Goal: Task Accomplishment & Management: Use online tool/utility

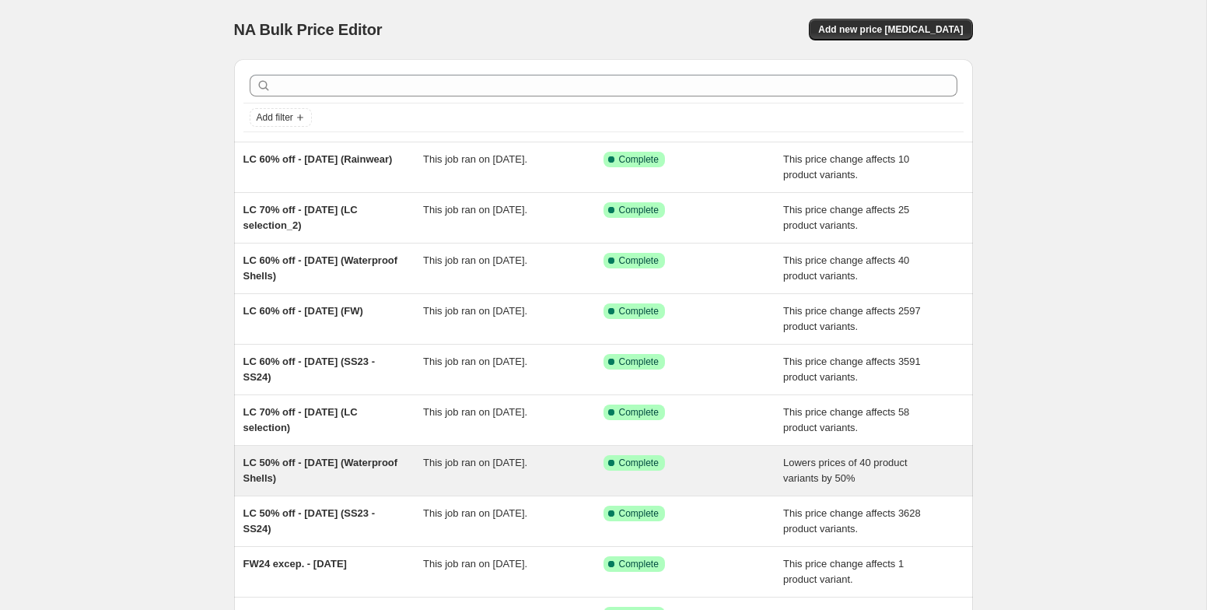
scroll to position [3, 0]
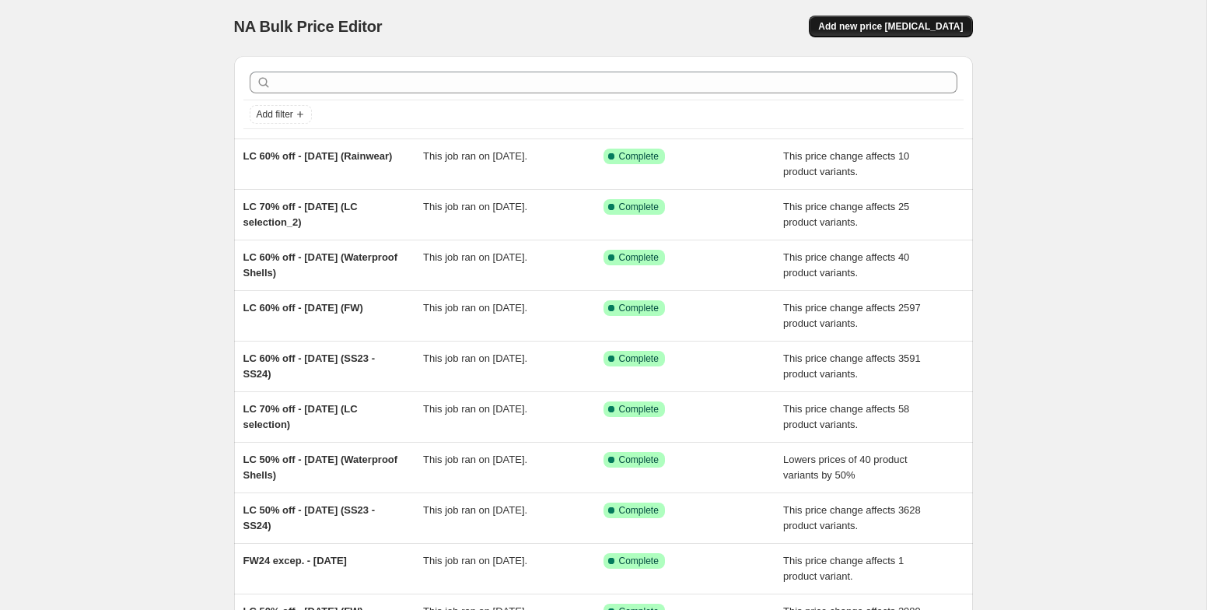
click at [925, 34] on button "Add new price change job" at bounding box center [890, 27] width 163 height 22
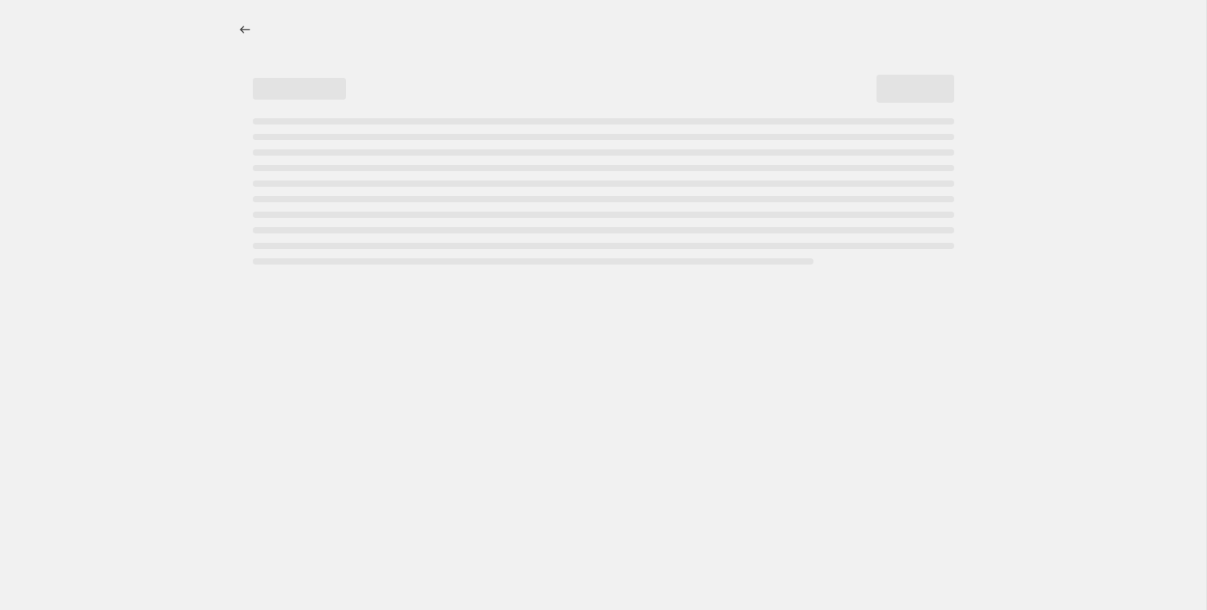
select select "percentage"
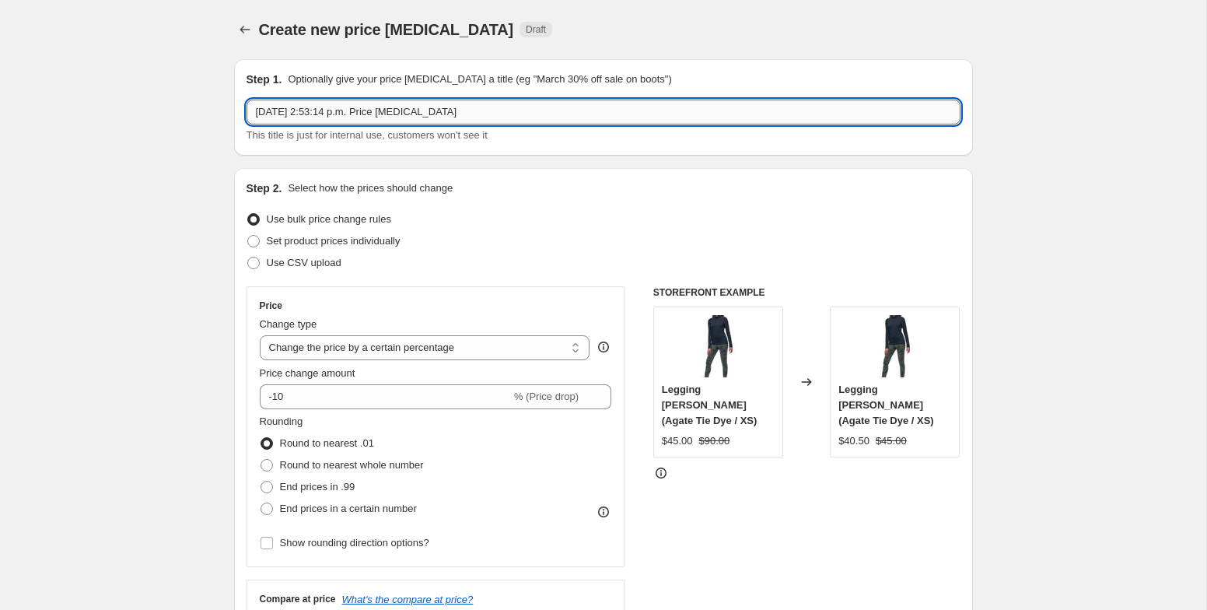
click at [643, 117] on input "Aug 28, 2025, 2:53:14 p.m. Price change job" at bounding box center [604, 112] width 714 height 25
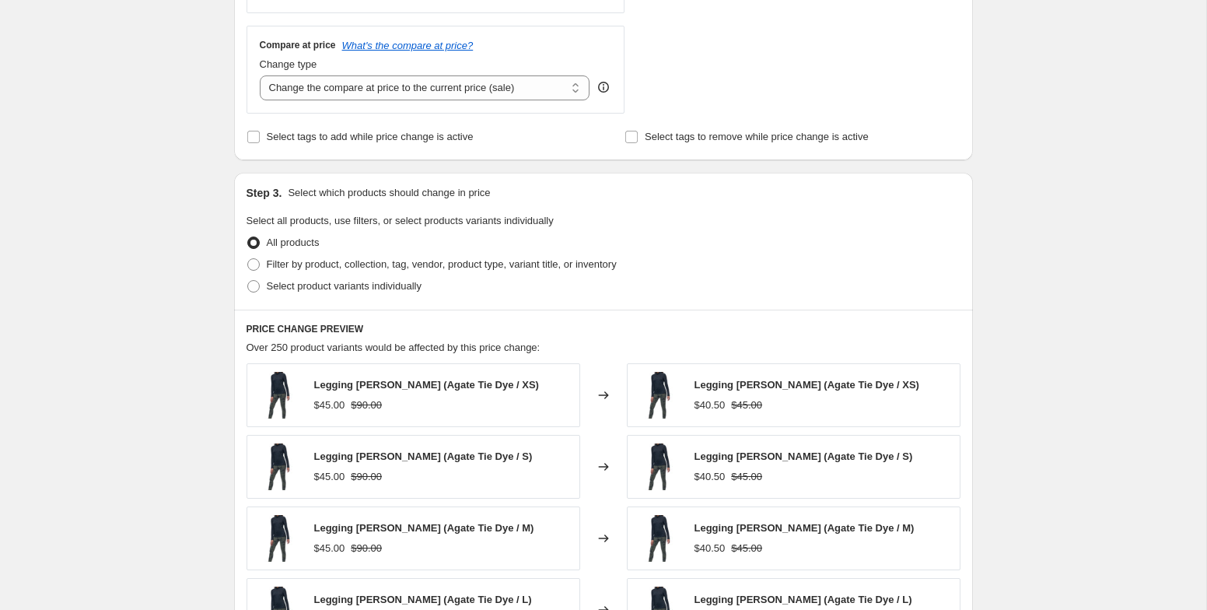
scroll to position [558, 0]
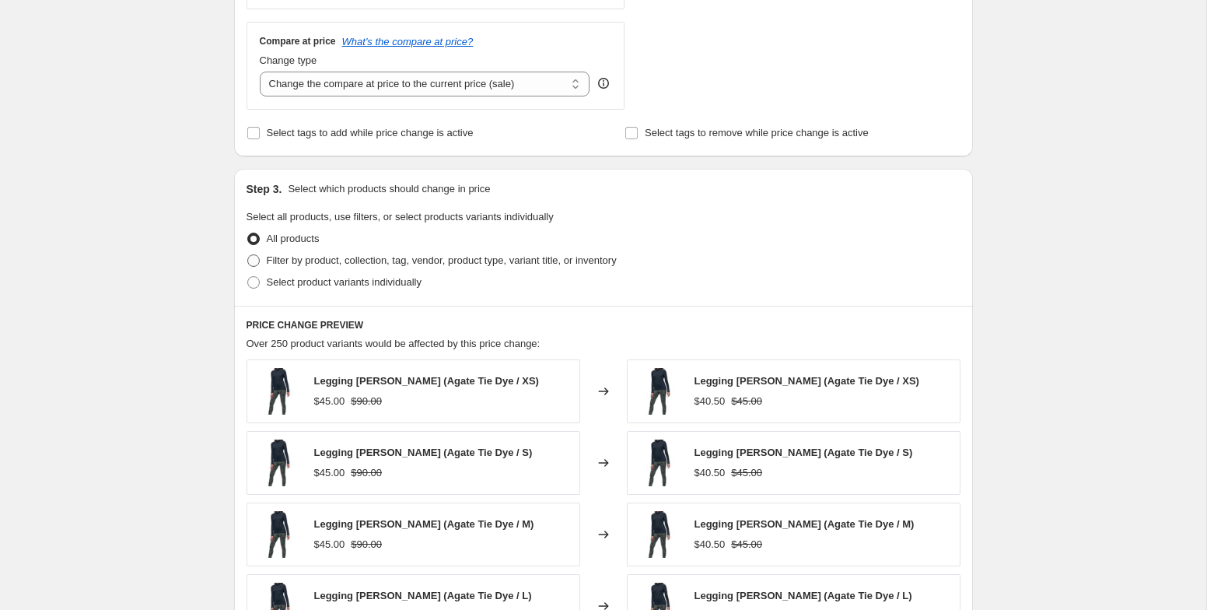
type input "Test"
click at [593, 266] on span "Filter by product, collection, tag, vendor, product type, variant title, or inv…" at bounding box center [442, 260] width 350 height 12
click at [248, 255] on input "Filter by product, collection, tag, vendor, product type, variant title, or inv…" at bounding box center [247, 254] width 1 height 1
radio input "true"
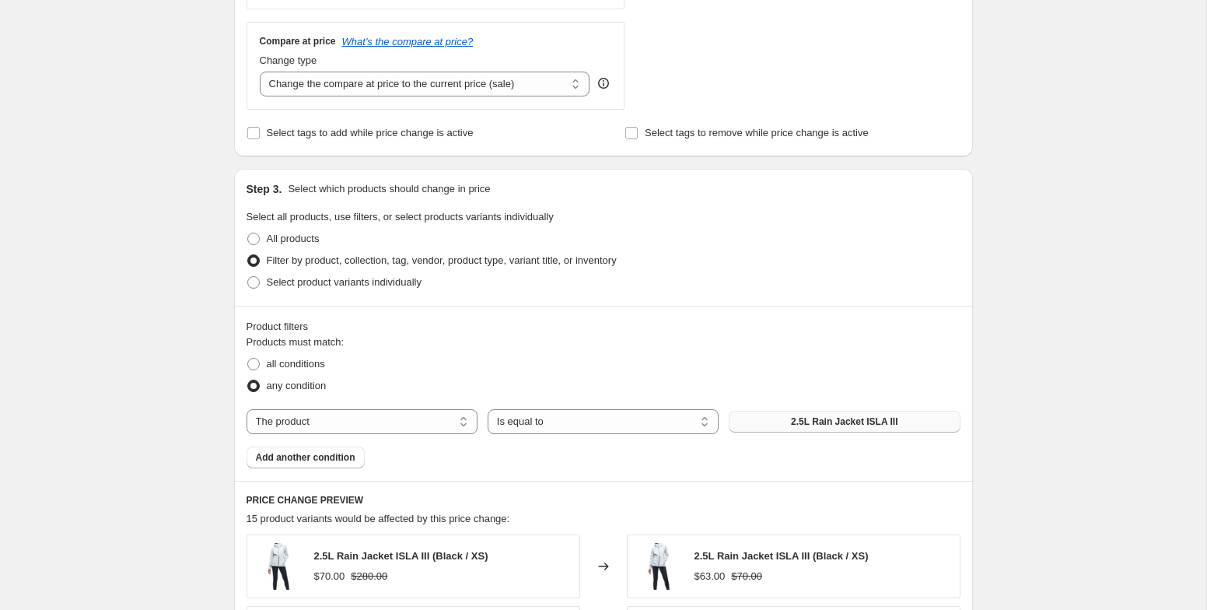
click at [775, 424] on button "2.5L Rain Jacket ISLA III" at bounding box center [844, 422] width 231 height 22
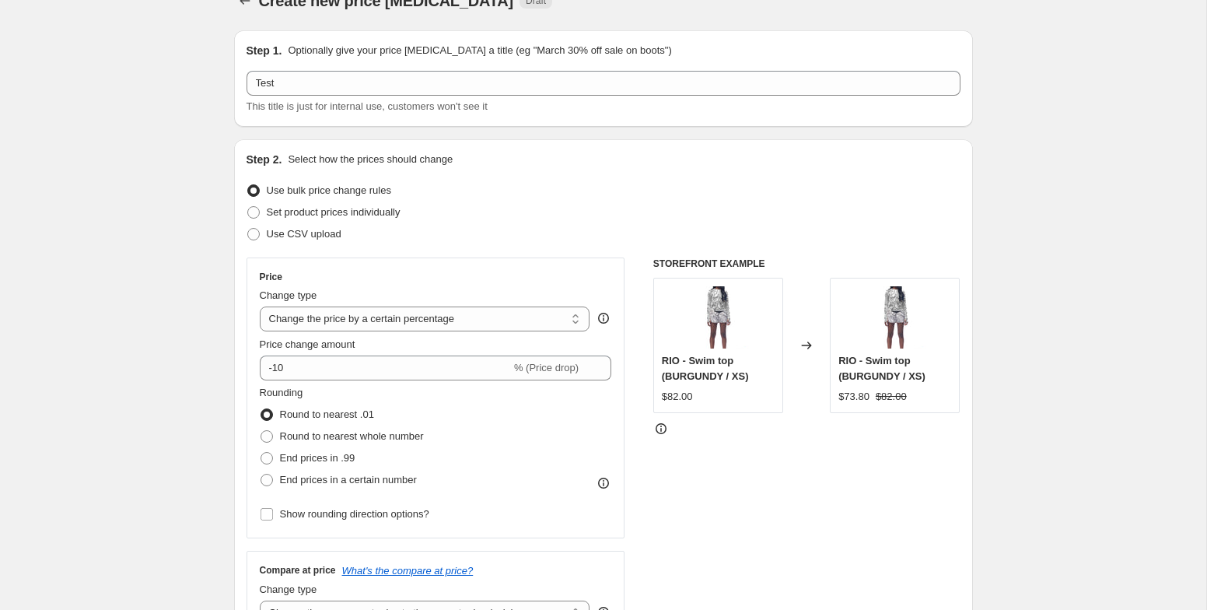
scroll to position [0, 0]
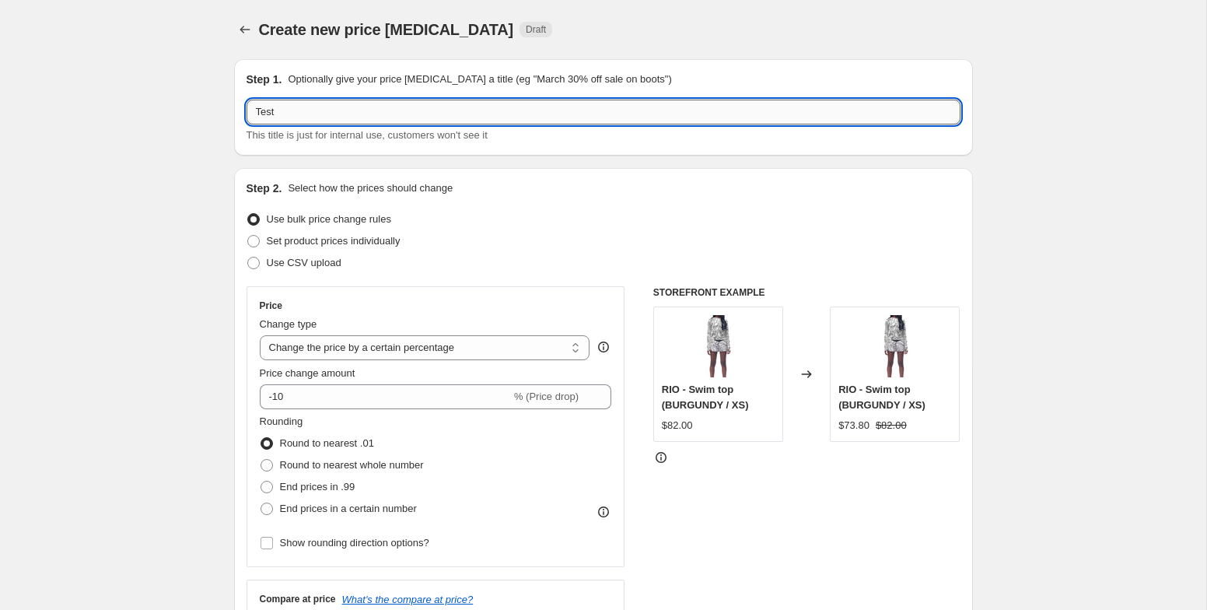
click at [570, 118] on input "Test" at bounding box center [604, 112] width 714 height 25
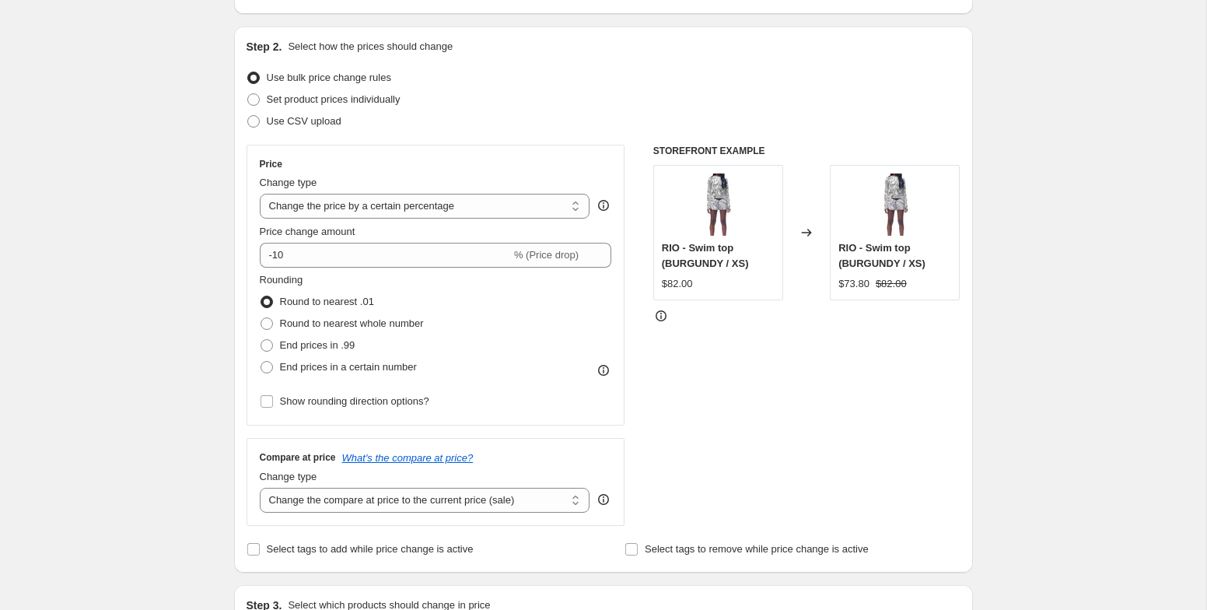
scroll to position [141, 0]
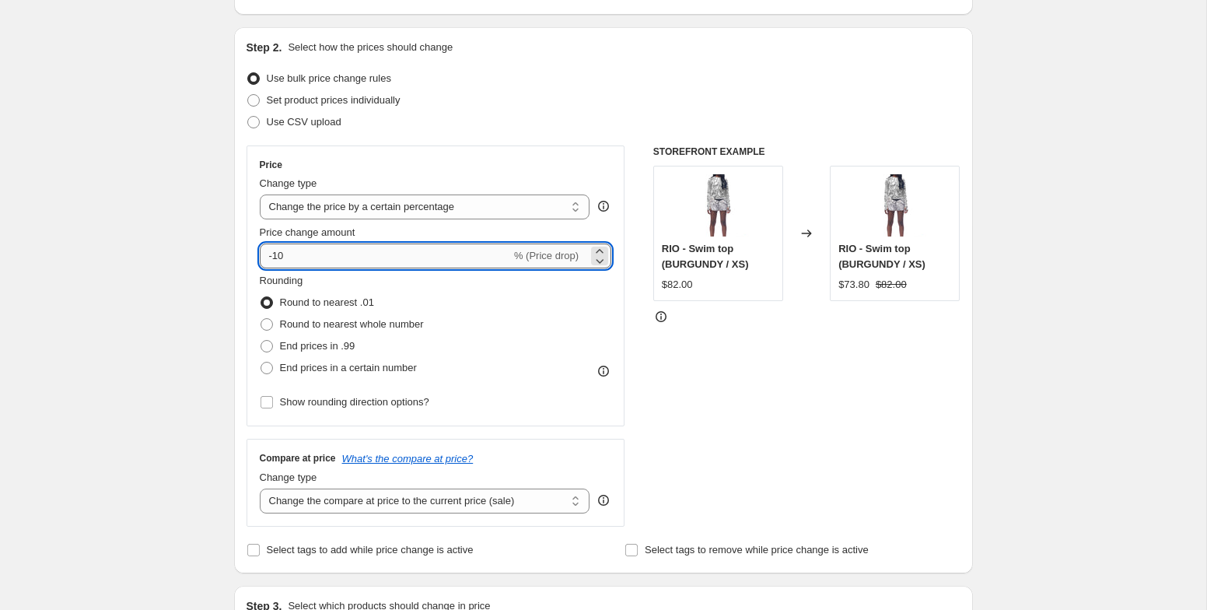
click at [370, 259] on input "-10" at bounding box center [385, 255] width 251 height 25
type input "-1"
type input "-20"
click at [758, 424] on div "STOREFRONT EXAMPLE RIO - Swim top (BURGUNDY / XS) $82.00 Changed to RIO - Swim …" at bounding box center [806, 335] width 307 height 381
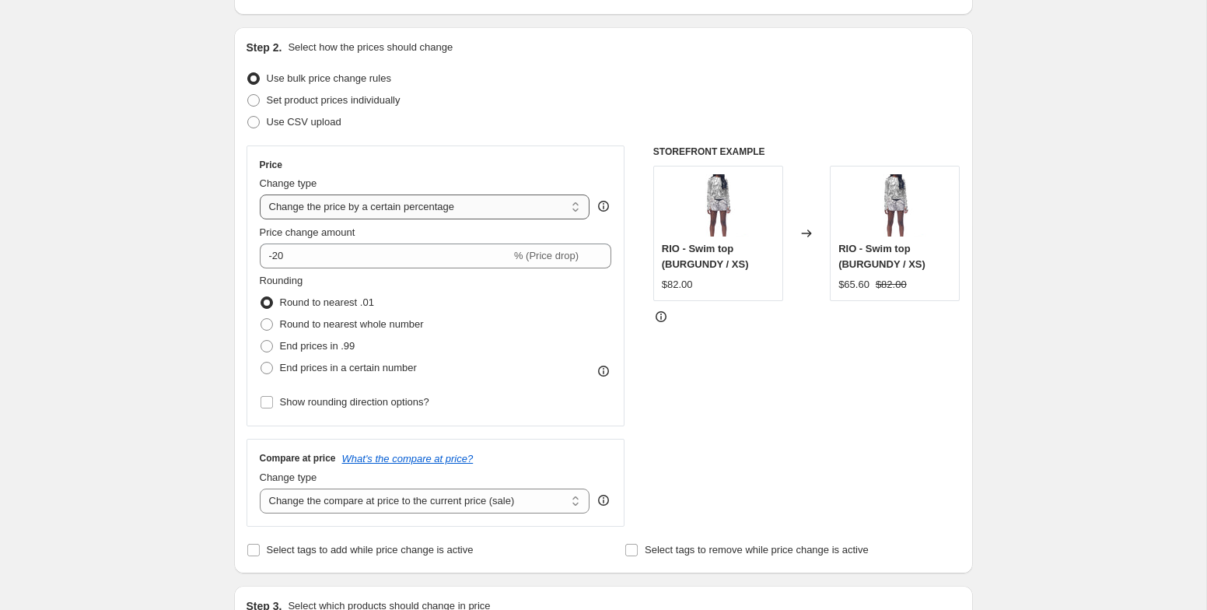
click option "Change the price by a certain percentage" at bounding box center [0, 0] width 0 height 0
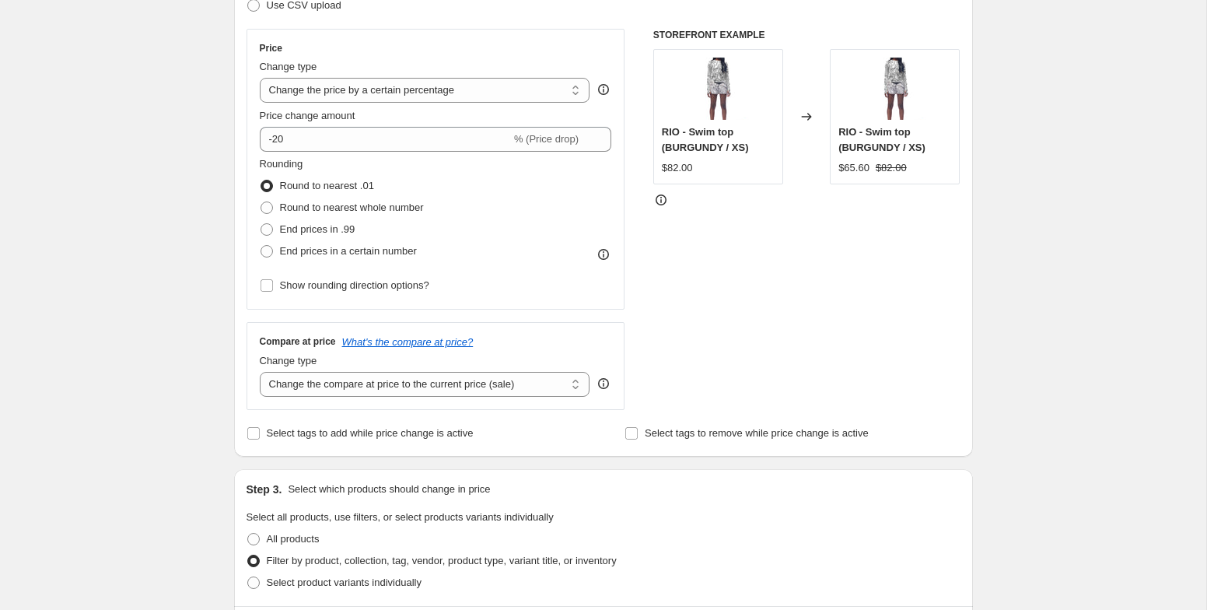
scroll to position [262, 0]
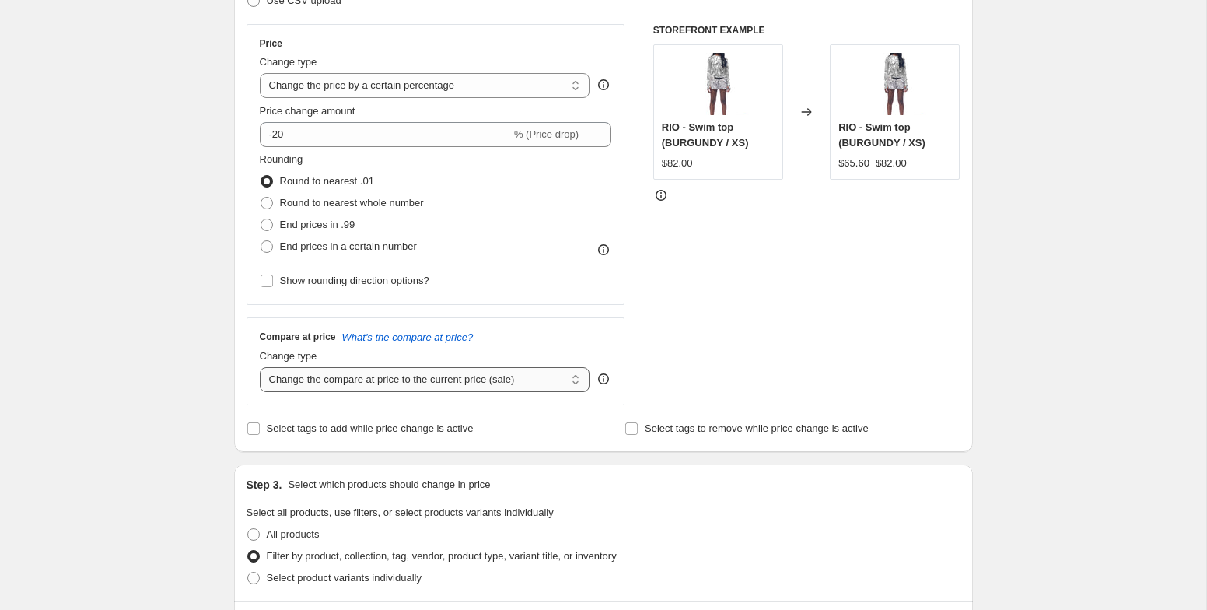
click option "Change the compare at price to the current price (sale)" at bounding box center [0, 0] width 0 height 0
drag, startPoint x: 918, startPoint y: 165, endPoint x: 881, endPoint y: 166, distance: 36.6
click at [881, 166] on div "$65.60 $82.00" at bounding box center [894, 164] width 113 height 16
drag, startPoint x: 871, startPoint y: 163, endPoint x: 839, endPoint y: 162, distance: 31.9
click at [839, 162] on div "$65.60" at bounding box center [853, 164] width 31 height 16
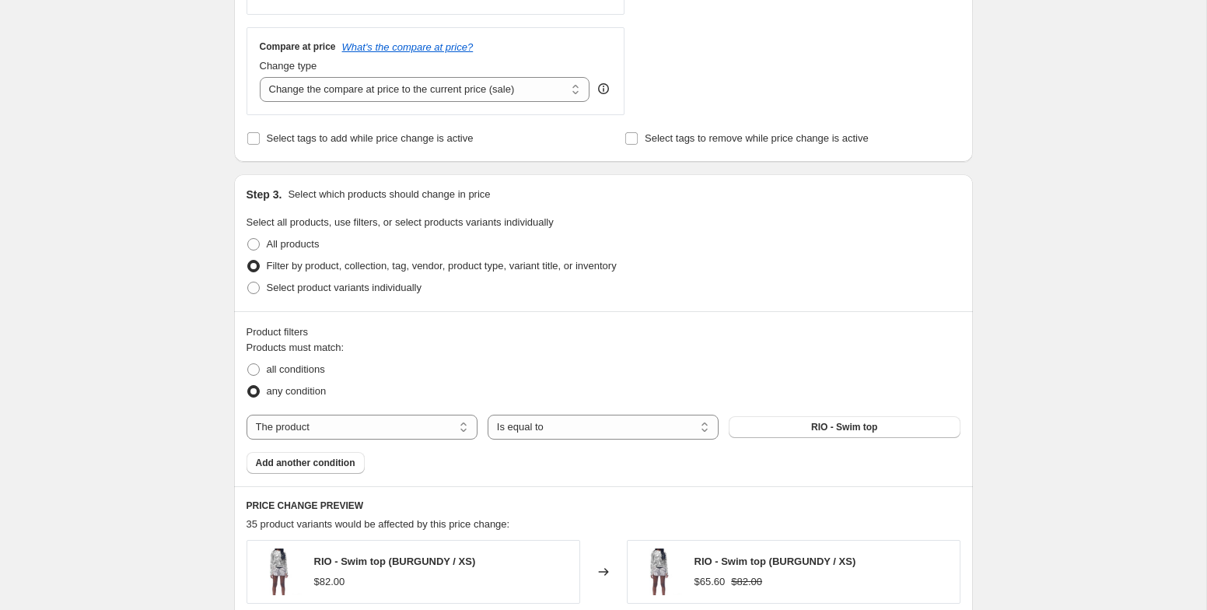
scroll to position [558, 0]
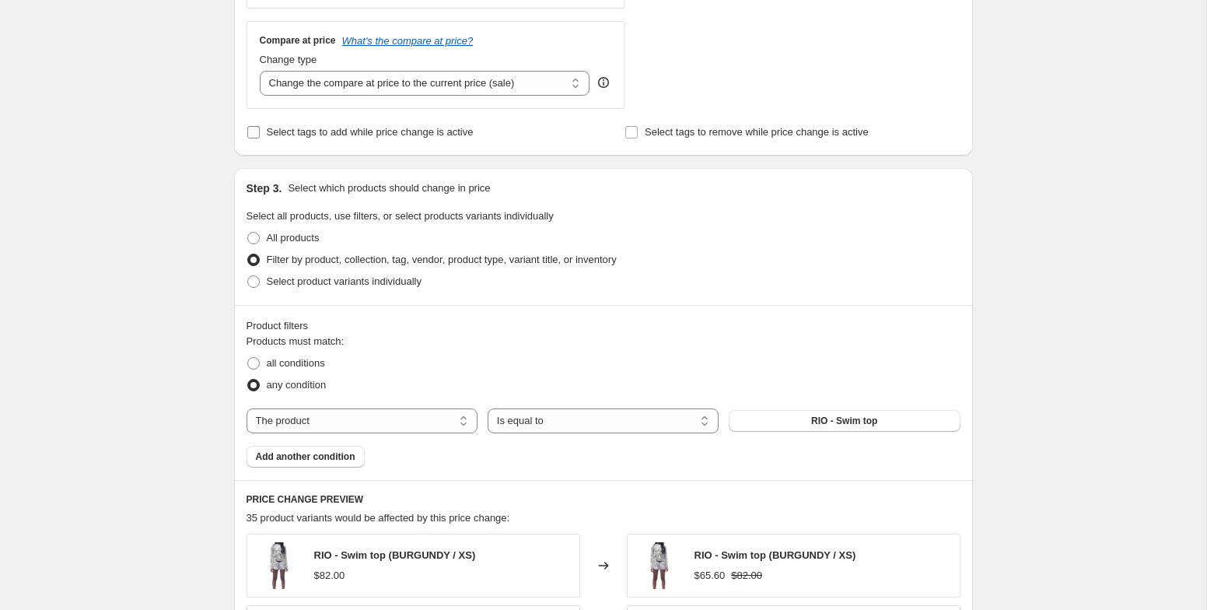
click at [440, 136] on span "Select tags to add while price change is active" at bounding box center [370, 132] width 207 height 12
click at [260, 136] on input "Select tags to add while price change is active" at bounding box center [253, 132] width 12 height 12
checkbox input "true"
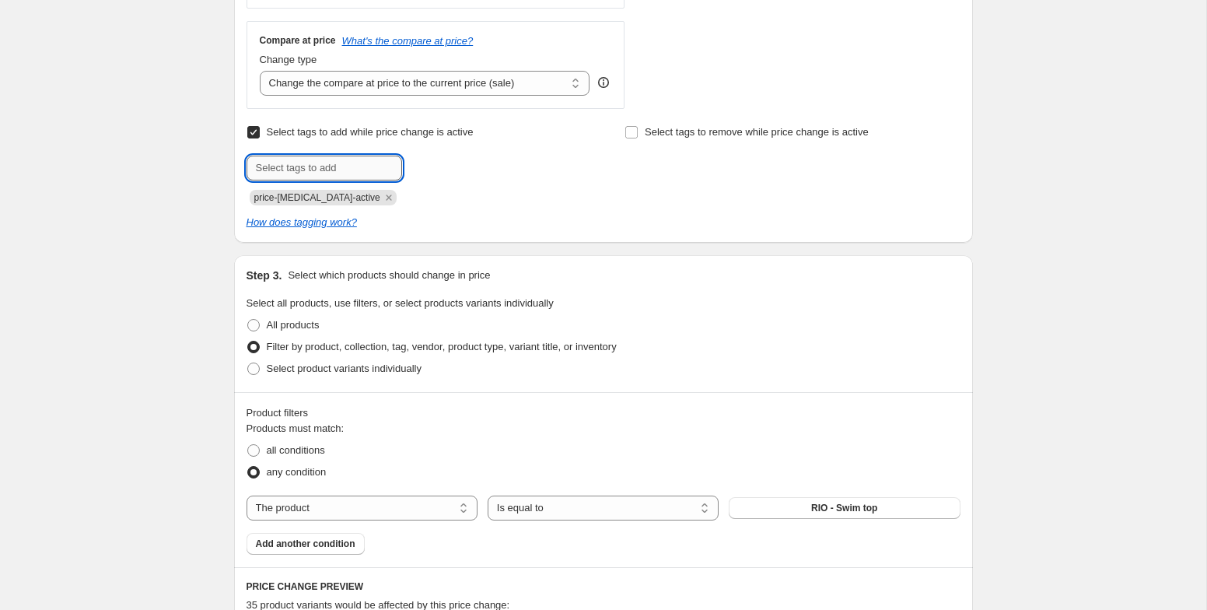
click at [373, 164] on input "text" at bounding box center [325, 168] width 156 height 25
click at [382, 204] on icon "Remove price-change-job-active" at bounding box center [389, 198] width 14 height 14
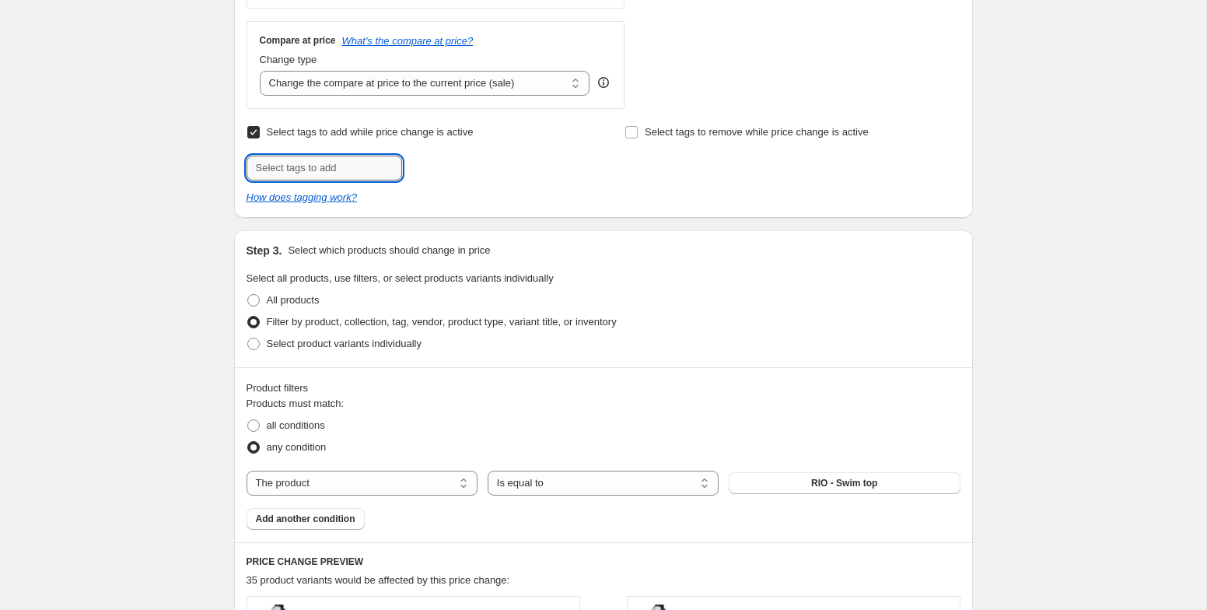
click at [360, 167] on input "text" at bounding box center [325, 168] width 156 height 25
type input "no-returns"
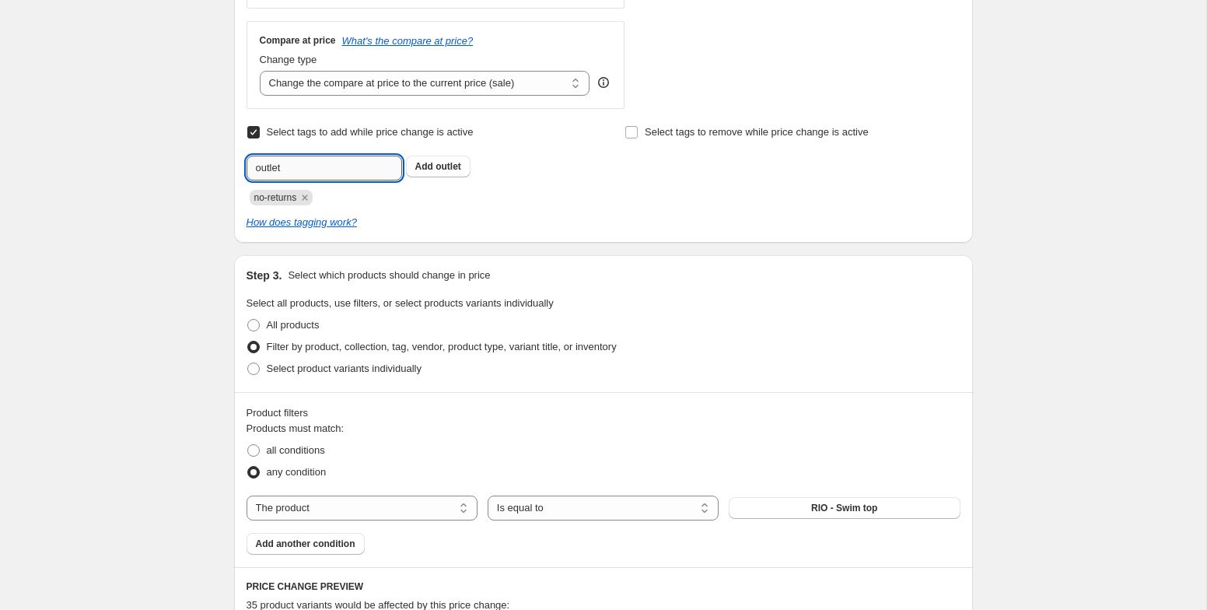
type input "outlet"
click at [359, 193] on icon "Remove outlet" at bounding box center [352, 198] width 14 height 14
click at [312, 197] on icon "Remove no-returns" at bounding box center [305, 198] width 14 height 14
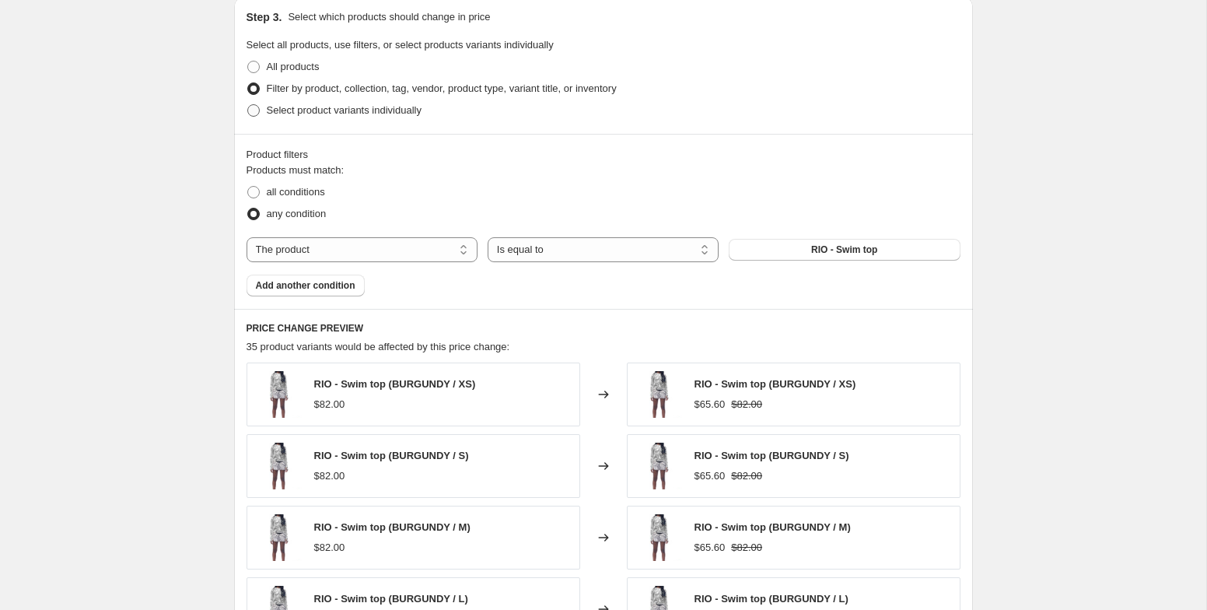
scroll to position [793, 0]
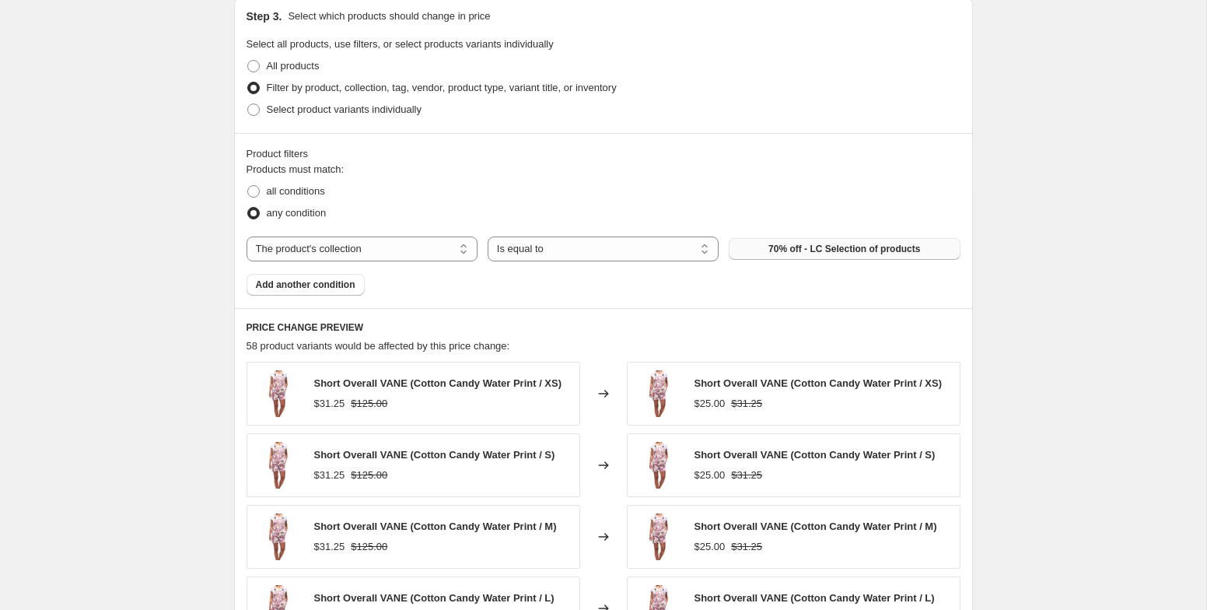
click at [847, 250] on span "70% off - LC Selection of products" at bounding box center [844, 249] width 152 height 12
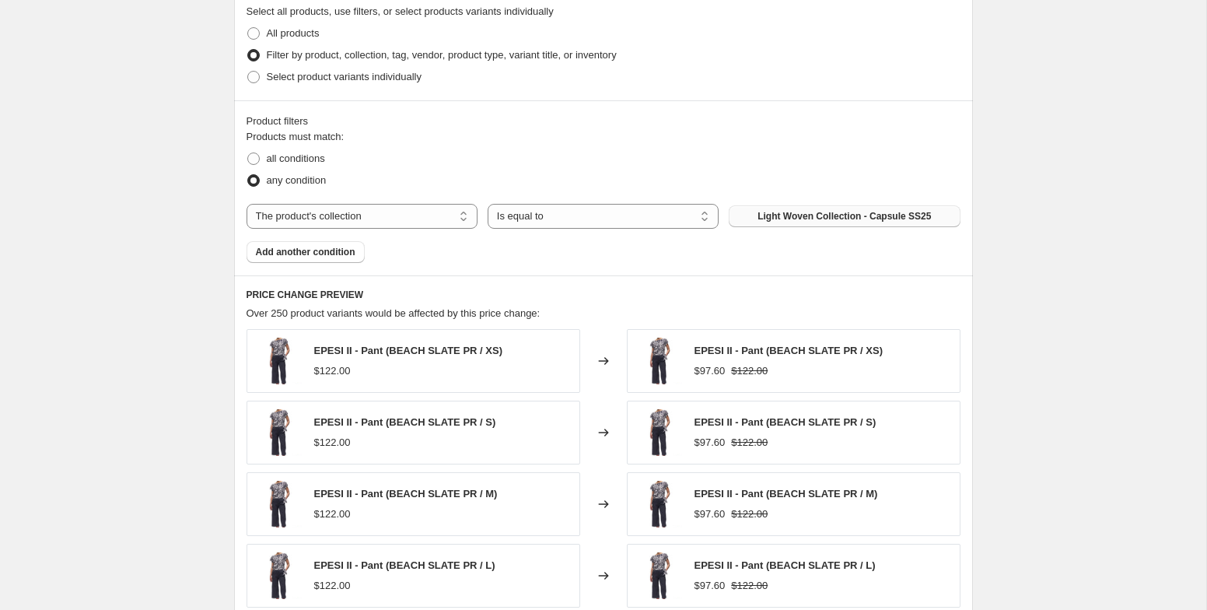
scroll to position [824, 0]
click at [867, 223] on span "Light Woven Collection - Capsule SS25" at bounding box center [844, 218] width 173 height 12
select select "product"
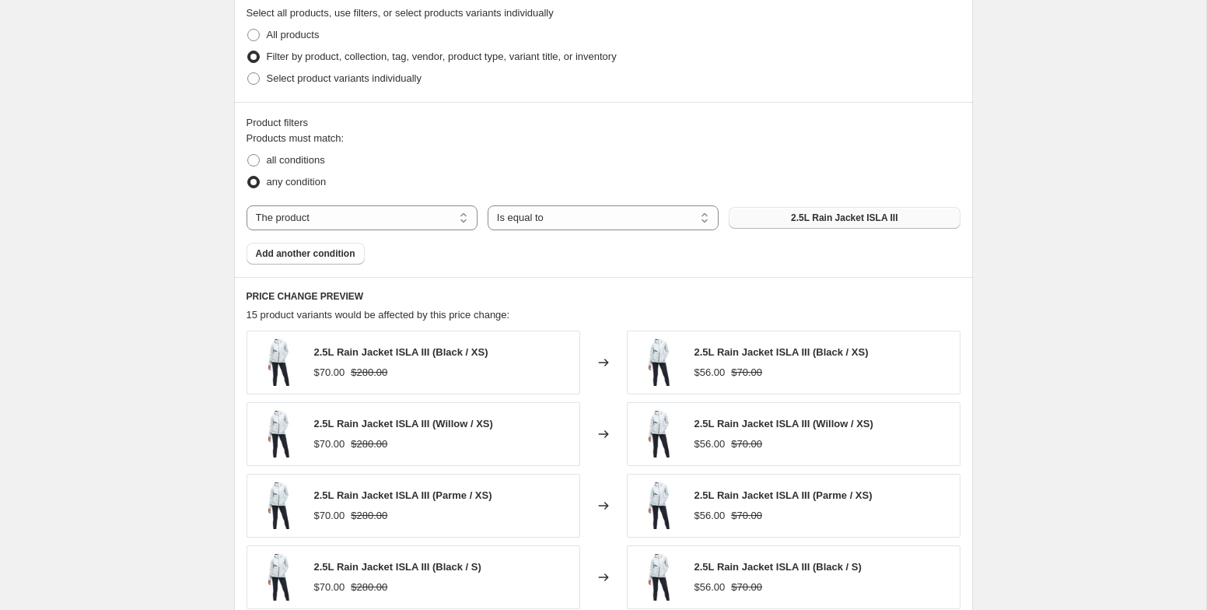
click at [836, 210] on button "2.5L Rain Jacket ISLA III" at bounding box center [844, 218] width 231 height 22
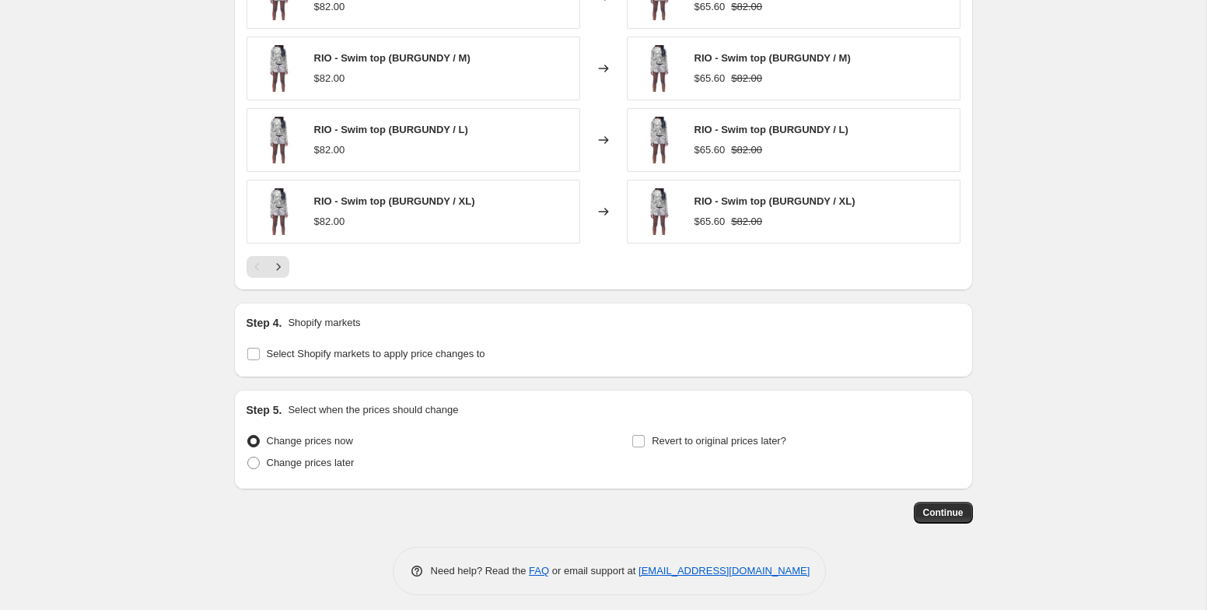
scroll to position [1269, 0]
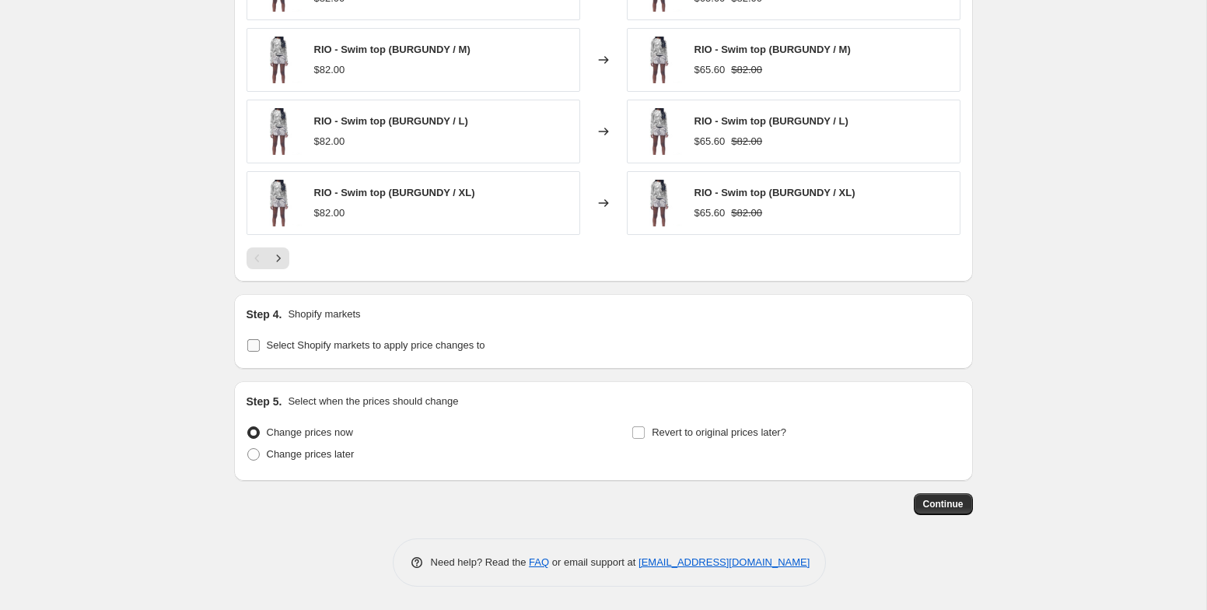
click at [455, 346] on span "Select Shopify markets to apply price changes to" at bounding box center [376, 345] width 219 height 12
click at [260, 346] on input "Select Shopify markets to apply price changes to" at bounding box center [253, 345] width 12 height 12
checkbox input "true"
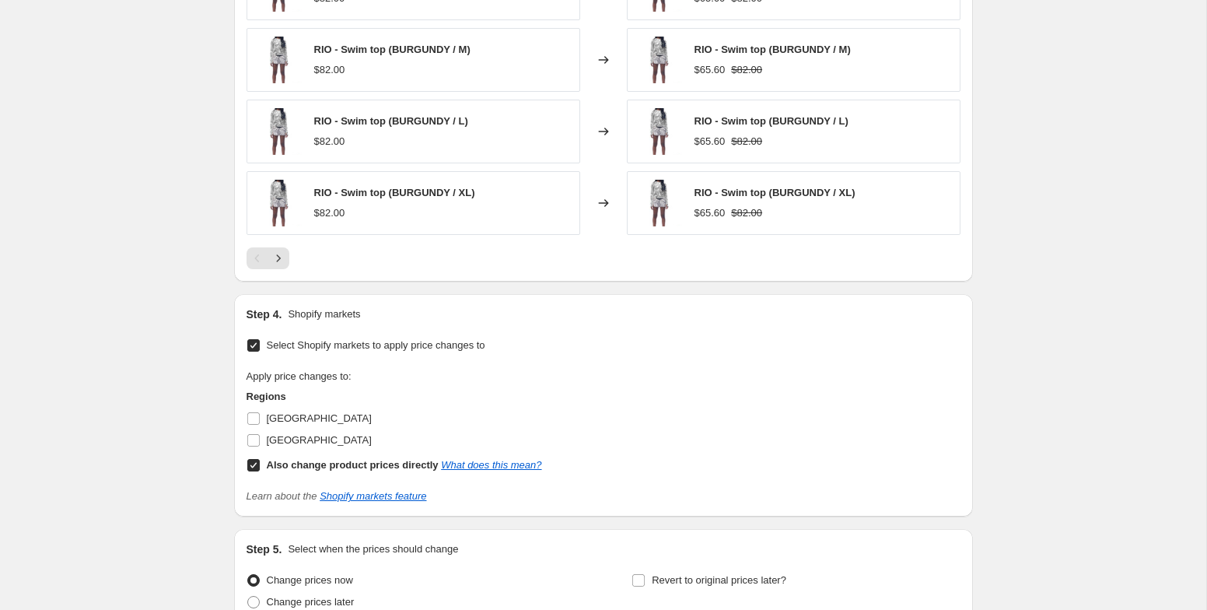
click at [252, 466] on input "Also change product prices directly What does this mean?" at bounding box center [253, 465] width 12 height 12
checkbox input "false"
click at [257, 414] on input "Canada" at bounding box center [253, 418] width 12 height 12
checkbox input "true"
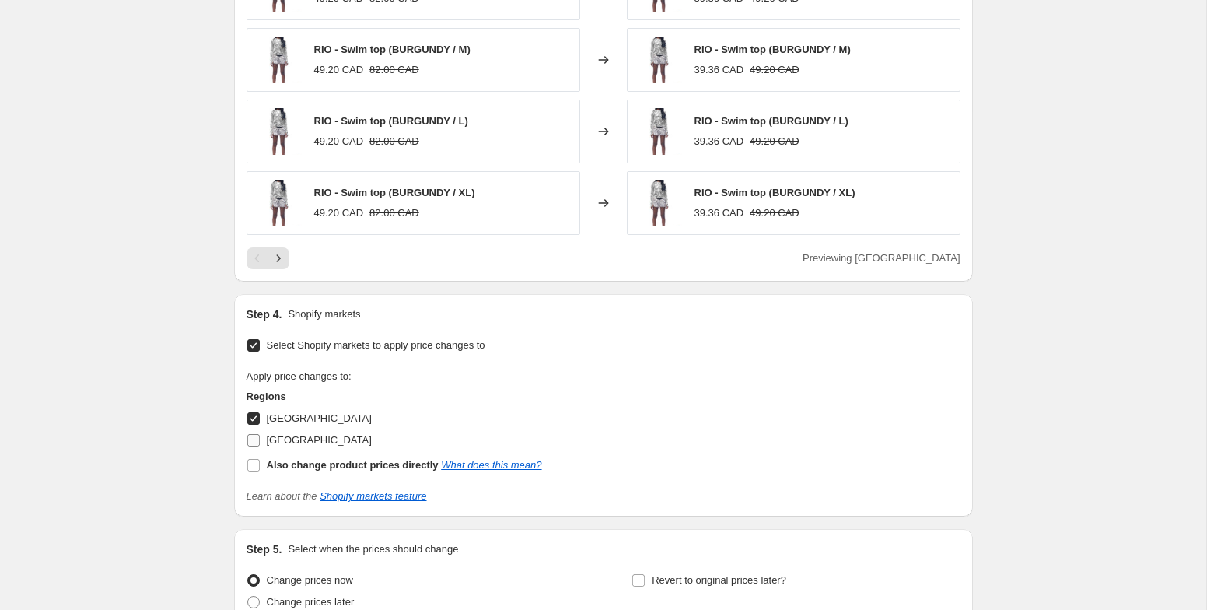
click at [255, 442] on input "USA" at bounding box center [253, 440] width 12 height 12
checkbox input "true"
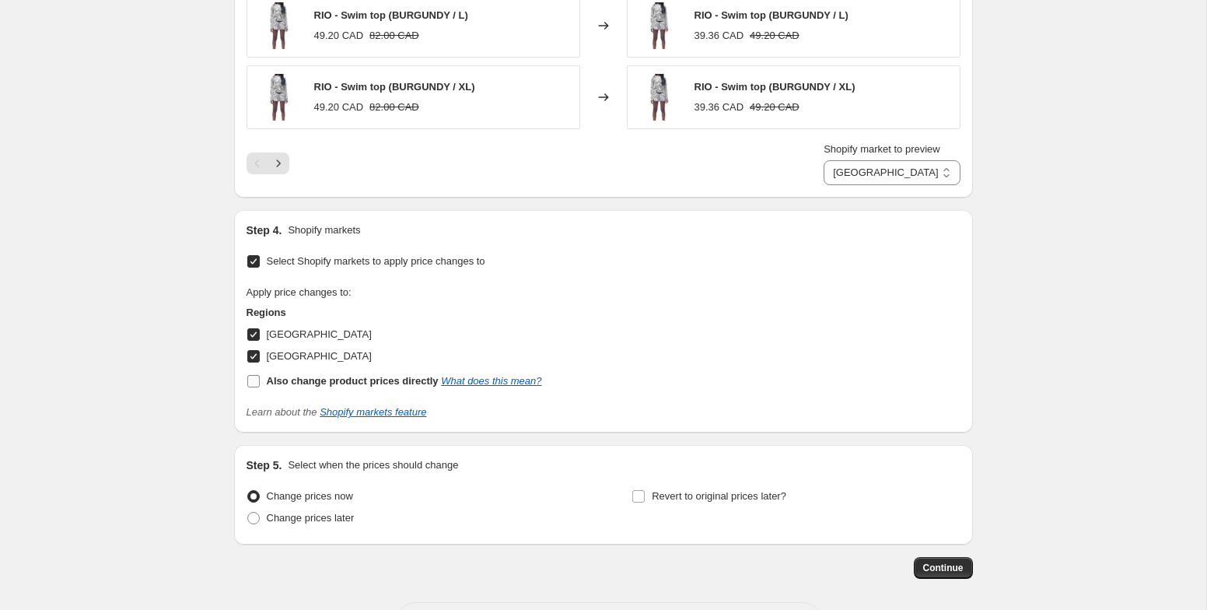
scroll to position [1440, 0]
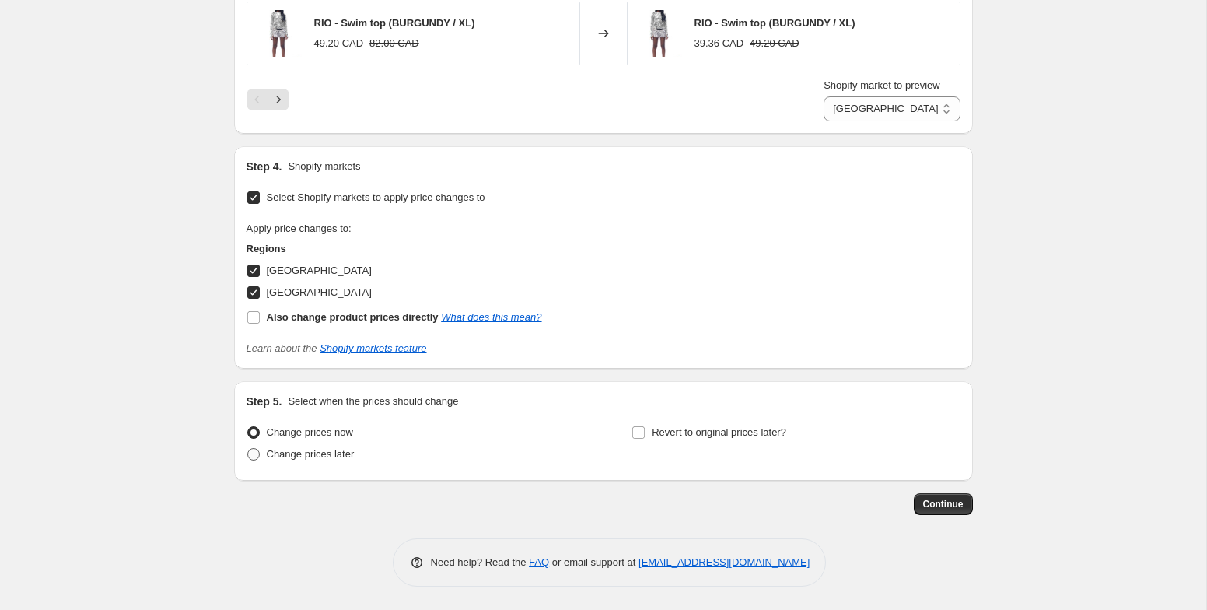
click at [315, 454] on span "Change prices later" at bounding box center [311, 454] width 88 height 12
click at [248, 449] on input "Change prices later" at bounding box center [247, 448] width 1 height 1
radio input "true"
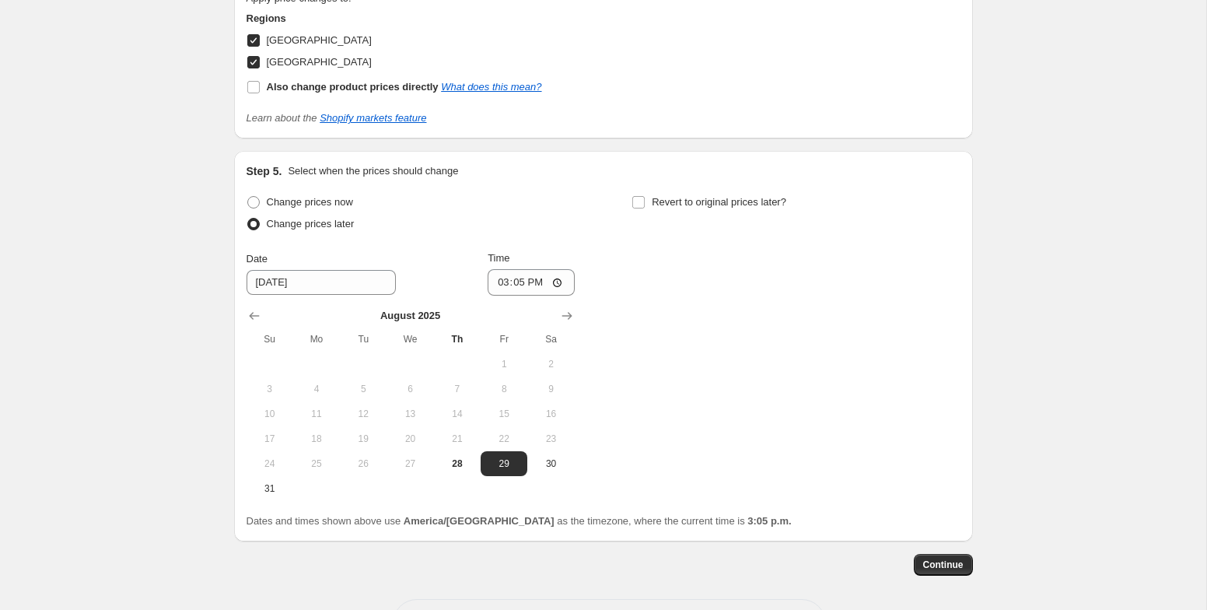
scroll to position [1673, 0]
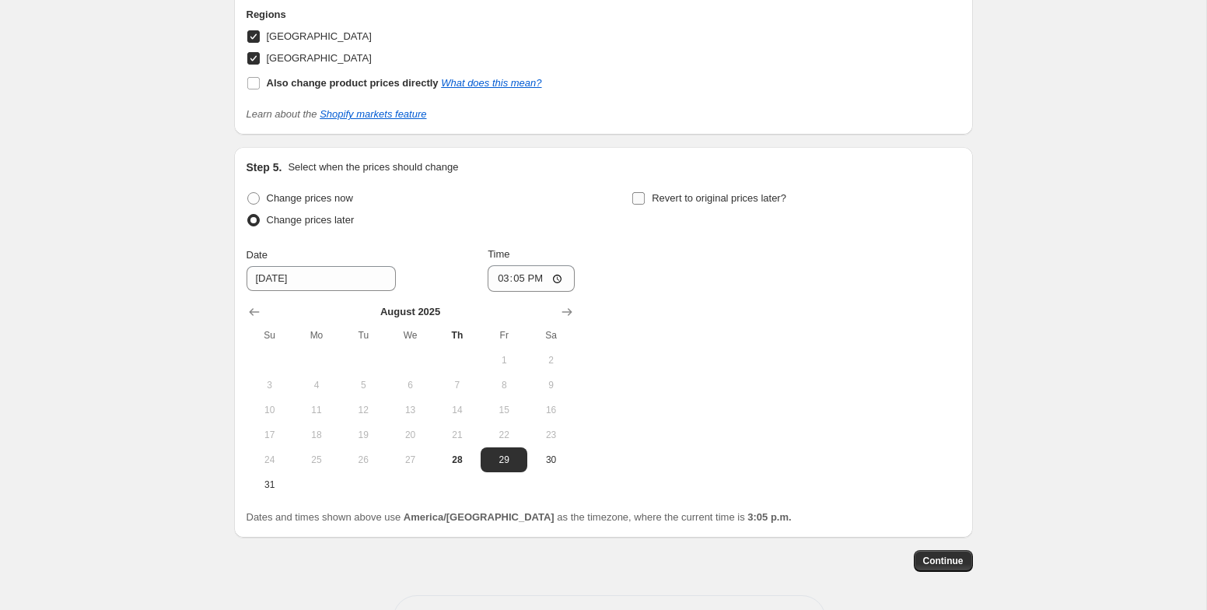
click at [726, 201] on span "Revert to original prices later?" at bounding box center [719, 198] width 135 height 12
click at [645, 201] on input "Revert to original prices later?" at bounding box center [638, 198] width 12 height 12
checkbox input "true"
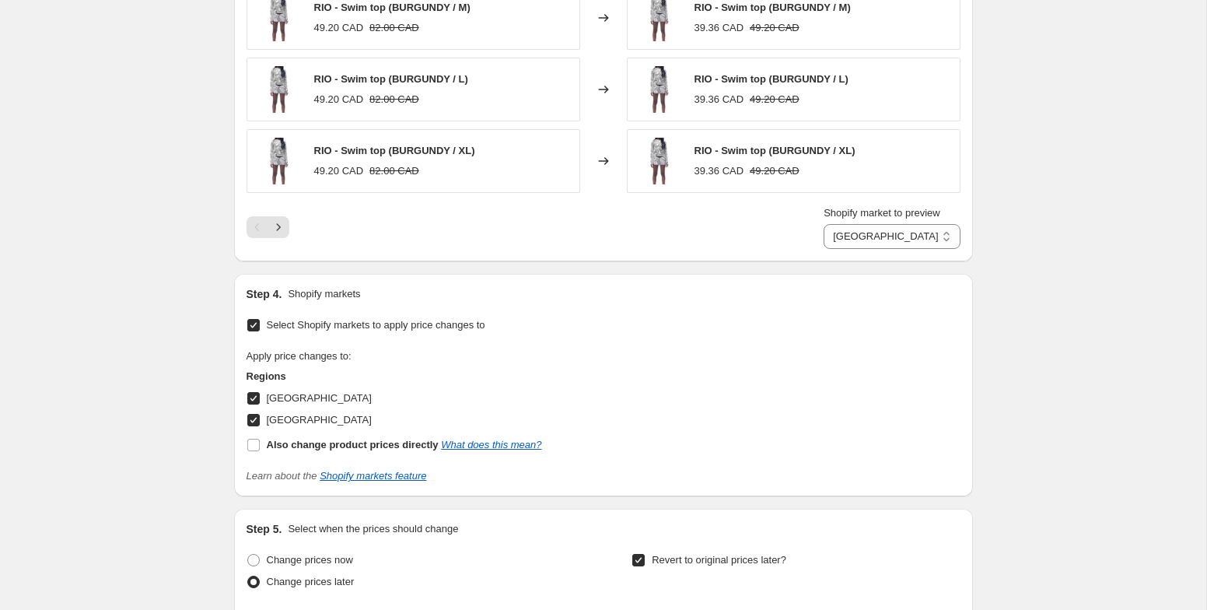
scroll to position [1356, 0]
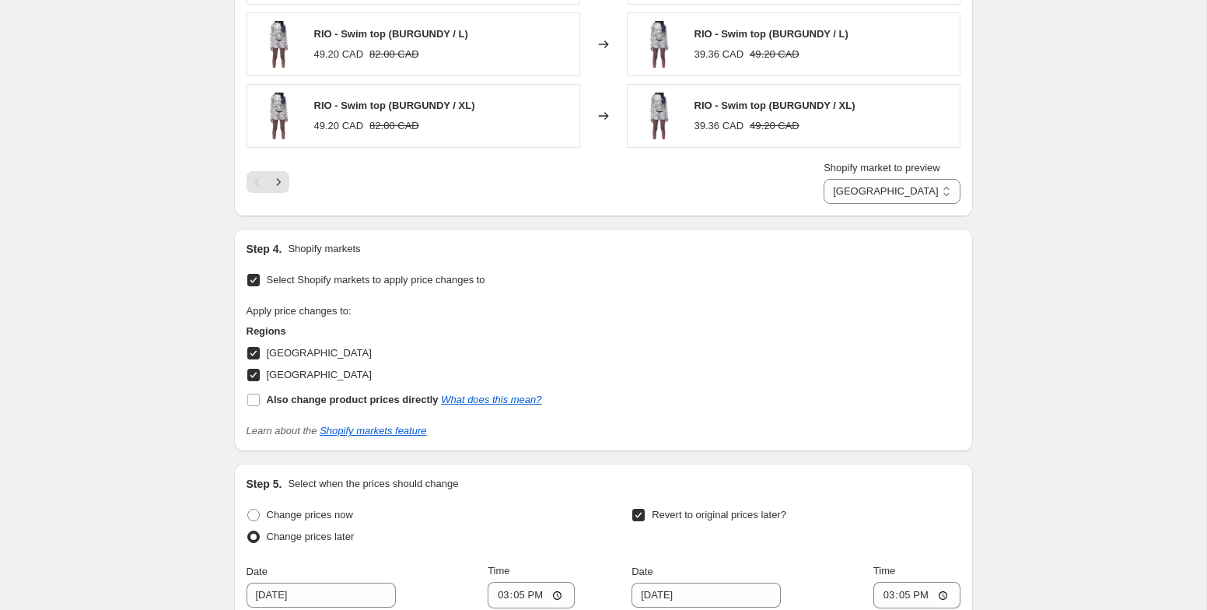
click at [251, 348] on input "Canada" at bounding box center [253, 353] width 12 height 12
checkbox input "false"
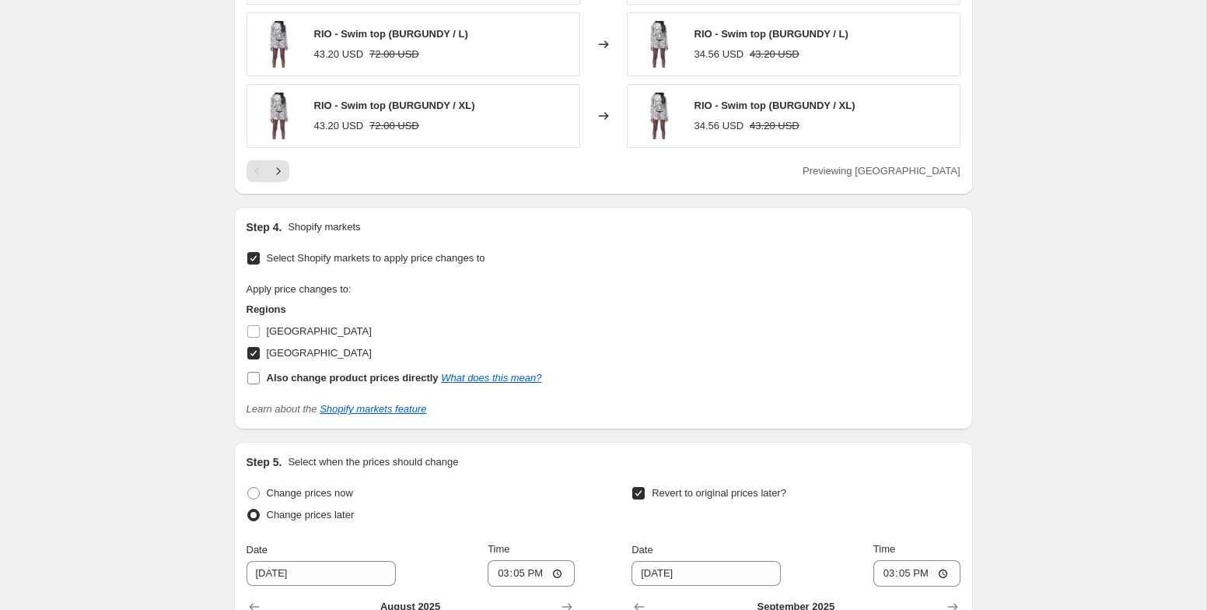
click at [254, 381] on input "Also change product prices directly What does this mean?" at bounding box center [253, 378] width 12 height 12
checkbox input "true"
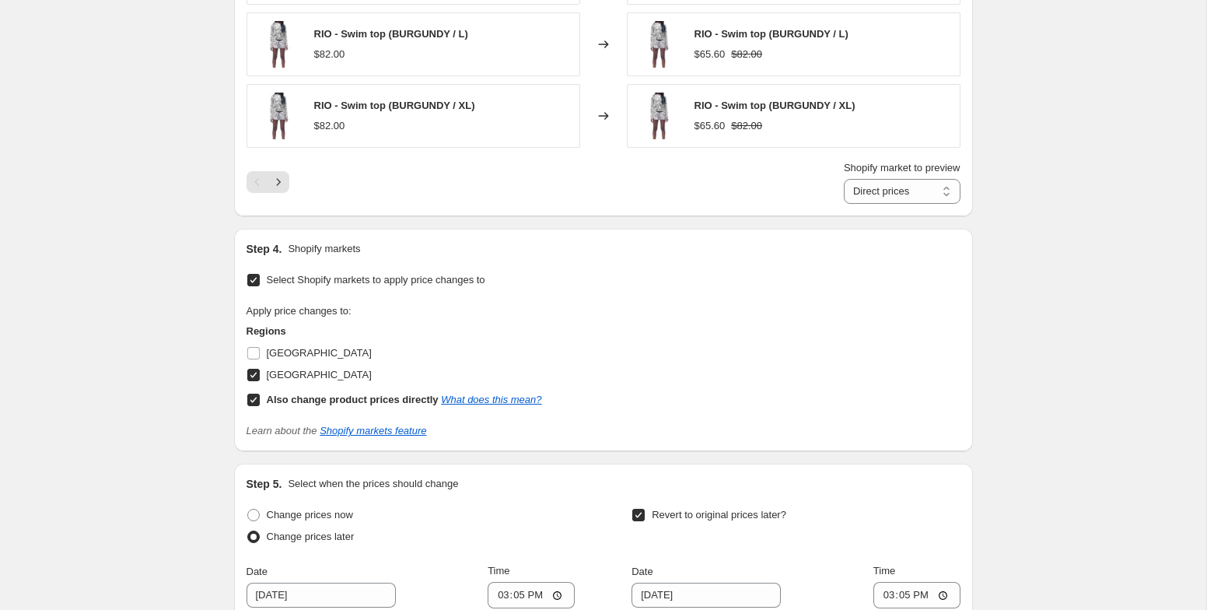
click at [257, 377] on input "USA" at bounding box center [253, 375] width 12 height 12
checkbox input "false"
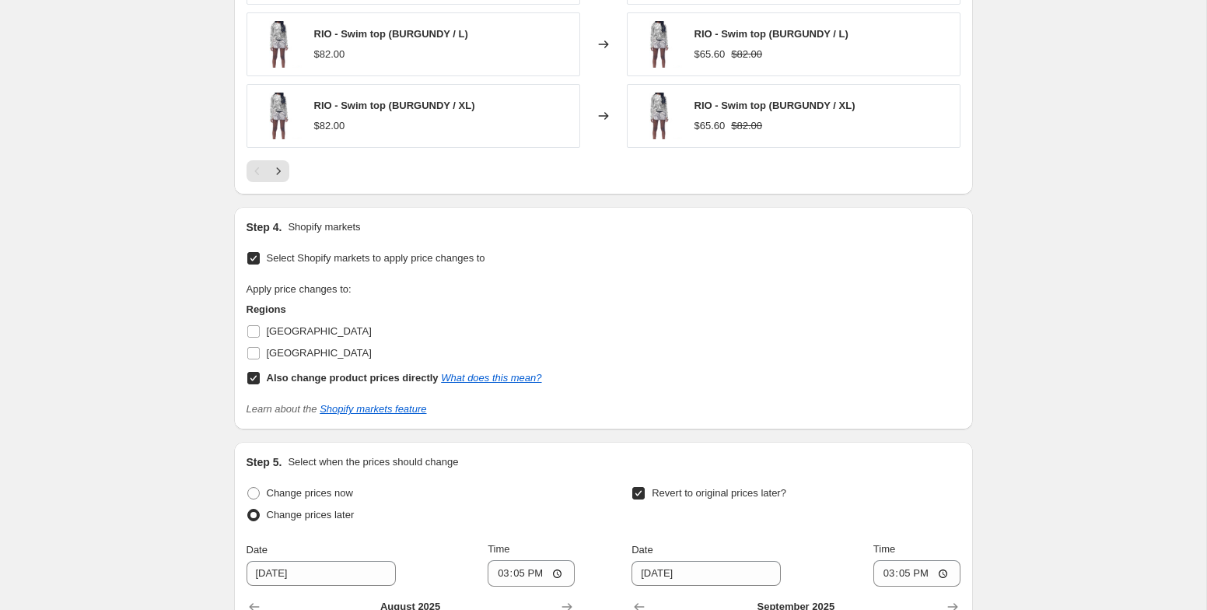
click at [255, 378] on input "Also change product prices directly What does this mean?" at bounding box center [253, 378] width 12 height 12
checkbox input "false"
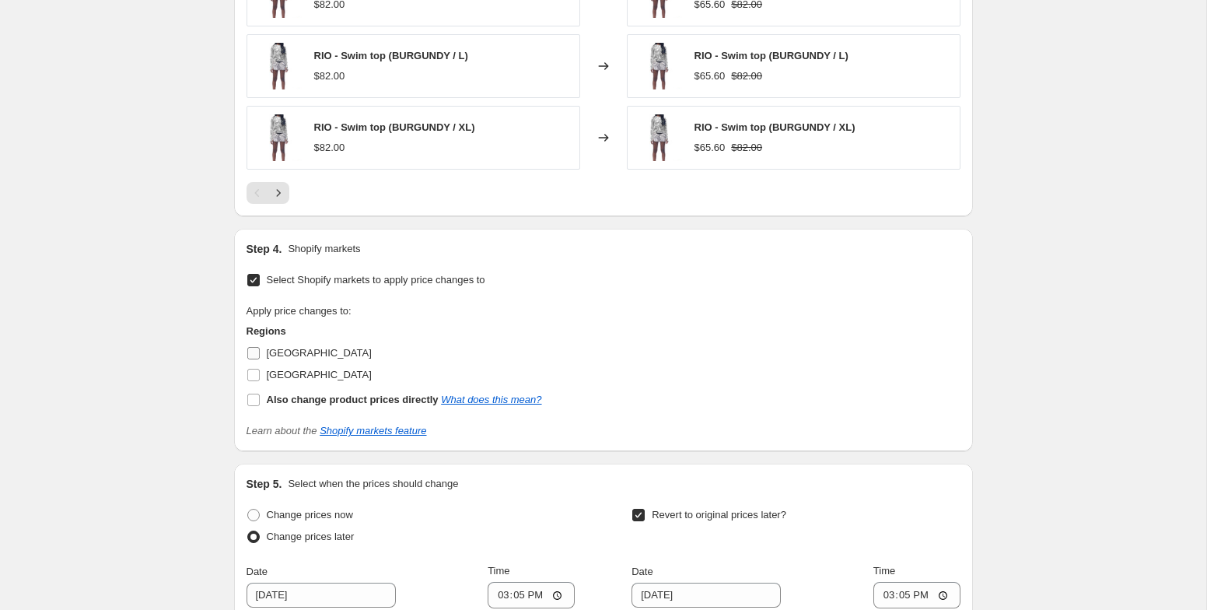
click at [253, 349] on input "Canada" at bounding box center [253, 353] width 12 height 12
checkbox input "true"
click at [253, 376] on input "USA" at bounding box center [253, 375] width 12 height 12
checkbox input "true"
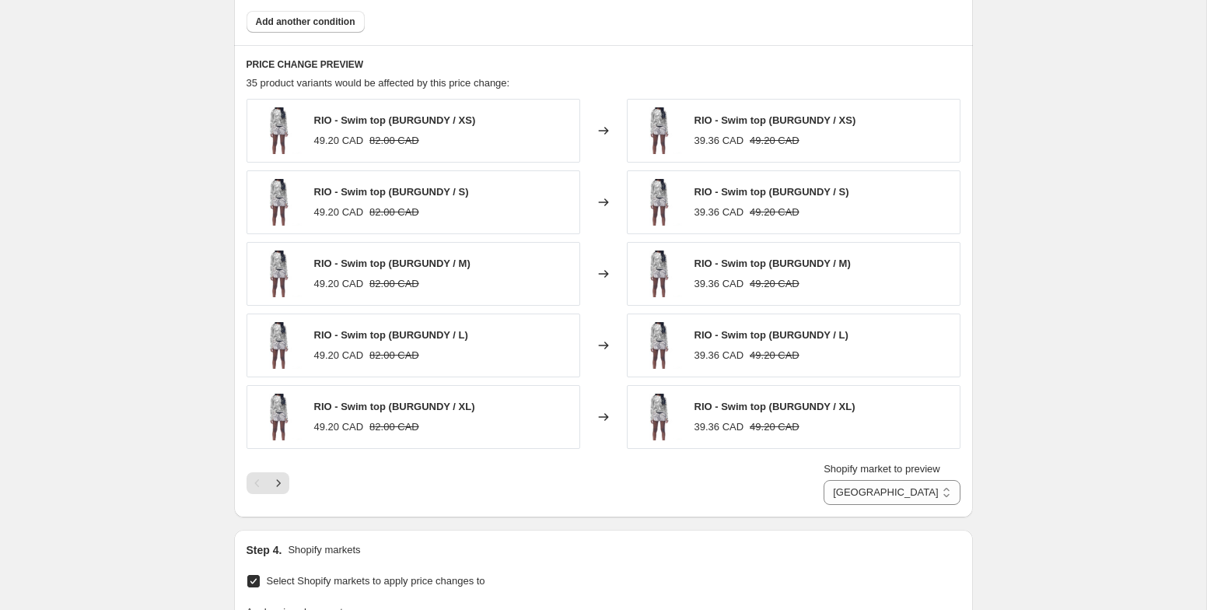
scroll to position [983, 0]
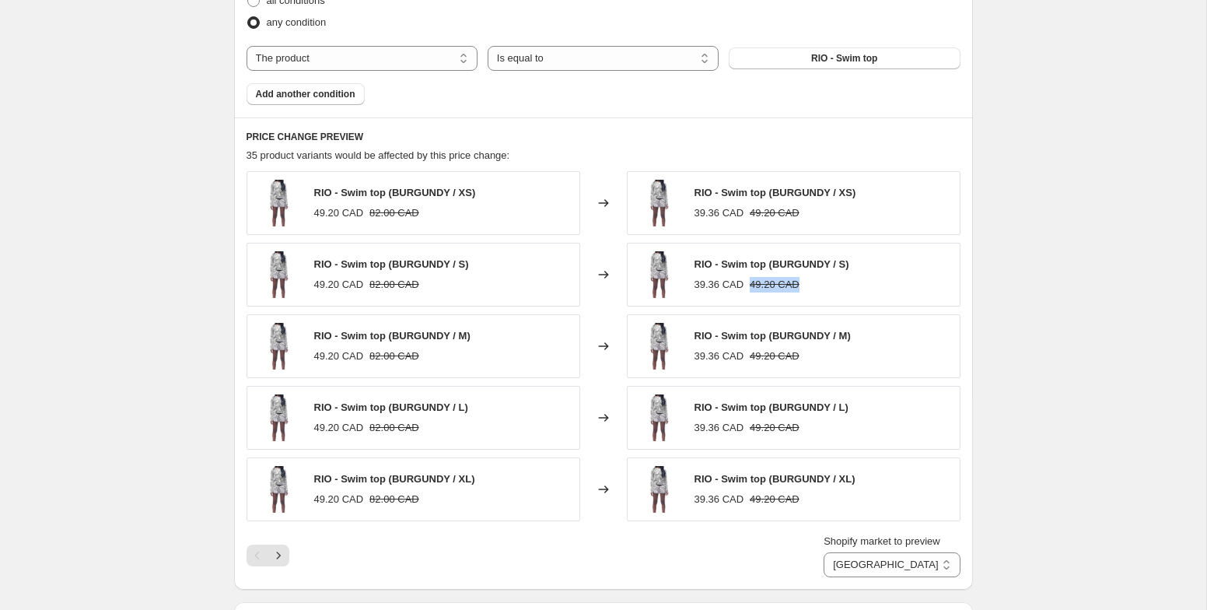
drag, startPoint x: 854, startPoint y: 286, endPoint x: 748, endPoint y: 286, distance: 105.8
click at [748, 286] on div "RIO - Swim top (BURGUNDY / S) 39.36 CAD 49.20 CAD" at bounding box center [794, 275] width 334 height 64
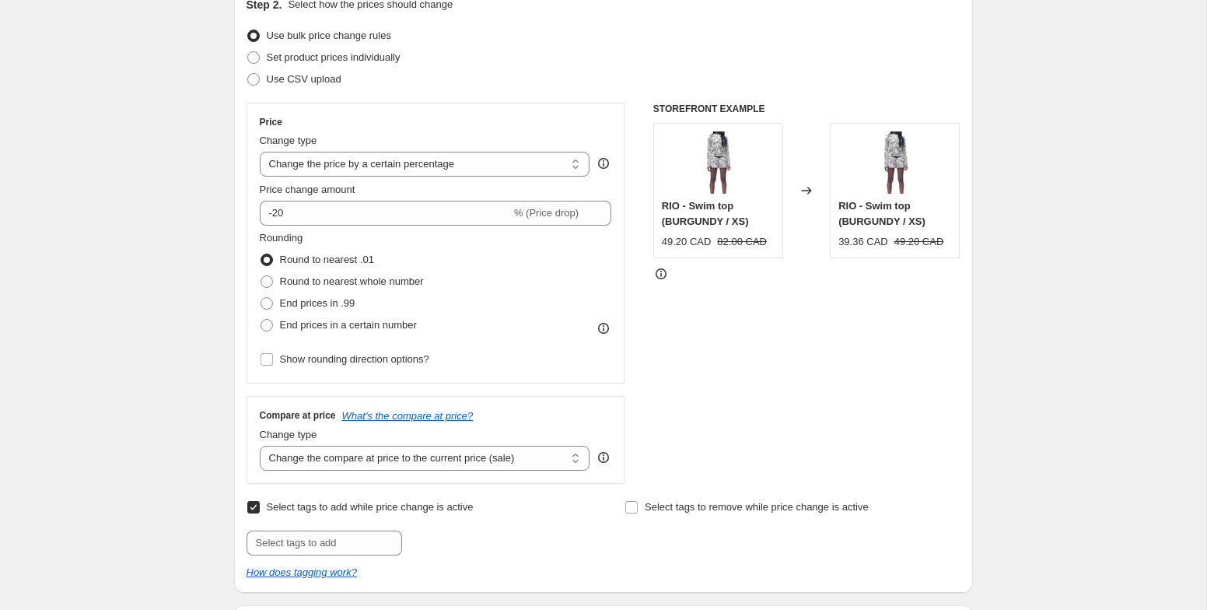
scroll to position [179, 0]
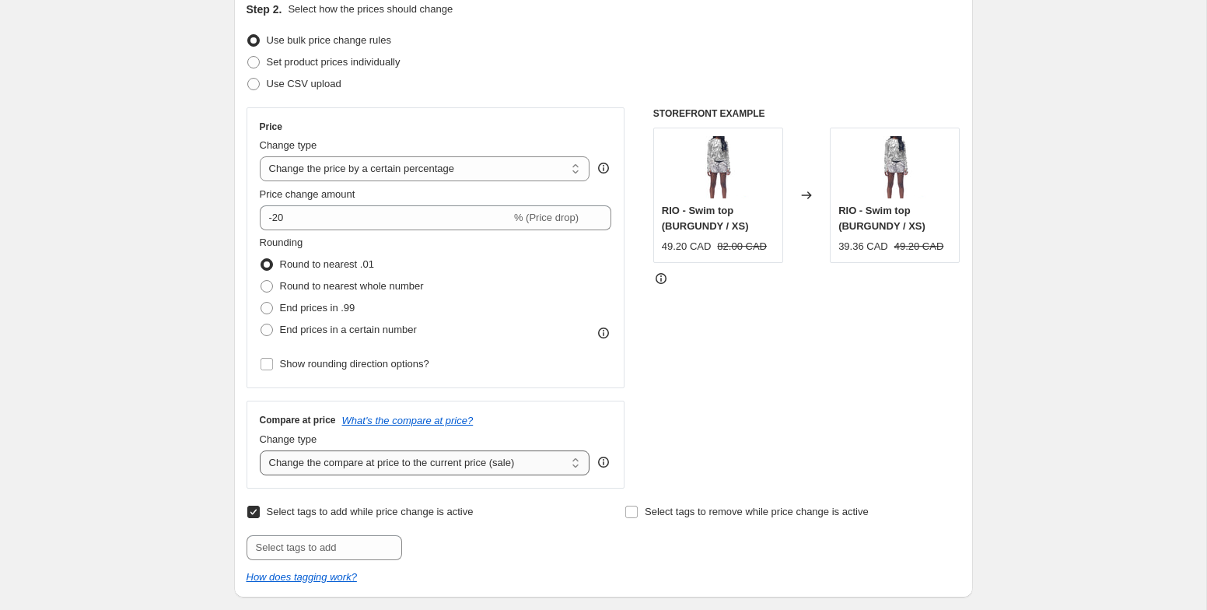
select select "no_change"
click option "Don't change the compare at price" at bounding box center [0, 0] width 0 height 0
select select "pcap"
click option "Change the price by a certain percentage relative to the compare at price" at bounding box center [0, 0] width 0 height 0
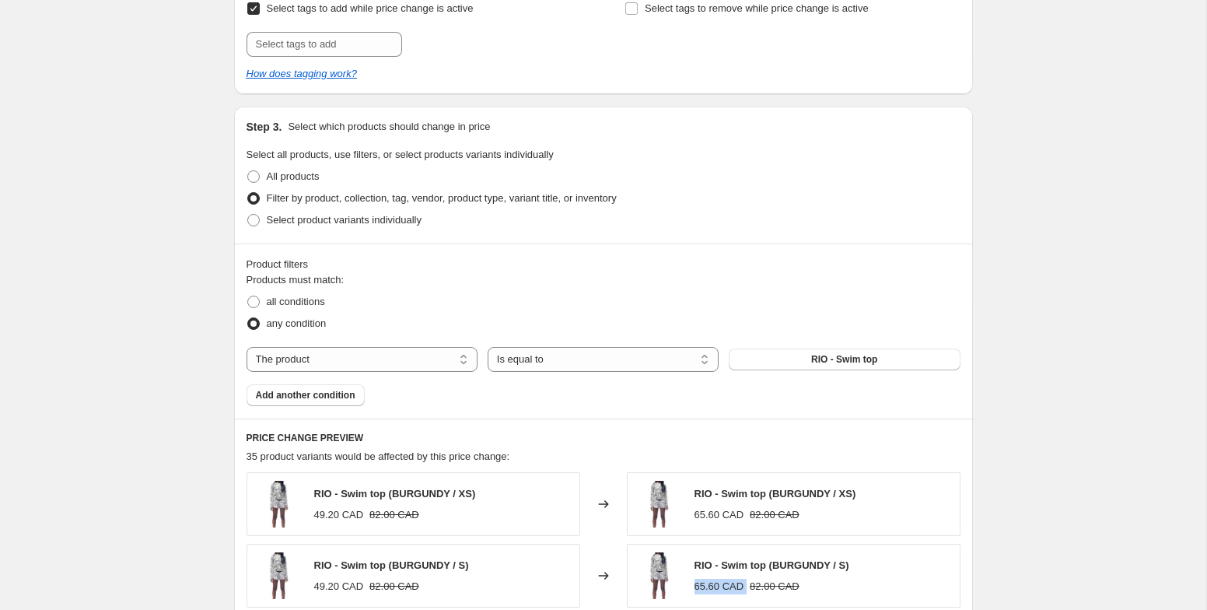
scroll to position [698, 0]
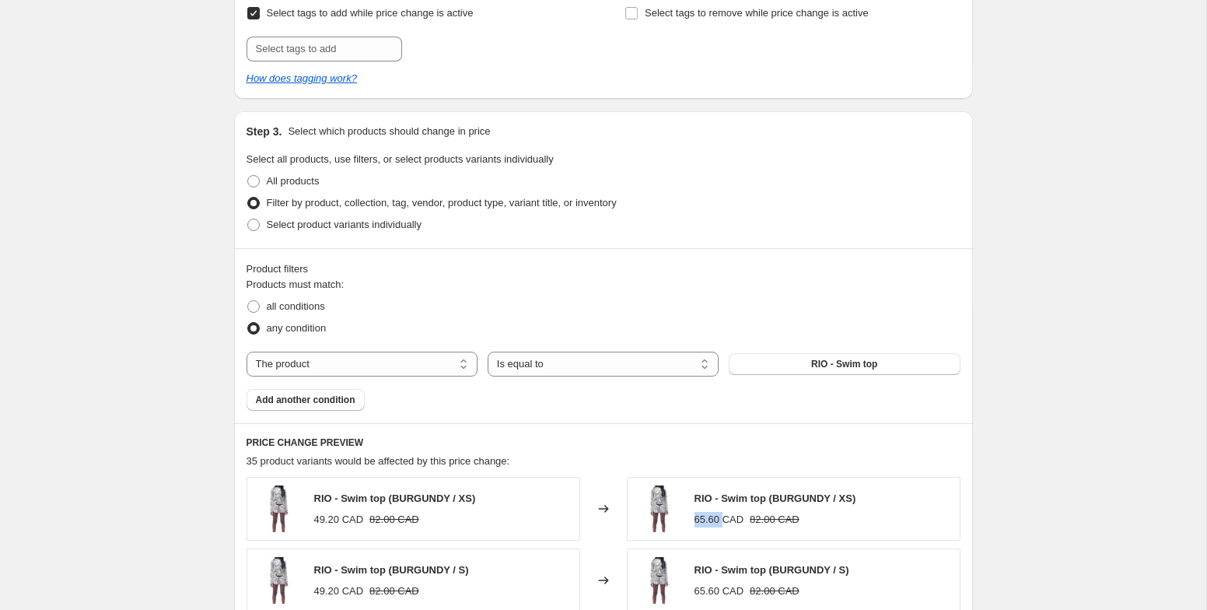
drag, startPoint x: 728, startPoint y: 524, endPoint x: 691, endPoint y: 523, distance: 36.6
click at [691, 523] on div "RIO - Swim top (BURGUNDY / XS) 65.60 CAD 82.00 CAD" at bounding box center [794, 509] width 334 height 64
drag, startPoint x: 751, startPoint y: 520, endPoint x: 873, endPoint y: 521, distance: 122.1
click at [873, 521] on div "RIO - Swim top (BURGUNDY / XS) 65.60 CAD 82.00 CAD" at bounding box center [794, 509] width 334 height 64
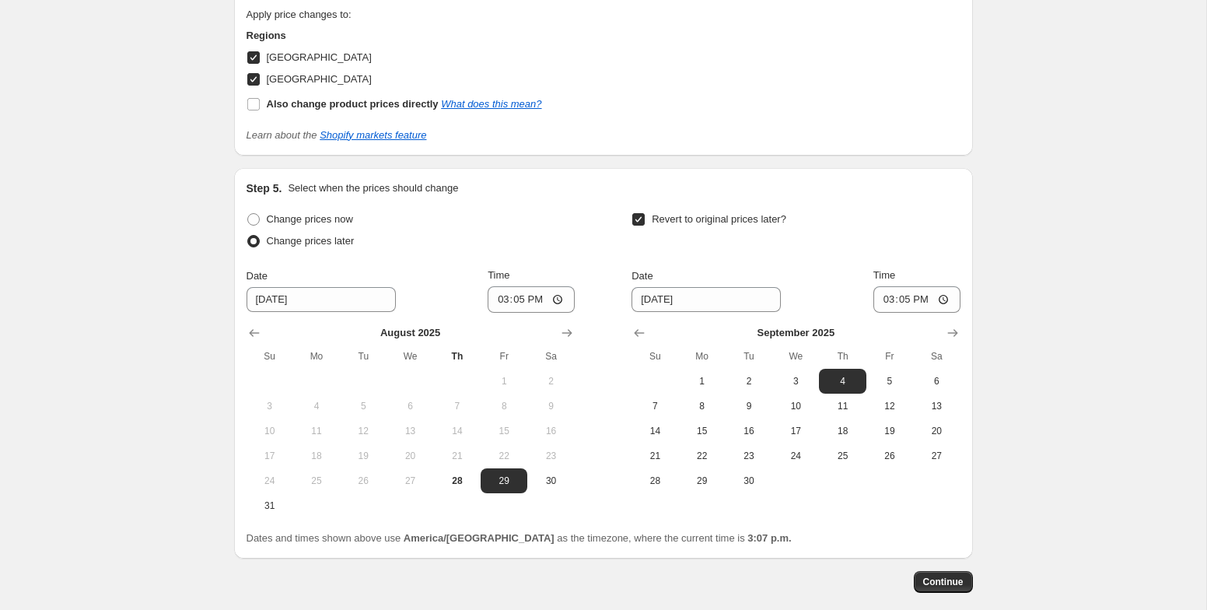
scroll to position [1749, 0]
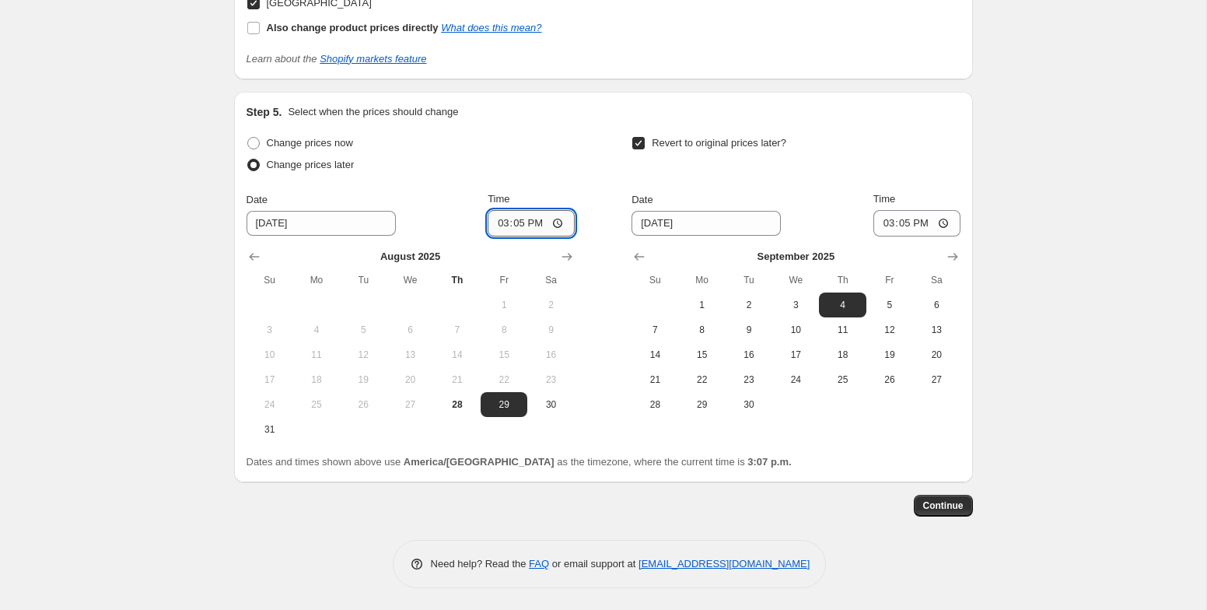
click at [560, 223] on input "15:05" at bounding box center [531, 223] width 87 height 26
click at [511, 221] on input "15:05" at bounding box center [531, 223] width 87 height 26
click at [527, 220] on input "23:05" at bounding box center [531, 223] width 87 height 26
type input "23:59"
click at [593, 443] on div "Change prices now Change prices later Date 8/29/2025 Time 23:59 August 2025 Su …" at bounding box center [604, 301] width 714 height 338
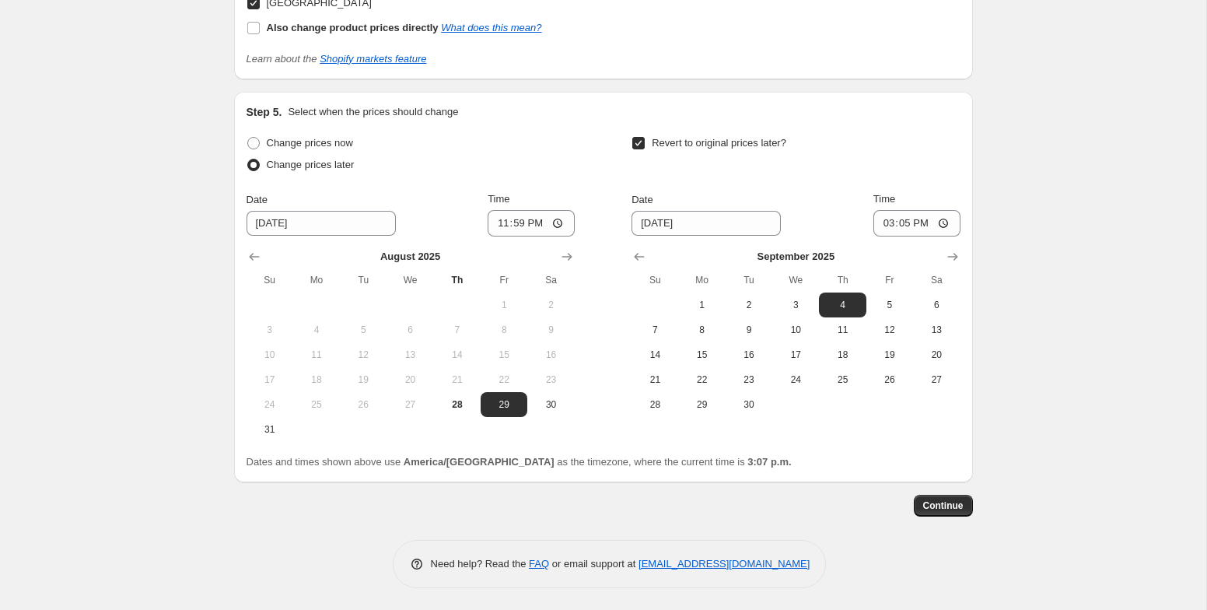
click at [717, 145] on span "Revert to original prices later?" at bounding box center [719, 143] width 135 height 12
click at [645, 145] on input "Revert to original prices later?" at bounding box center [638, 143] width 12 height 12
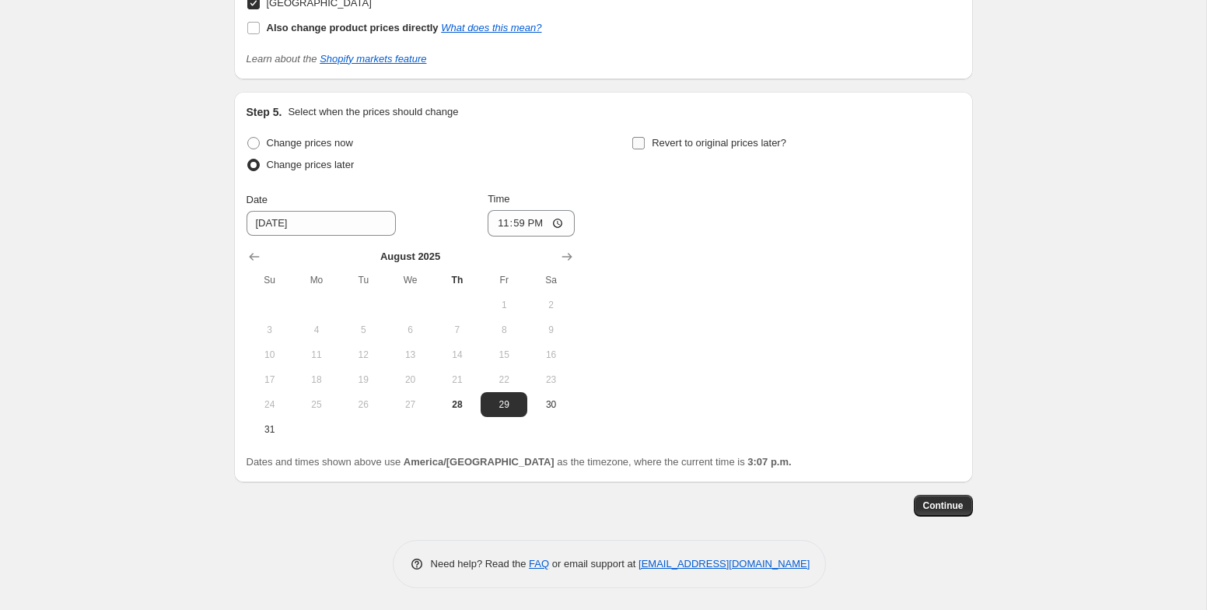
click at [717, 145] on span "Revert to original prices later?" at bounding box center [719, 143] width 135 height 12
click at [645, 145] on input "Revert to original prices later?" at bounding box center [638, 143] width 12 height 12
checkbox input "true"
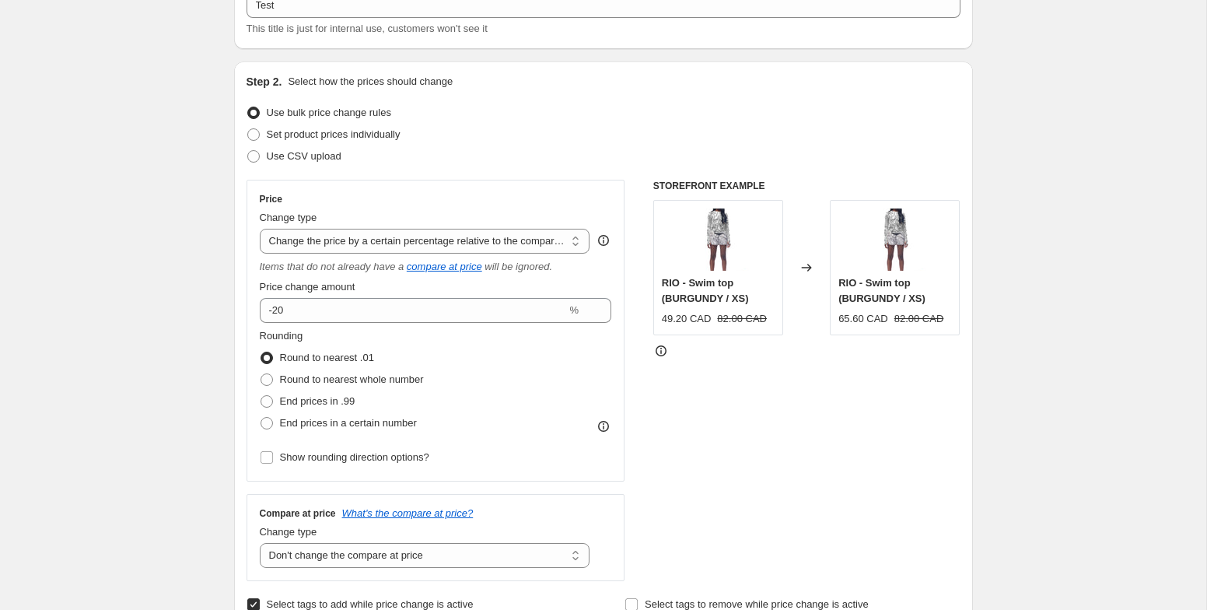
scroll to position [0, 0]
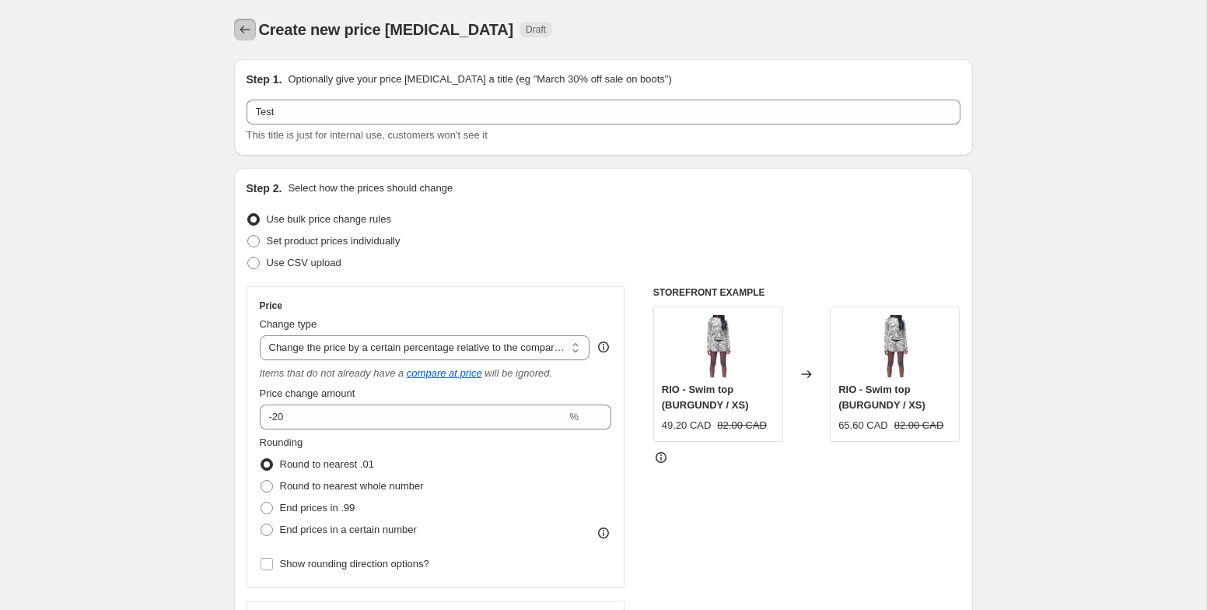
click at [247, 27] on icon "Price change jobs" at bounding box center [245, 30] width 16 height 16
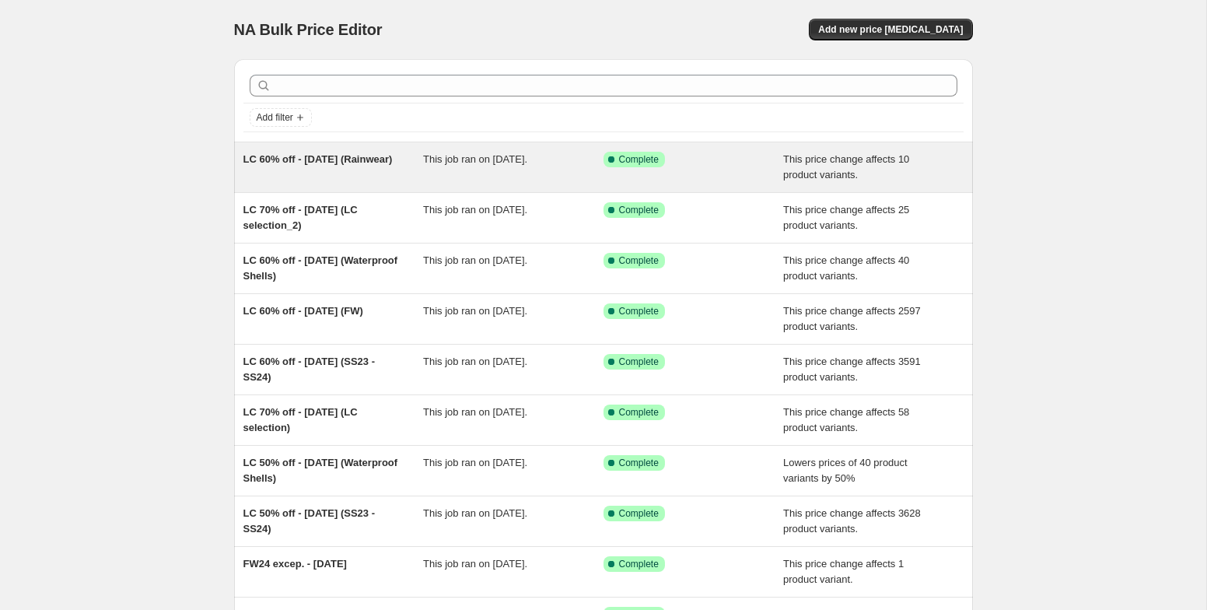
click at [328, 173] on div "LC 60% off - Aug 18, 2025 (Rainwear)" at bounding box center [333, 167] width 180 height 31
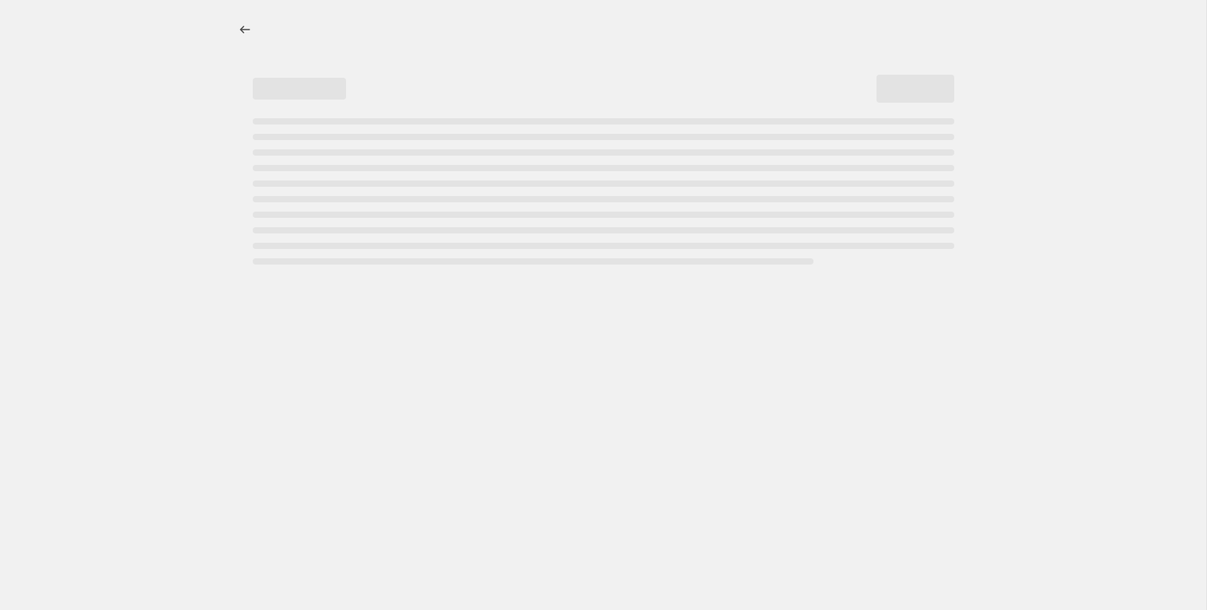
select select "pcap"
select select "no_change"
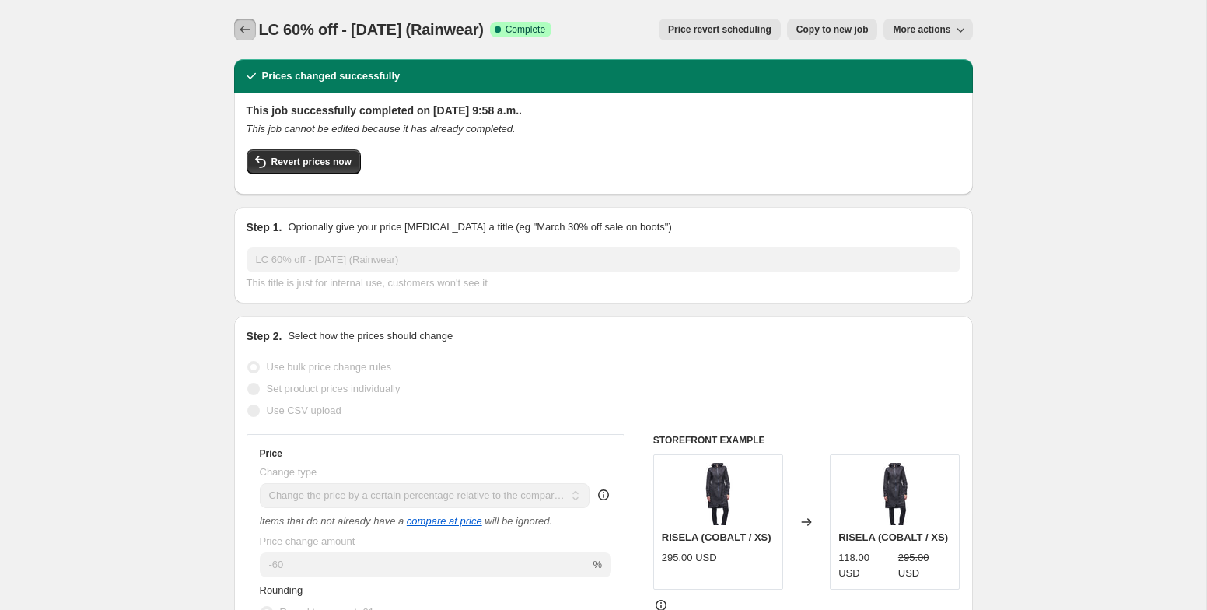
click at [247, 32] on icon "Price change jobs" at bounding box center [245, 30] width 16 height 16
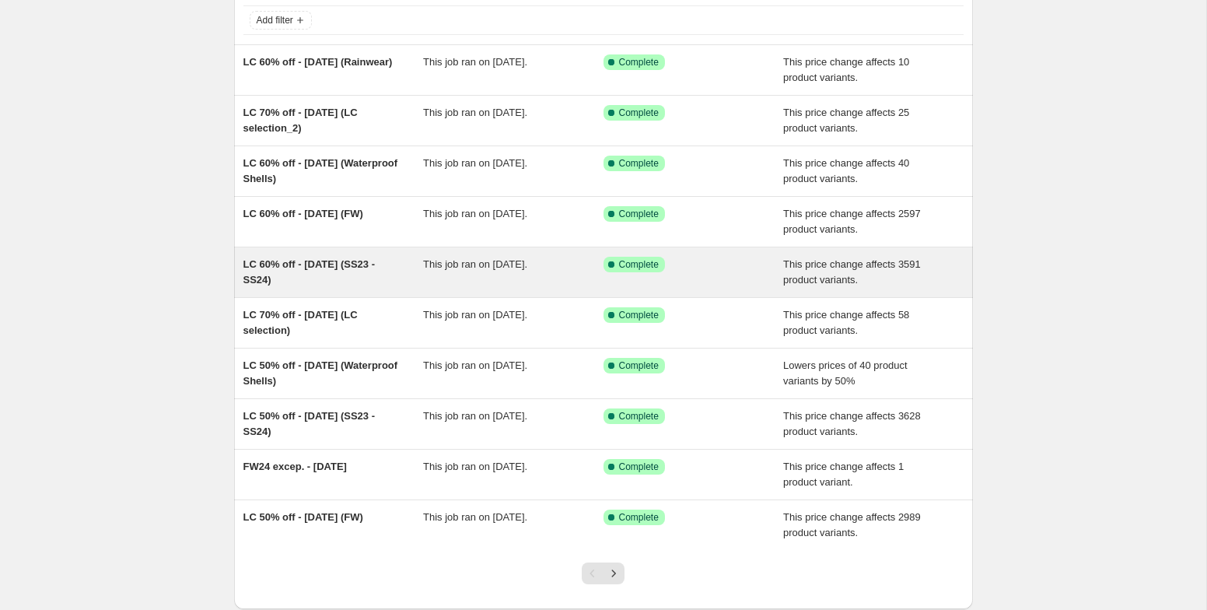
scroll to position [191, 0]
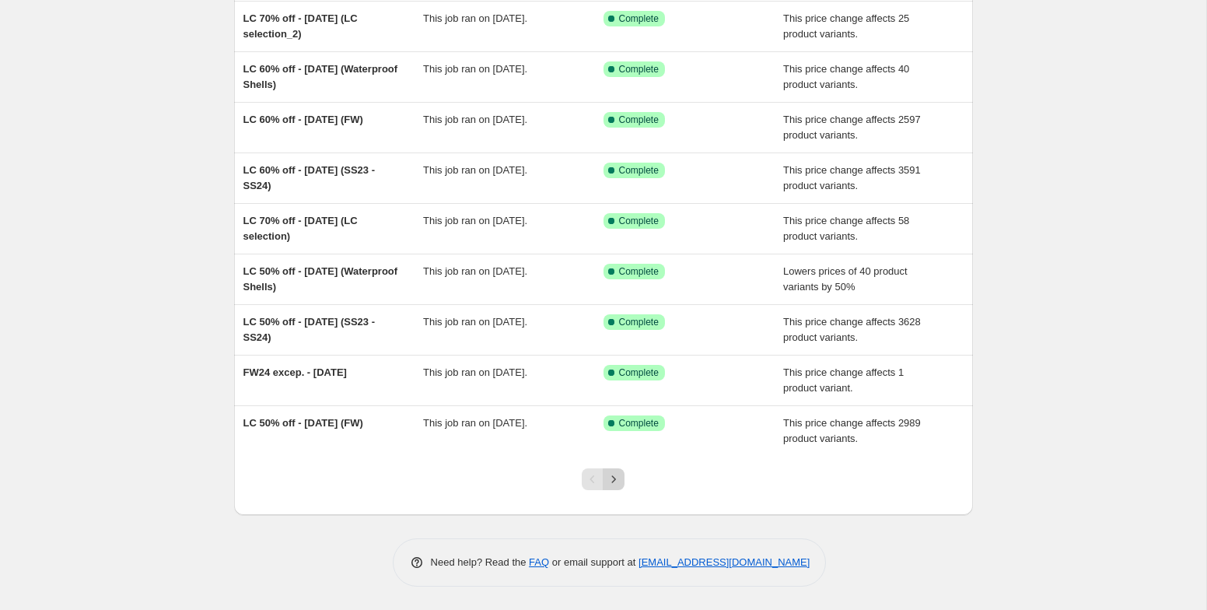
click at [621, 478] on icon "Next" at bounding box center [614, 479] width 16 height 16
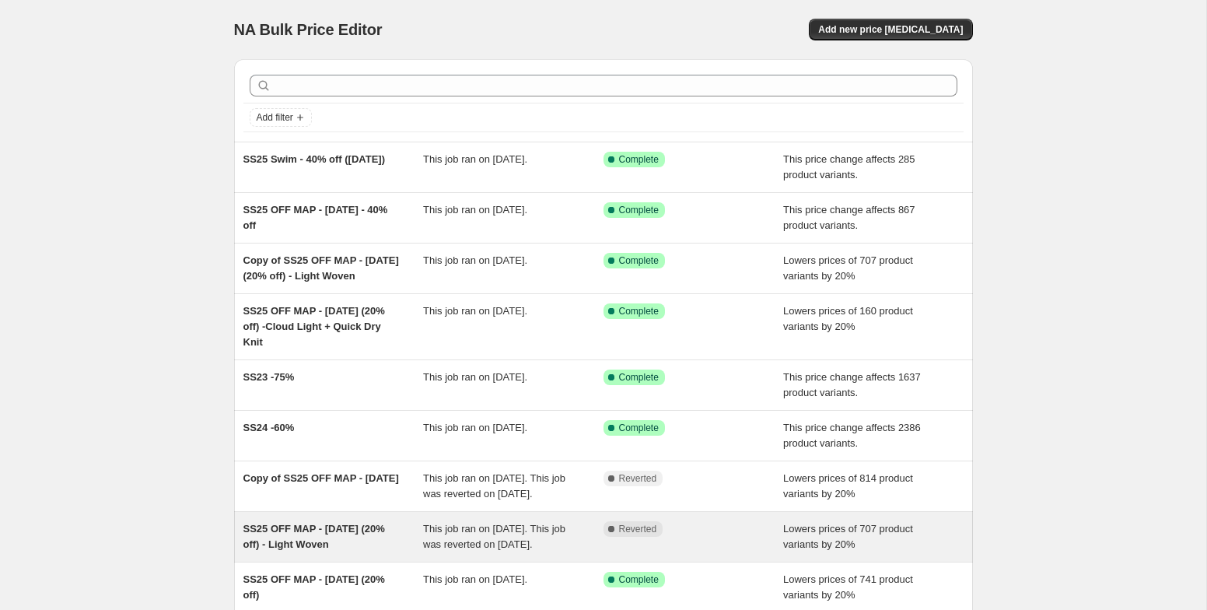
scroll to position [254, 0]
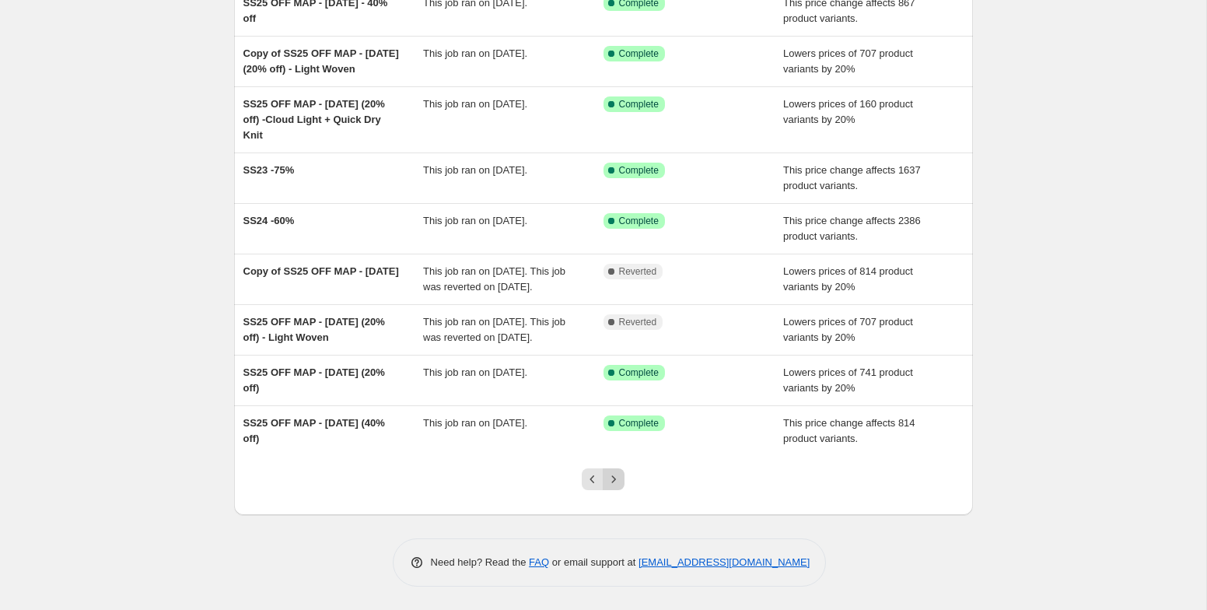
click at [611, 477] on icon "Next" at bounding box center [614, 479] width 16 height 16
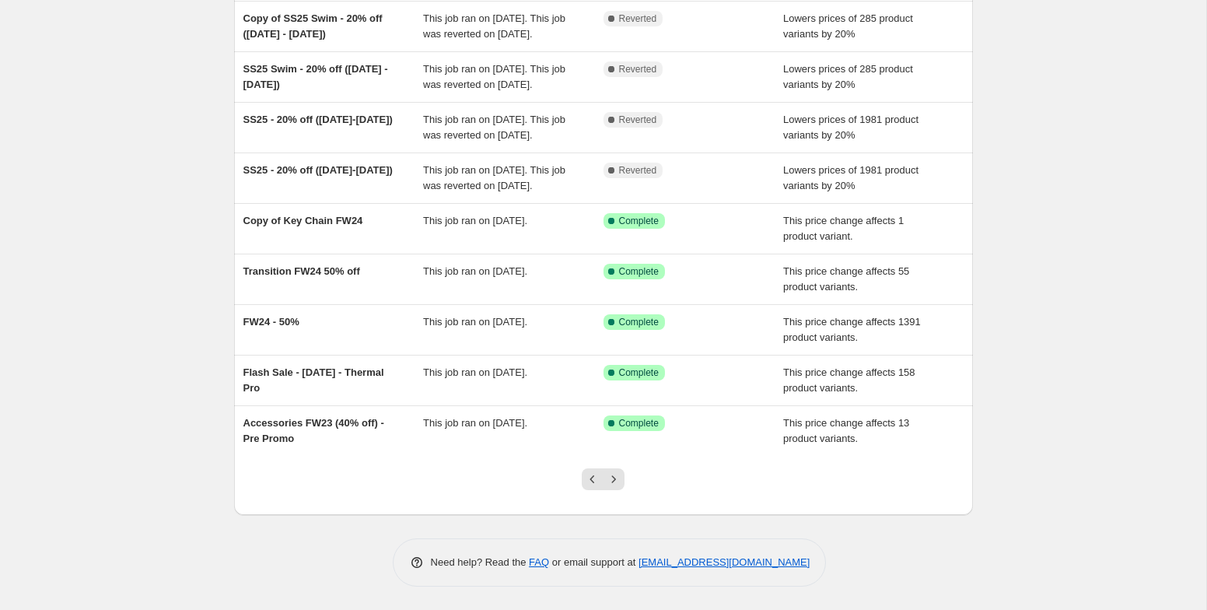
click at [611, 477] on icon "Next" at bounding box center [614, 479] width 16 height 16
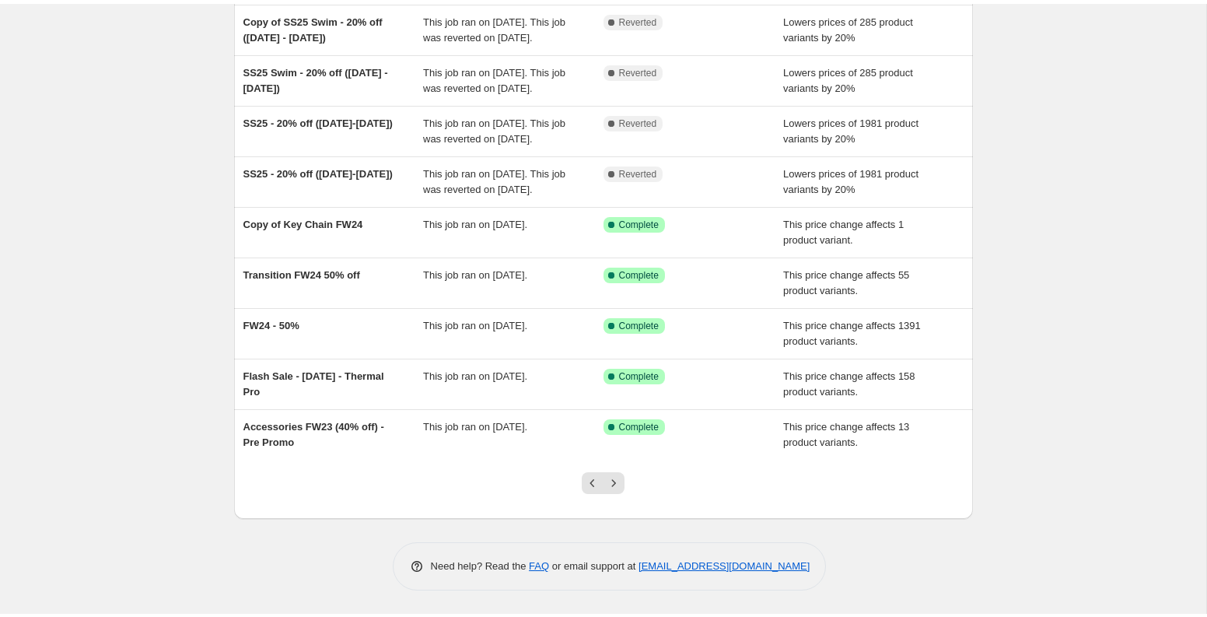
scroll to position [0, 0]
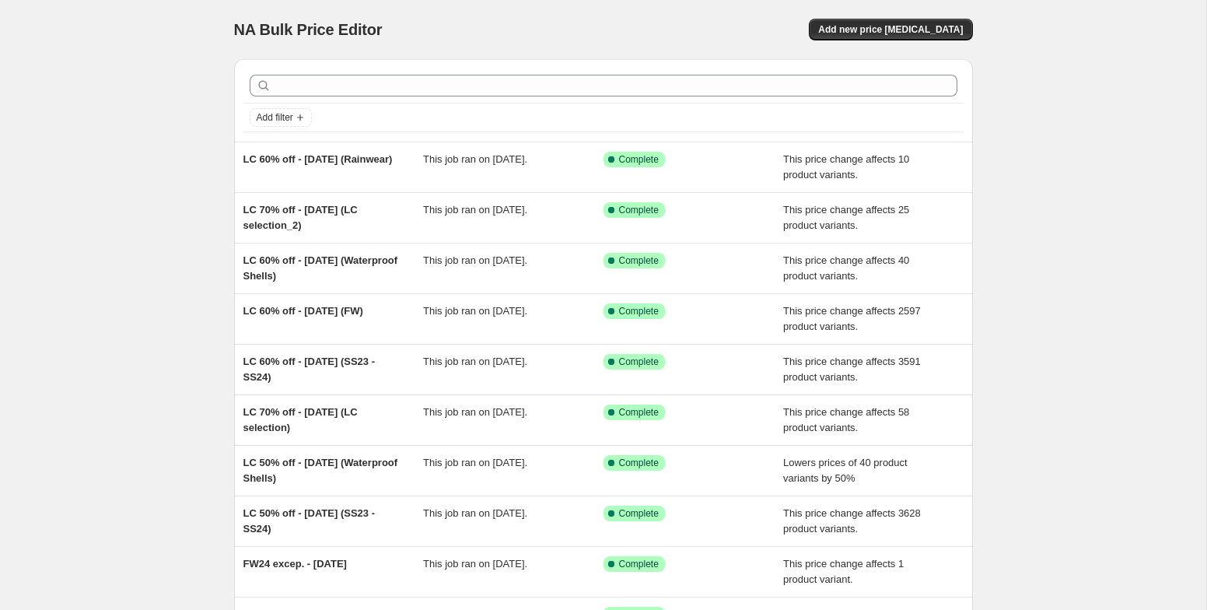
click at [162, 151] on div "NA Bulk Price Editor. This page is ready NA Bulk Price Editor Add new price cha…" at bounding box center [603, 400] width 1206 height 801
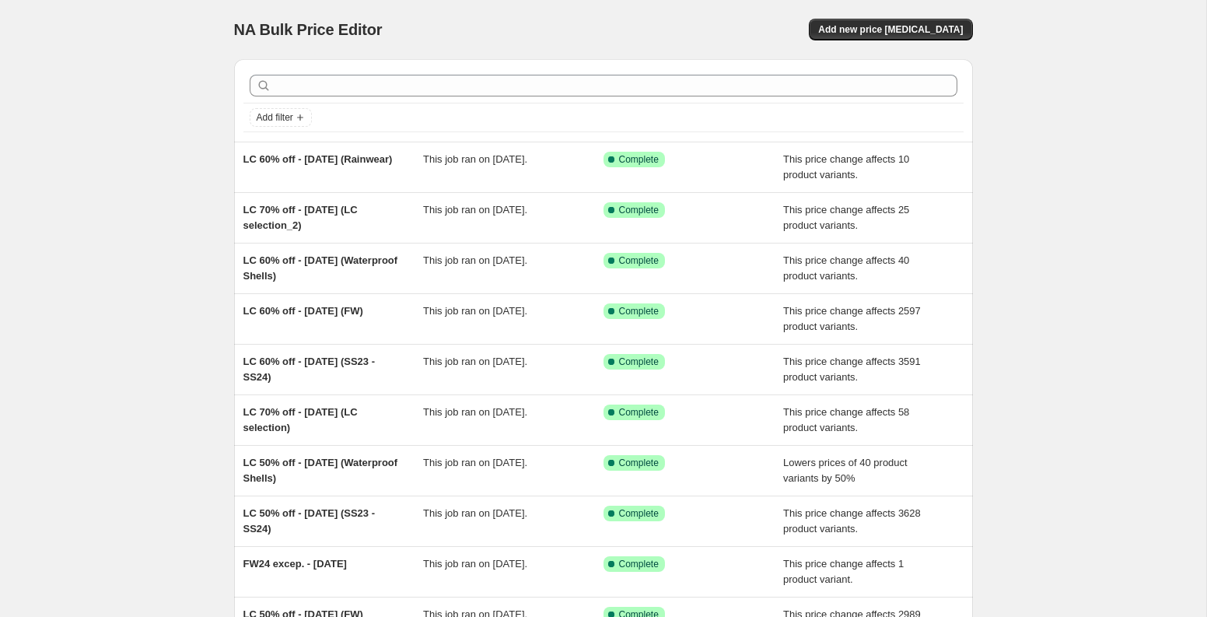
click at [59, 168] on div "NA Bulk Price Editor. This page is ready NA Bulk Price Editor Add new price cha…" at bounding box center [603, 400] width 1206 height 801
click at [925, 33] on span "Add new price change job" at bounding box center [890, 29] width 145 height 12
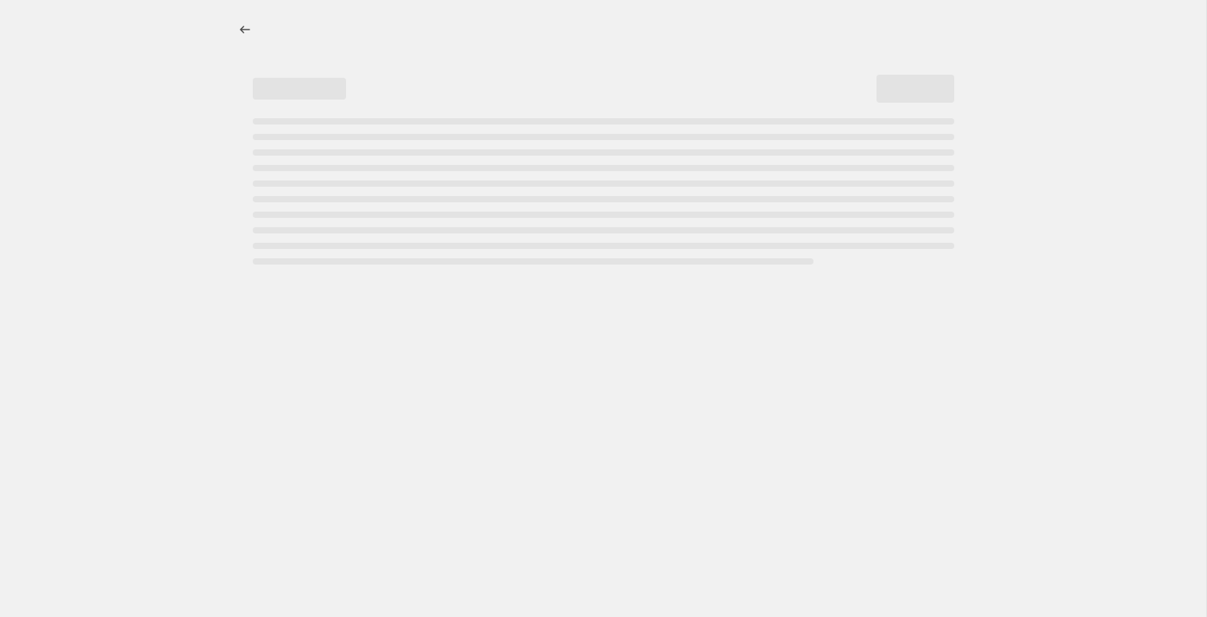
select select "percentage"
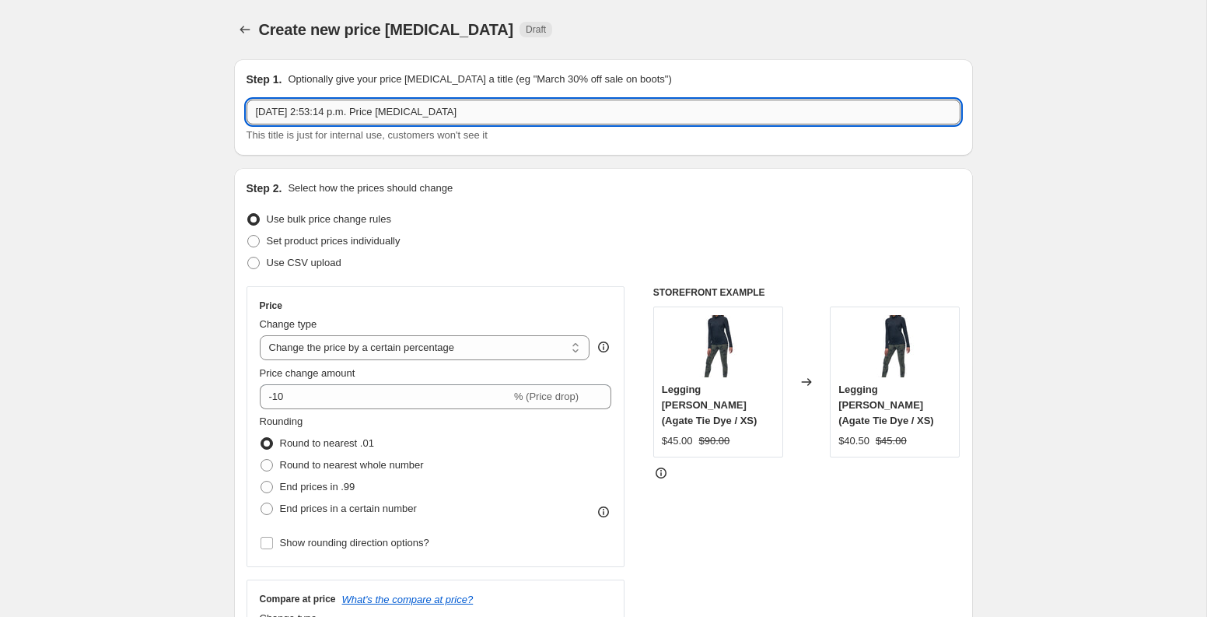
click at [659, 120] on input "Aug 28, 2025, 2:53:14 p.m. Price change job" at bounding box center [604, 112] width 714 height 25
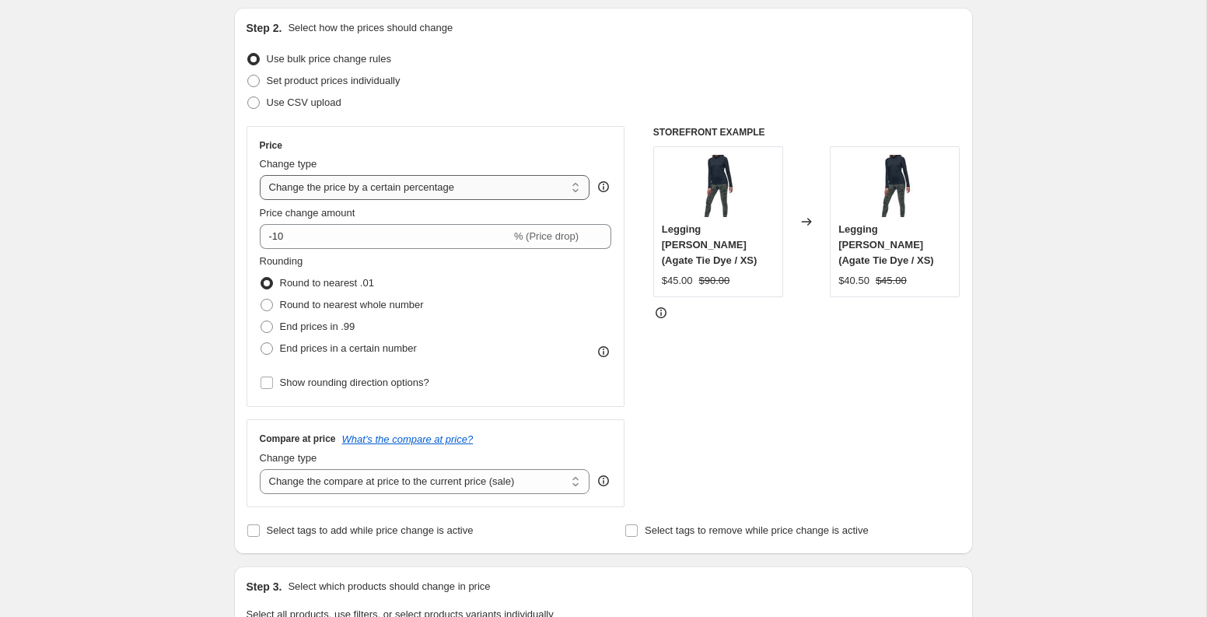
scroll to position [169, 0]
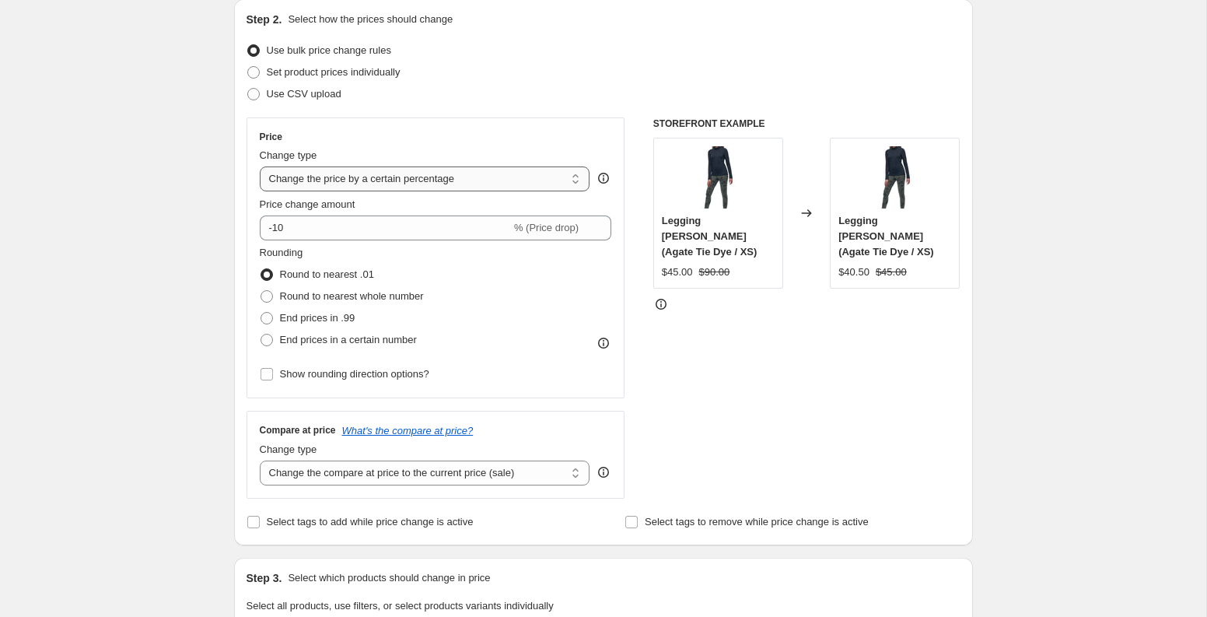
type input "test - 20% (aug 28th, 2025)"
click option "Change the price by a certain percentage" at bounding box center [0, 0] width 0 height 0
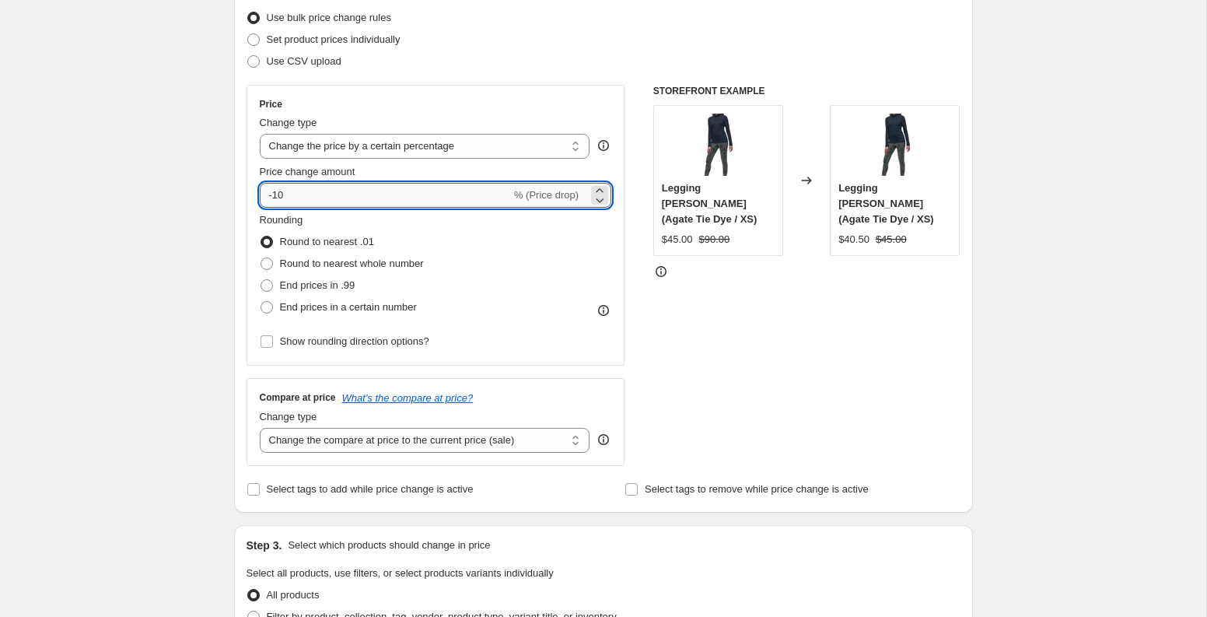
click at [411, 193] on input "-10" at bounding box center [385, 195] width 251 height 25
type input "-1"
type input "-20"
click at [845, 354] on div "STOREFRONT EXAMPLE Legging PERNA (Agate Tie Dye / XS) $45.00 $90.00 Changed to …" at bounding box center [806, 275] width 307 height 381
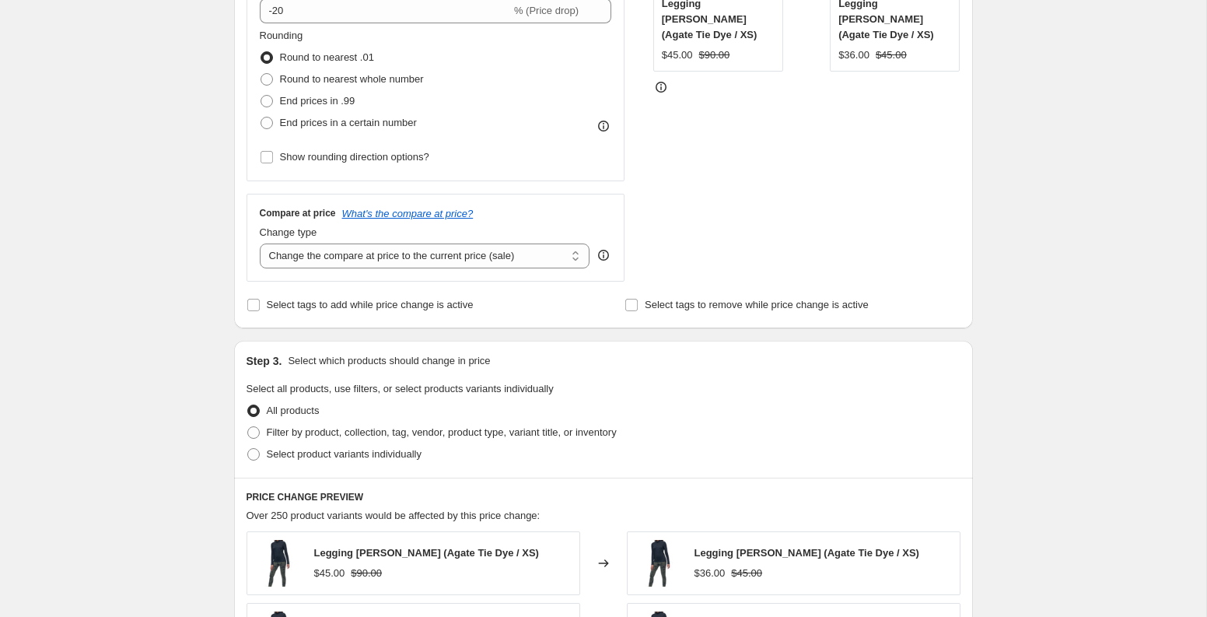
scroll to position [394, 0]
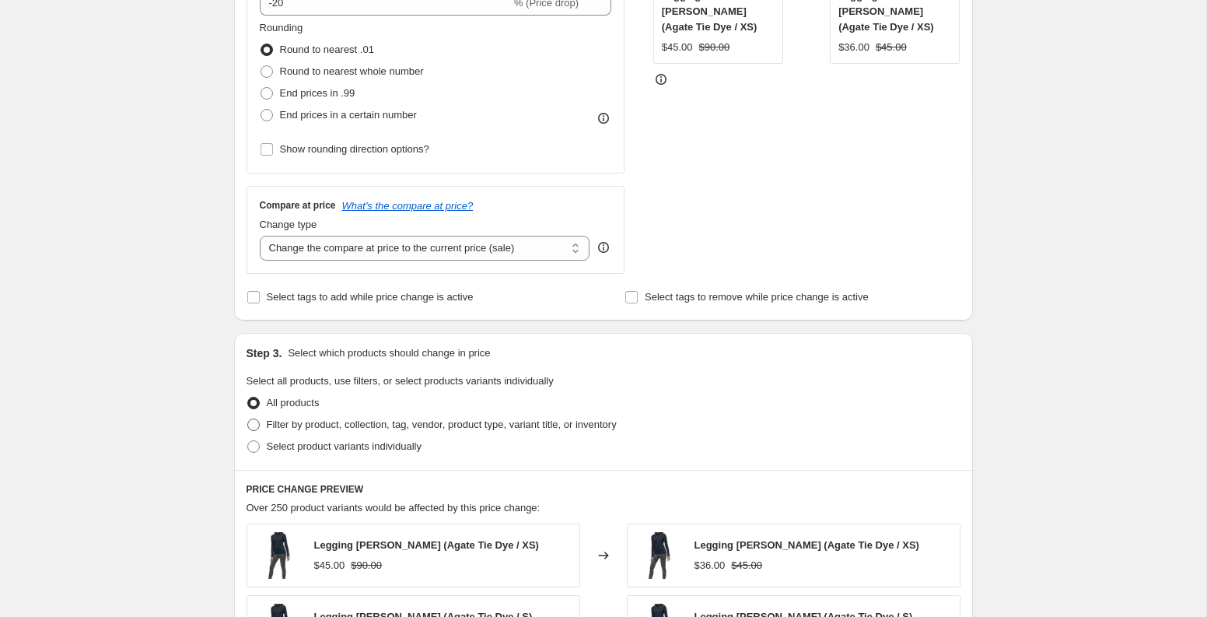
click at [572, 424] on span "Filter by product, collection, tag, vendor, product type, variant title, or inv…" at bounding box center [442, 424] width 350 height 12
click at [248, 419] on input "Filter by product, collection, tag, vendor, product type, variant title, or inv…" at bounding box center [247, 418] width 1 height 1
radio input "true"
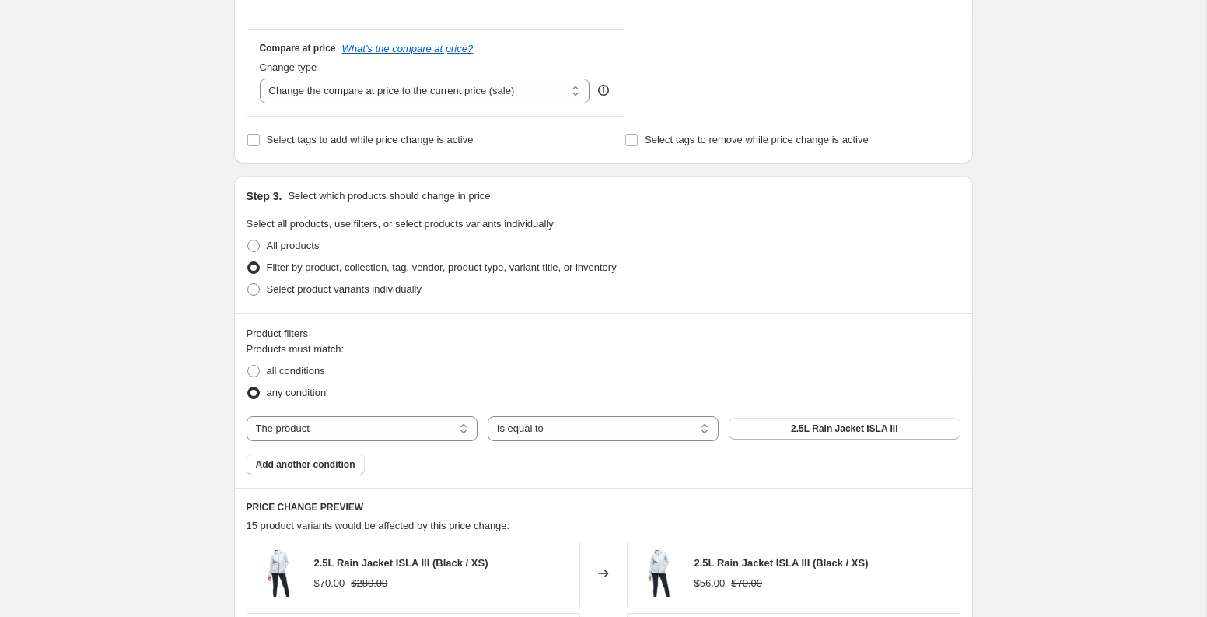
scroll to position [558, 0]
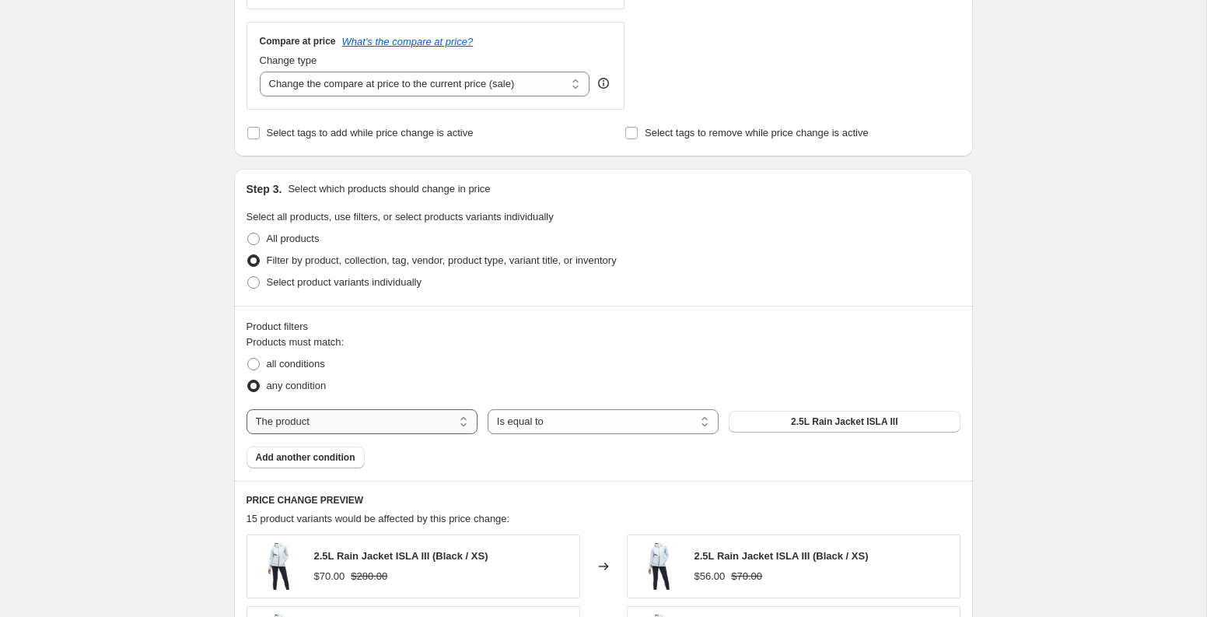
click option "The product" at bounding box center [0, 0] width 0 height 0
click at [870, 424] on span "2.5L Rain Jacket ISLA III" at bounding box center [844, 421] width 107 height 12
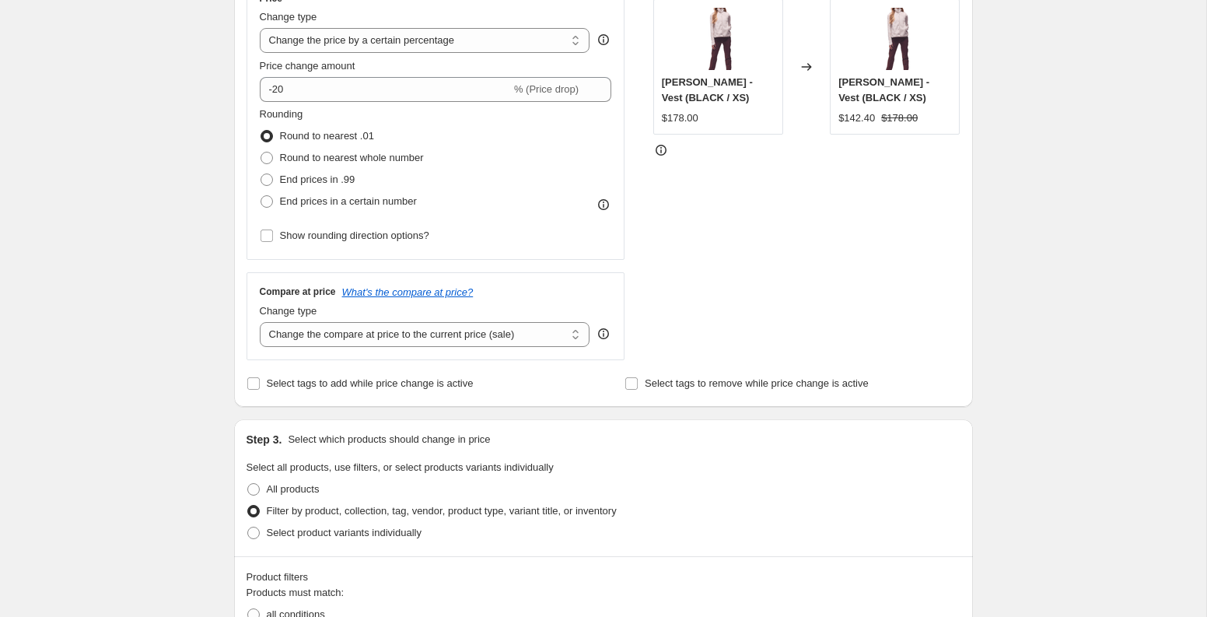
scroll to position [273, 0]
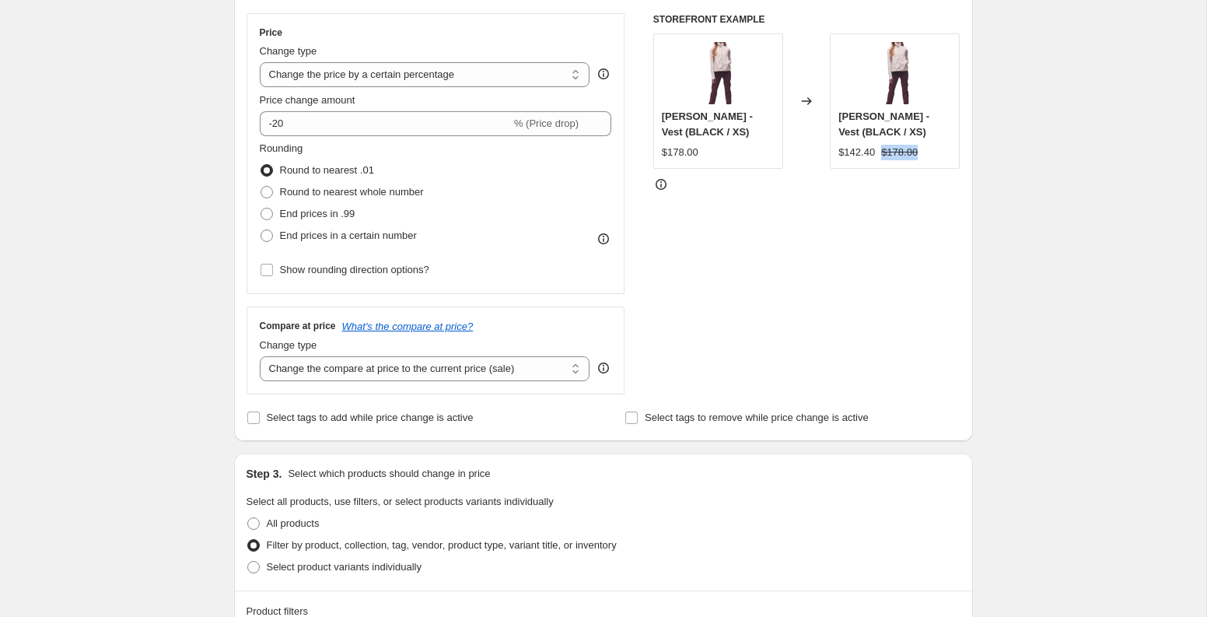
drag, startPoint x: 884, startPoint y: 154, endPoint x: 928, endPoint y: 152, distance: 43.6
click at [934, 152] on div "$142.40 $178.00" at bounding box center [894, 153] width 113 height 16
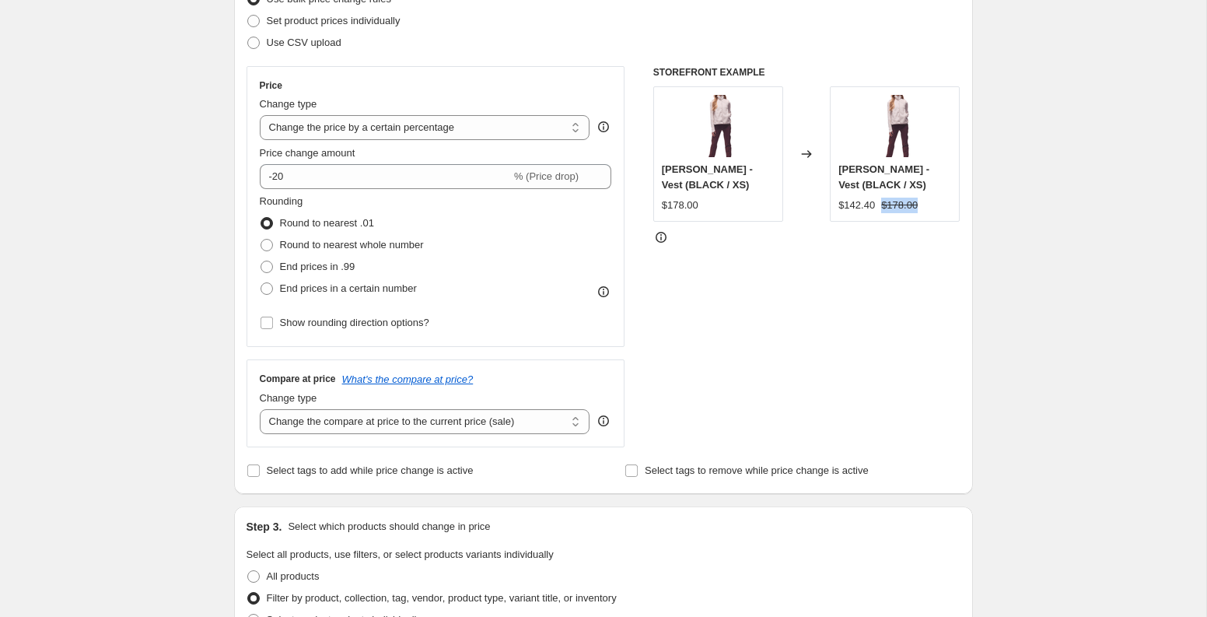
scroll to position [216, 0]
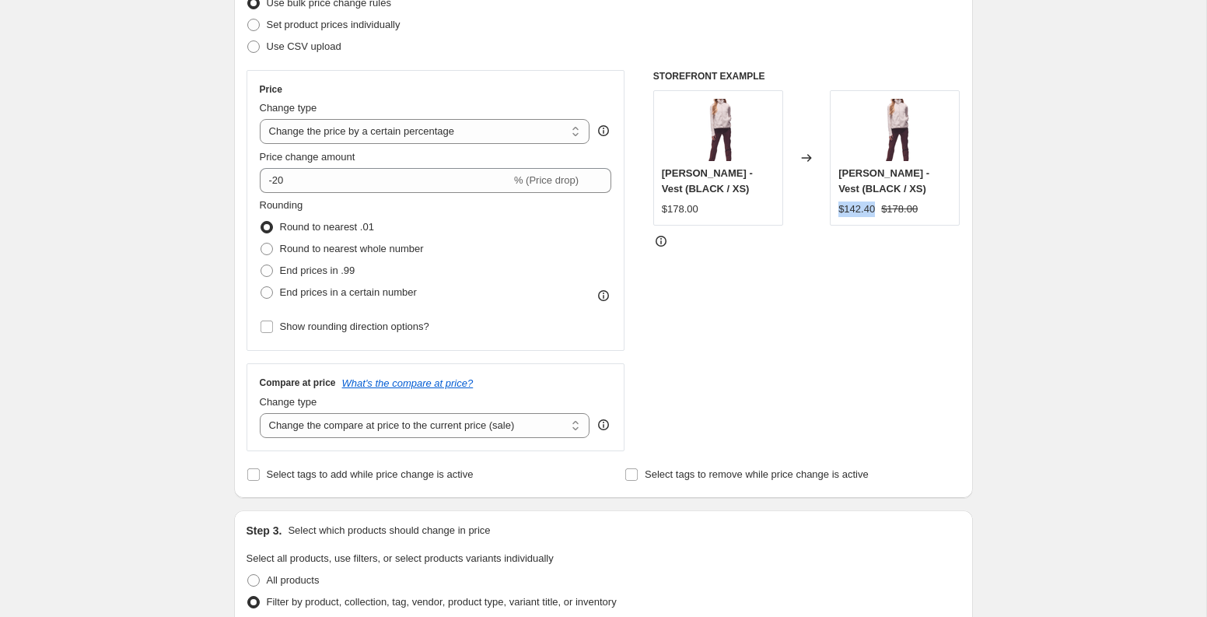
drag, startPoint x: 876, startPoint y: 206, endPoint x: 838, endPoint y: 206, distance: 38.1
click at [838, 206] on div "SATU VEST II - Vest (BLACK / XS) $142.40 $178.00" at bounding box center [895, 157] width 130 height 135
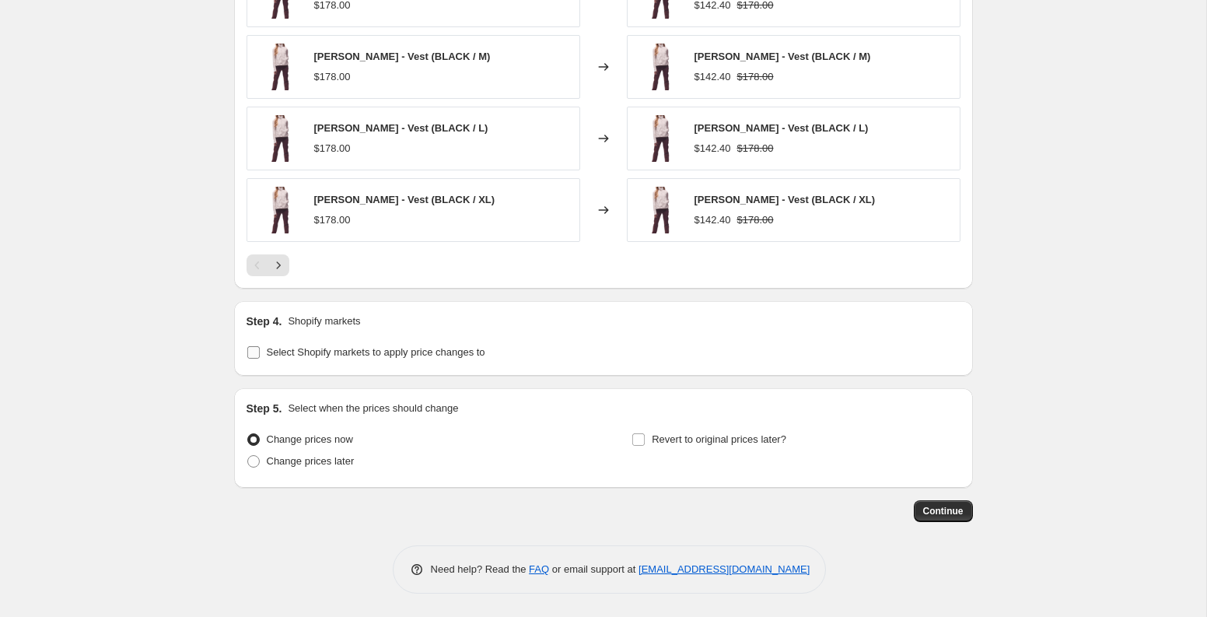
scroll to position [1194, 0]
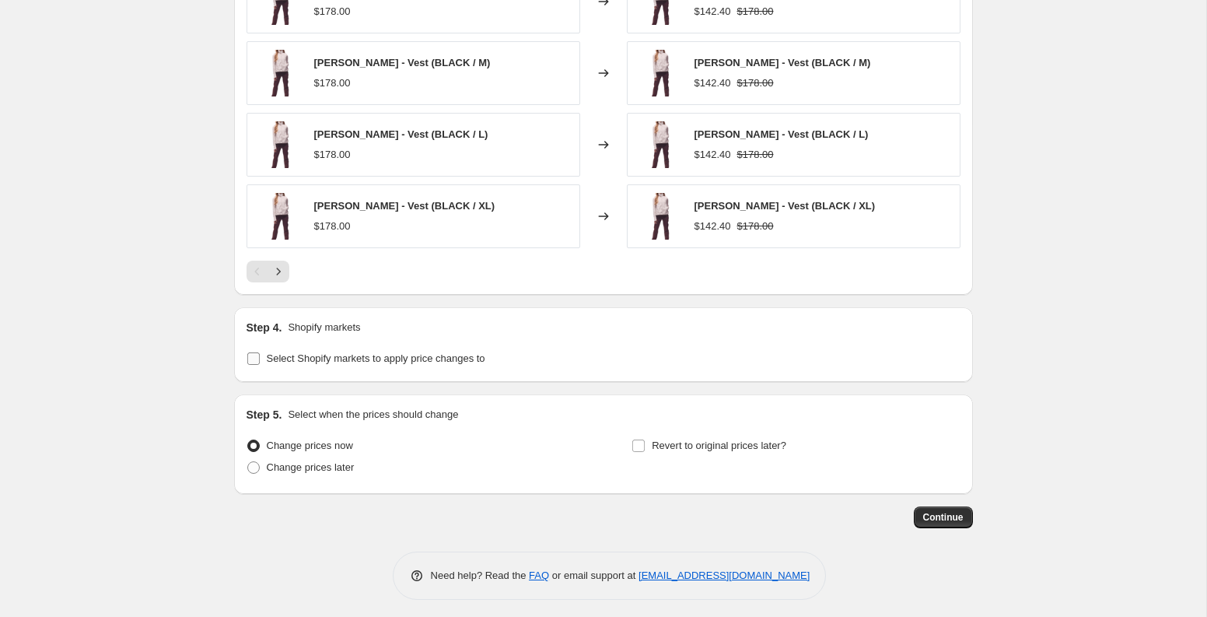
click at [252, 359] on input "Select Shopify markets to apply price changes to" at bounding box center [253, 358] width 12 height 12
checkbox input "true"
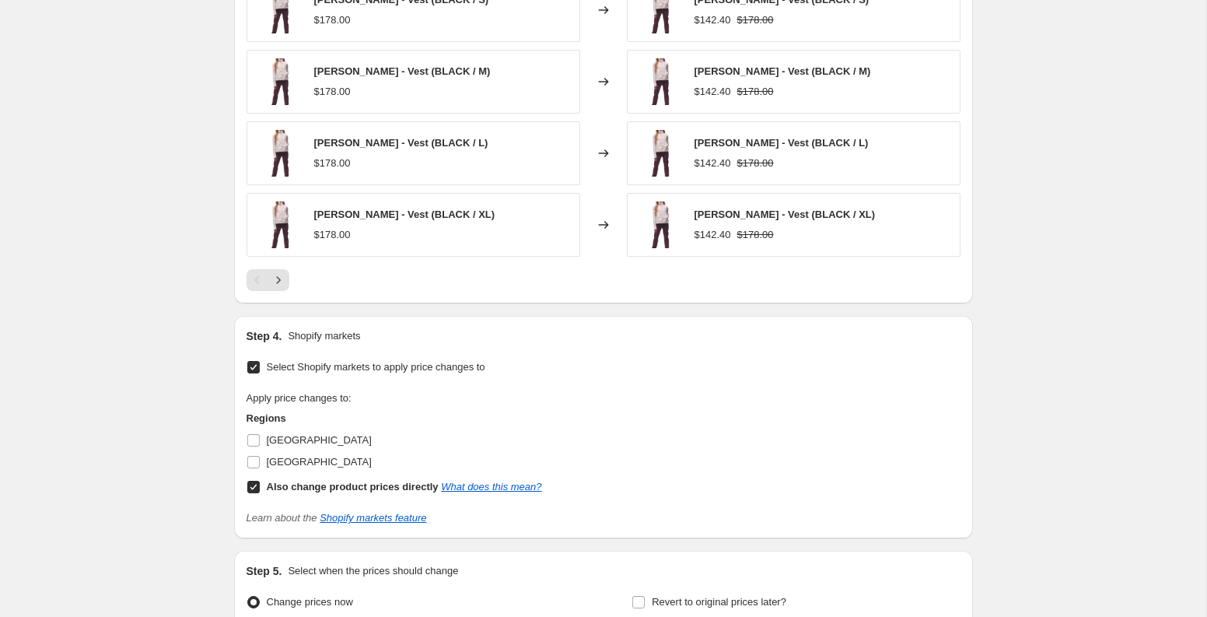
scroll to position [1185, 0]
click at [253, 492] on input "Also change product prices directly What does this mean?" at bounding box center [253, 487] width 12 height 12
checkbox input "false"
click at [251, 439] on input "Canada" at bounding box center [253, 441] width 12 height 12
checkbox input "true"
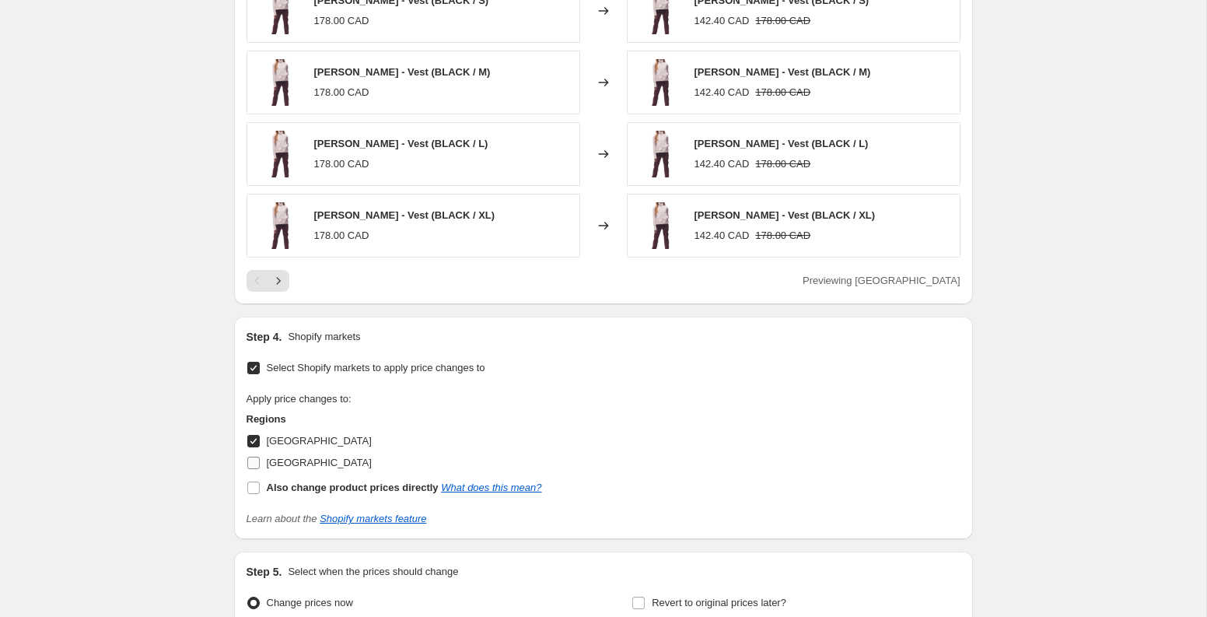
click at [255, 462] on input "USA" at bounding box center [253, 463] width 12 height 12
checkbox input "true"
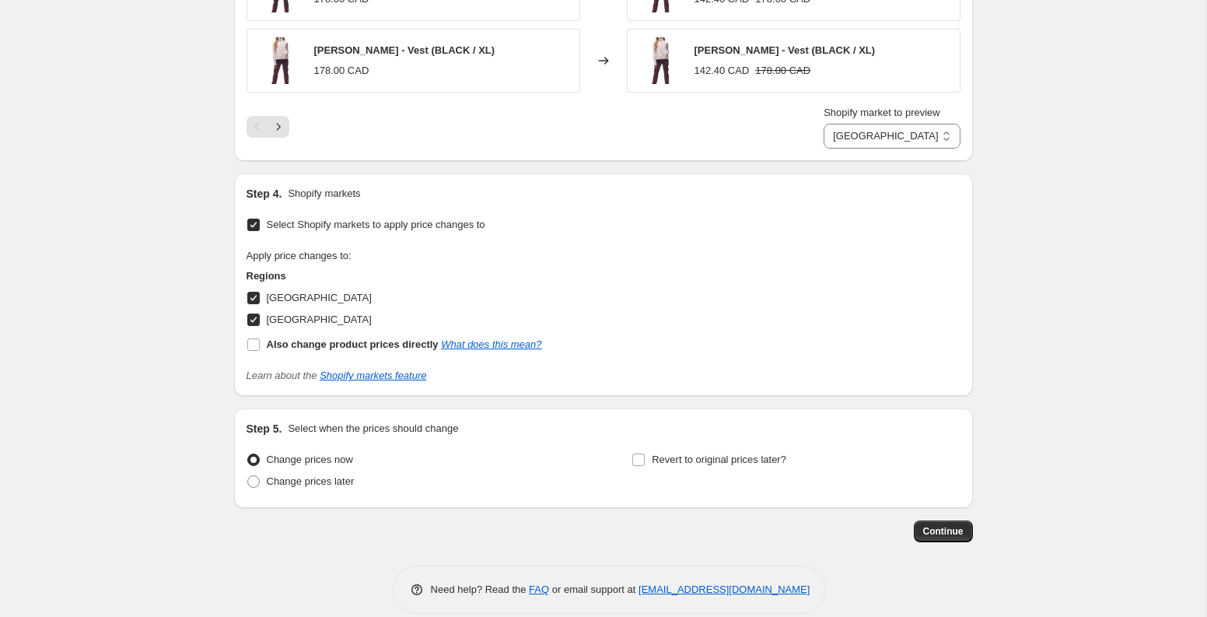
scroll to position [1370, 0]
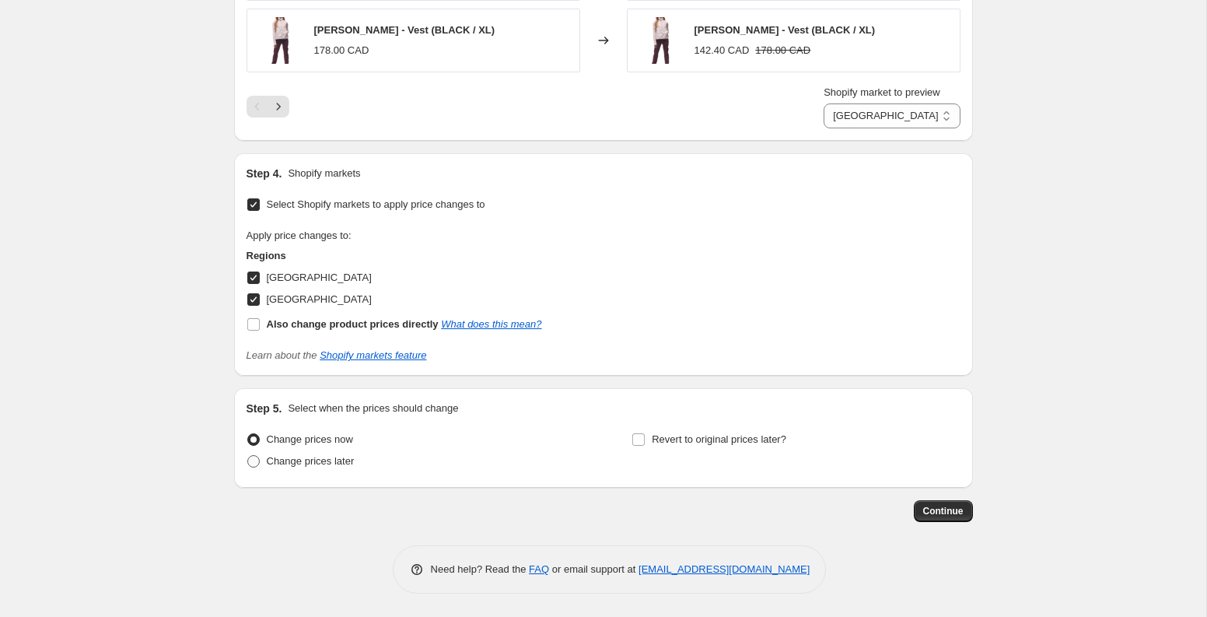
click at [313, 465] on span "Change prices later" at bounding box center [311, 461] width 88 height 12
click at [248, 456] on input "Change prices later" at bounding box center [247, 455] width 1 height 1
radio input "true"
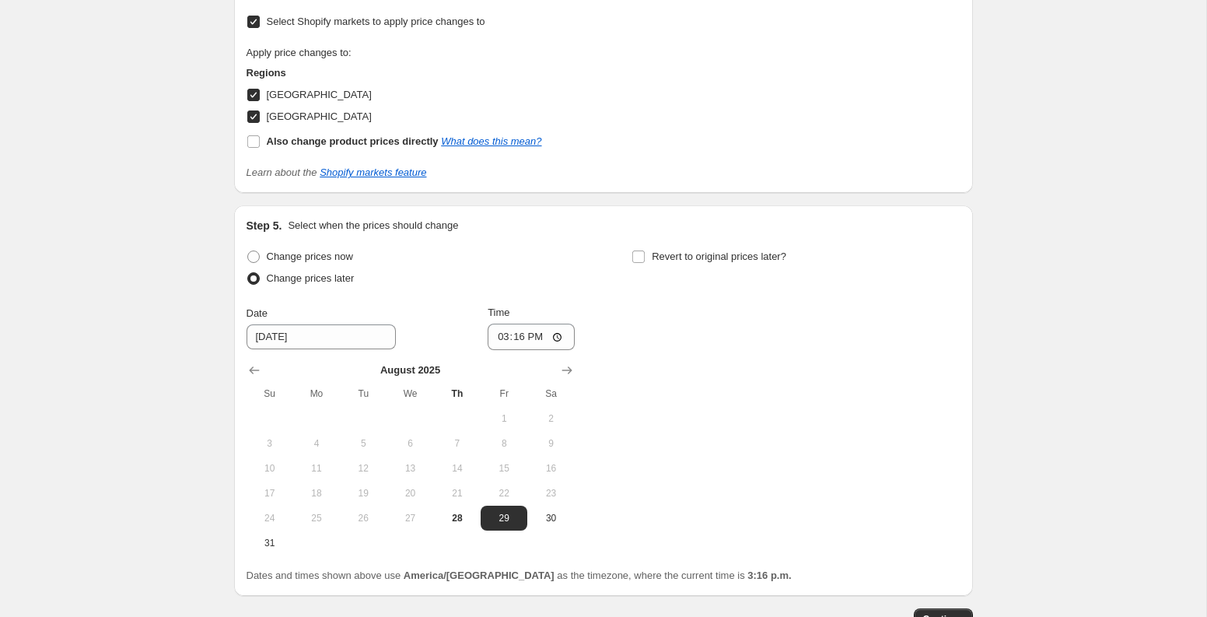
scroll to position [1562, 0]
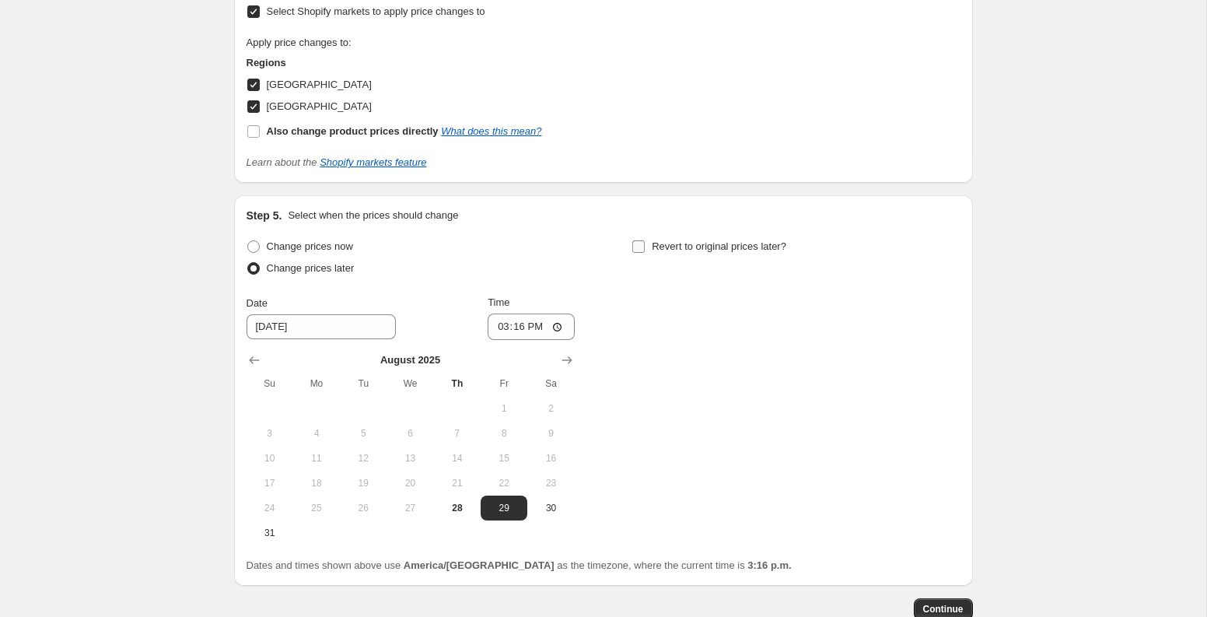
click at [645, 246] on input "Revert to original prices later?" at bounding box center [638, 246] width 12 height 12
checkbox input "true"
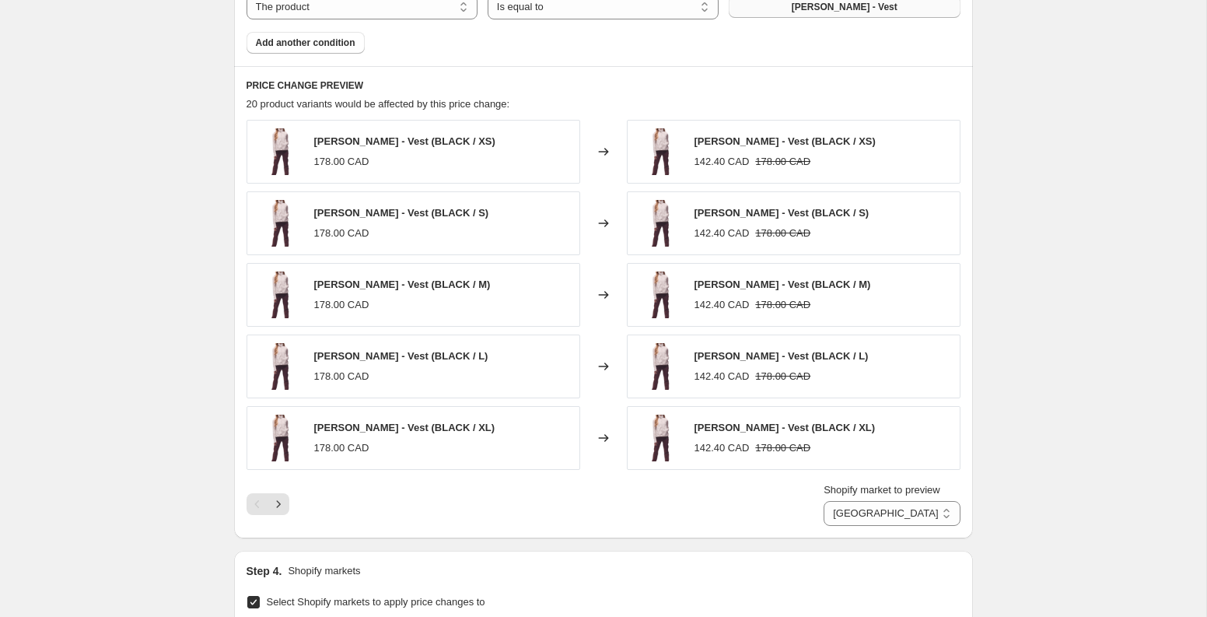
scroll to position [961, 0]
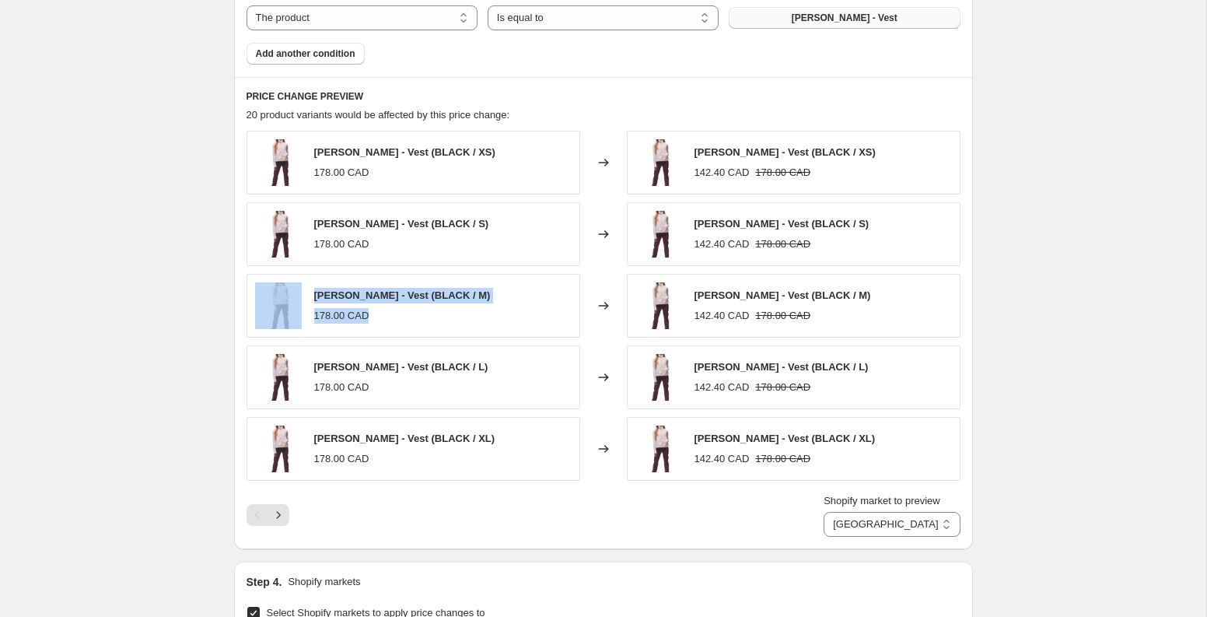
drag, startPoint x: 374, startPoint y: 317, endPoint x: 302, endPoint y: 318, distance: 72.3
click at [300, 318] on div "SATU VEST II - Vest (BLACK / M) 178.00 CAD" at bounding box center [414, 306] width 334 height 64
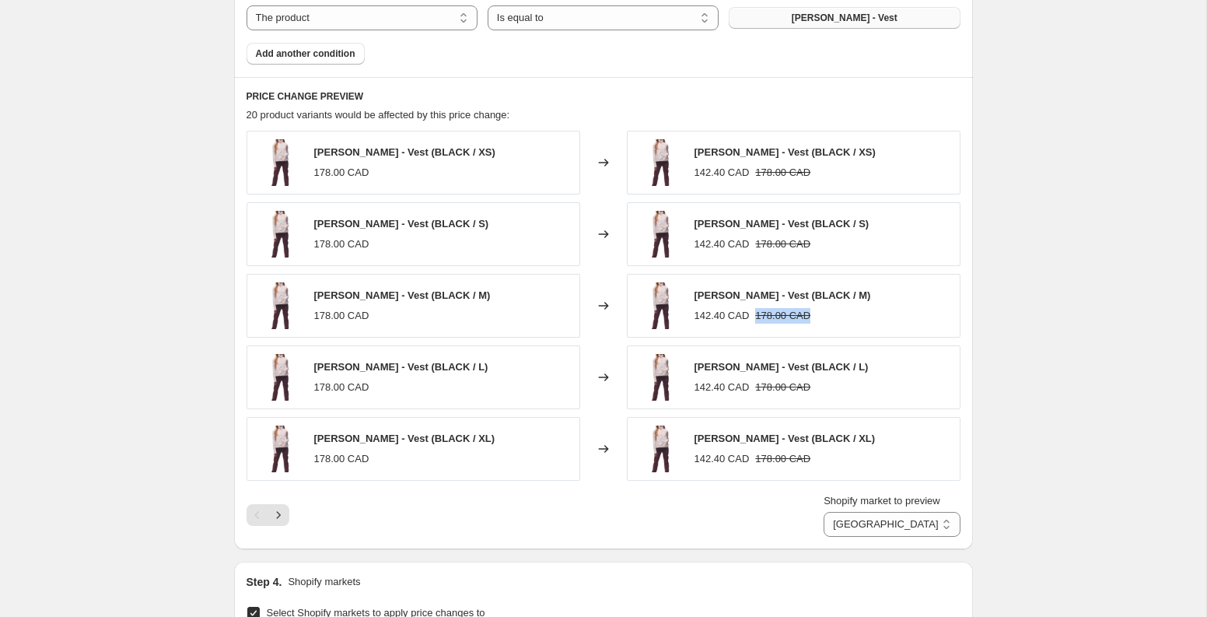
drag, startPoint x: 757, startPoint y: 315, endPoint x: 828, endPoint y: 317, distance: 71.6
click at [828, 317] on div "142.40 CAD 178.00 CAD" at bounding box center [783, 316] width 177 height 16
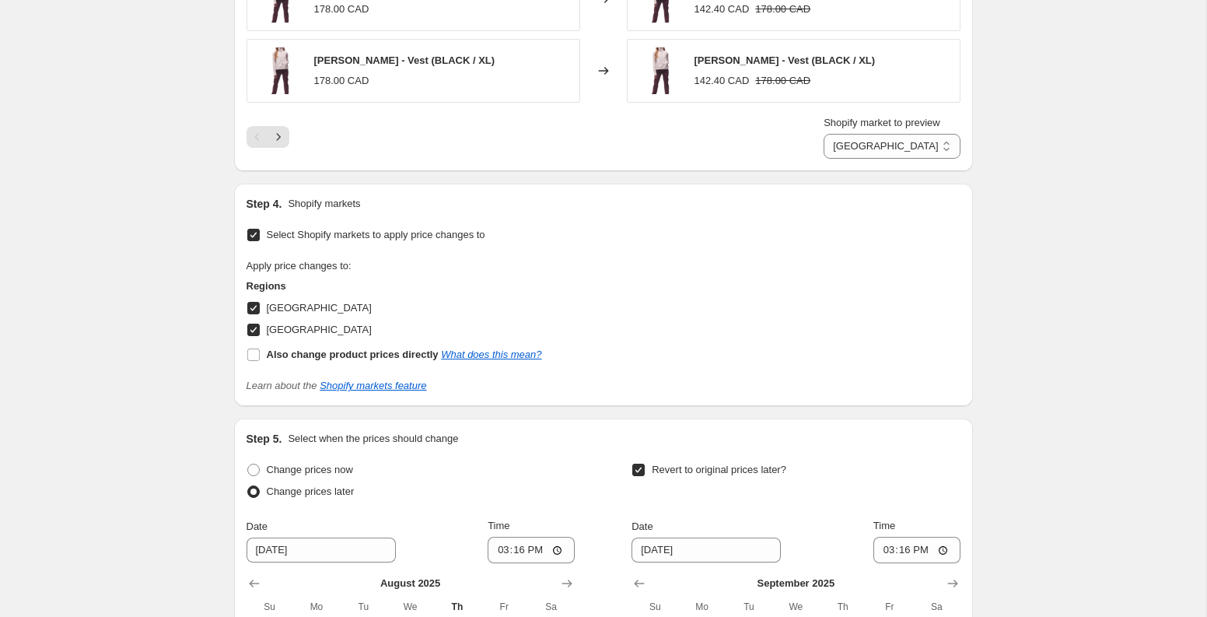
scroll to position [1371, 0]
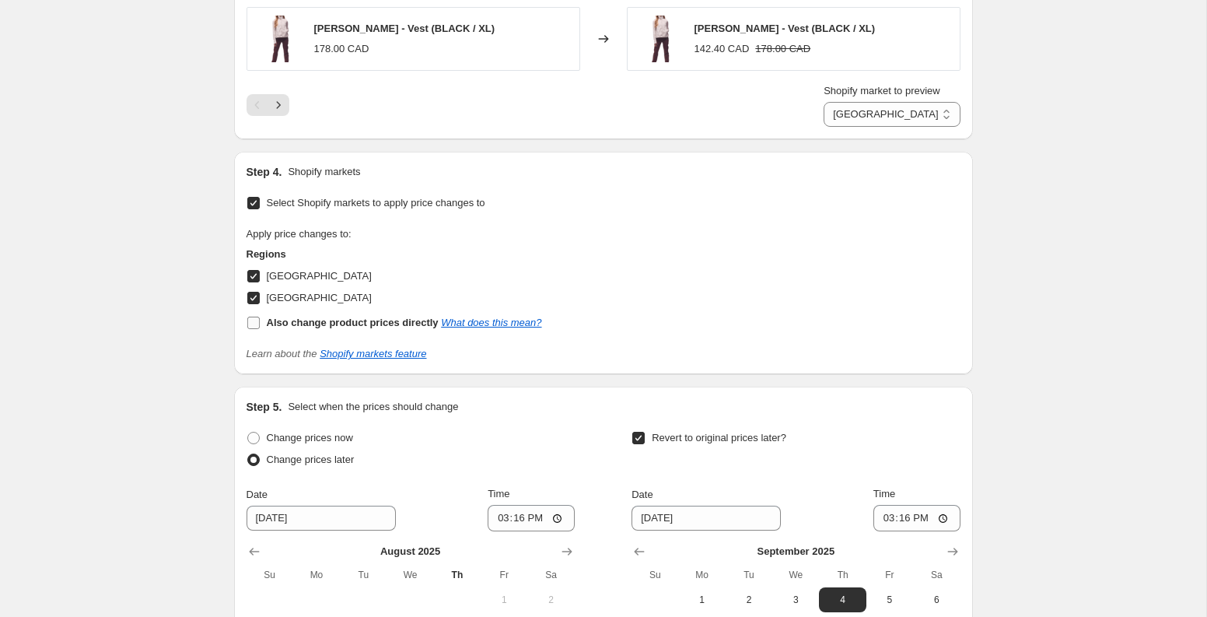
click at [254, 327] on input "Also change product prices directly What does this mean?" at bounding box center [253, 323] width 12 height 12
checkbox input "true"
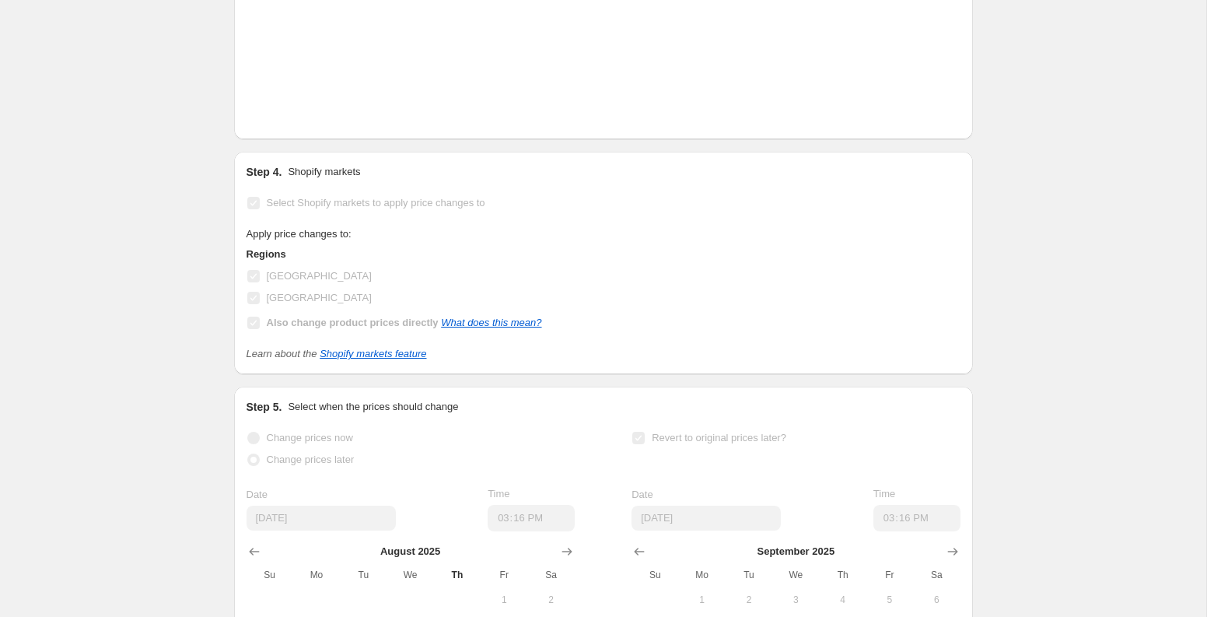
select select "direct"
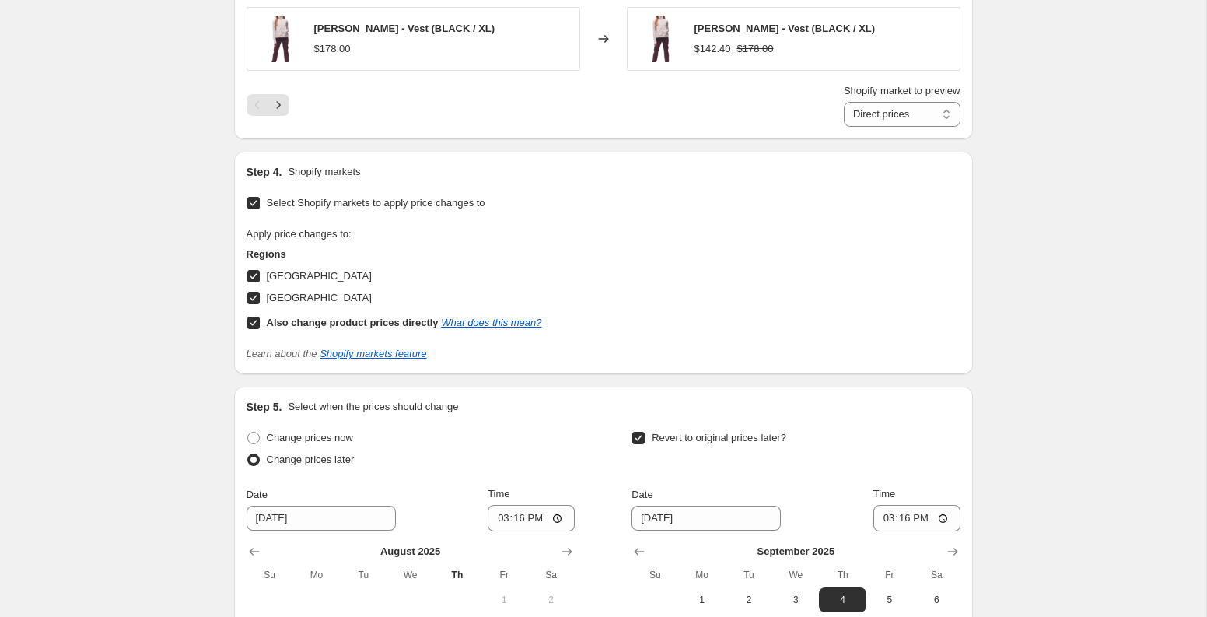
click at [254, 327] on input "Also change product prices directly What does this mean?" at bounding box center [253, 323] width 12 height 12
checkbox input "false"
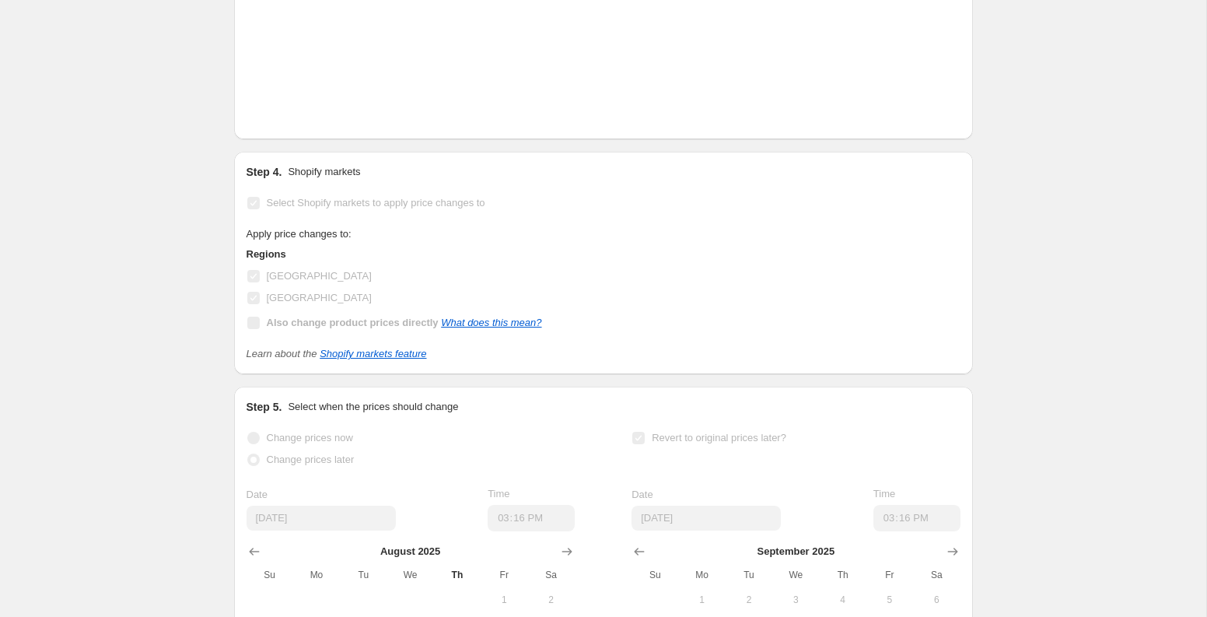
select select "36715921571"
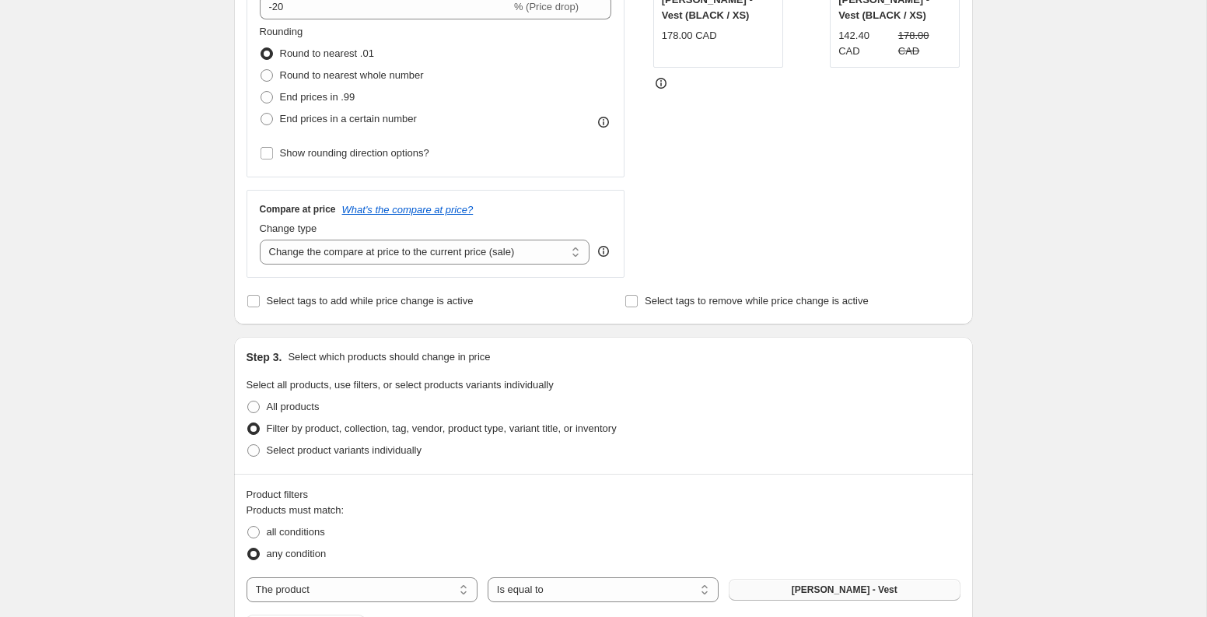
scroll to position [0, 0]
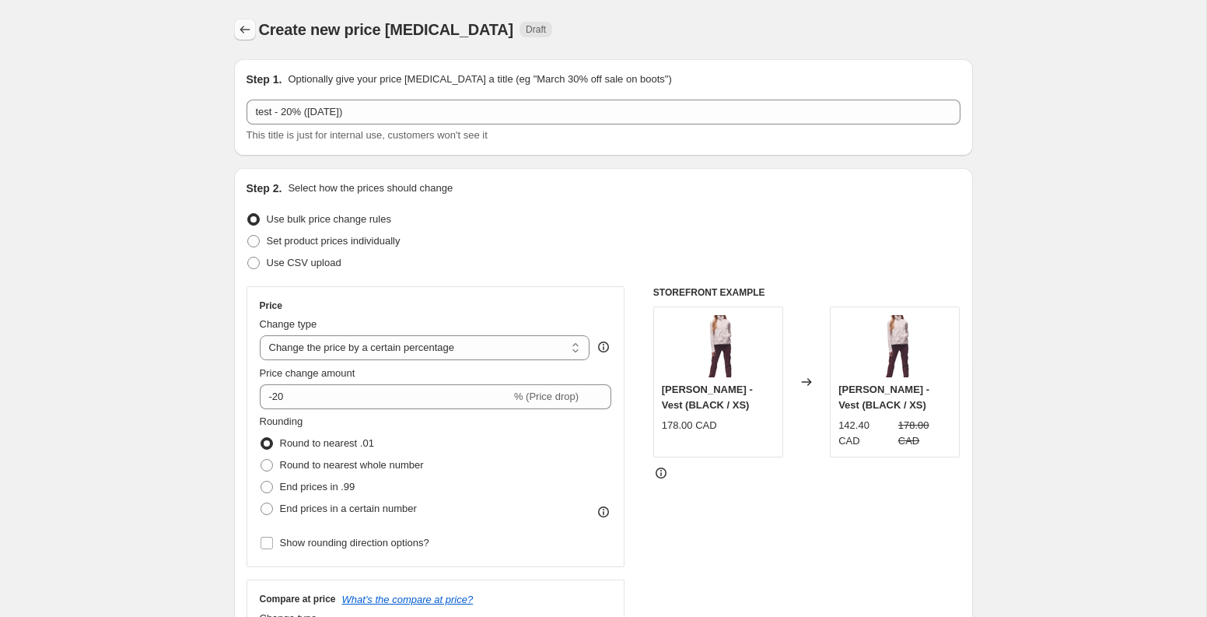
click at [253, 26] on button "Price change jobs" at bounding box center [245, 30] width 22 height 22
